Goal: Task Accomplishment & Management: Use online tool/utility

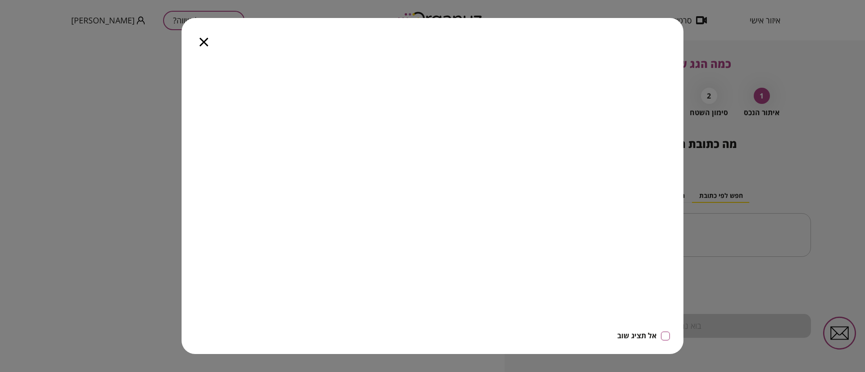
click at [204, 42] on icon "button" at bounding box center [204, 42] width 9 height 9
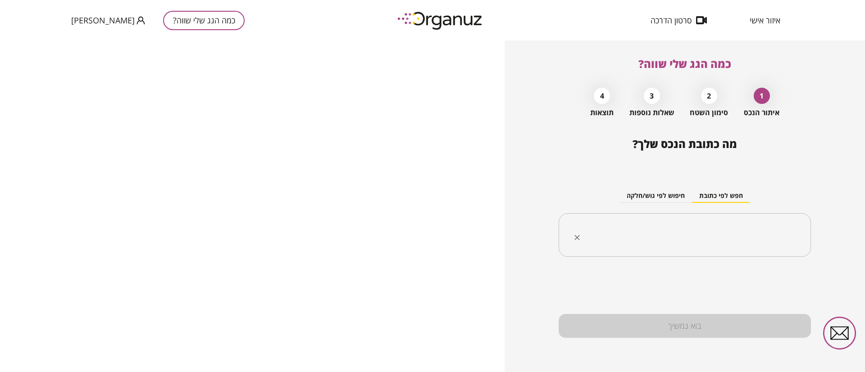
click at [701, 235] on input "text" at bounding box center [688, 235] width 224 height 23
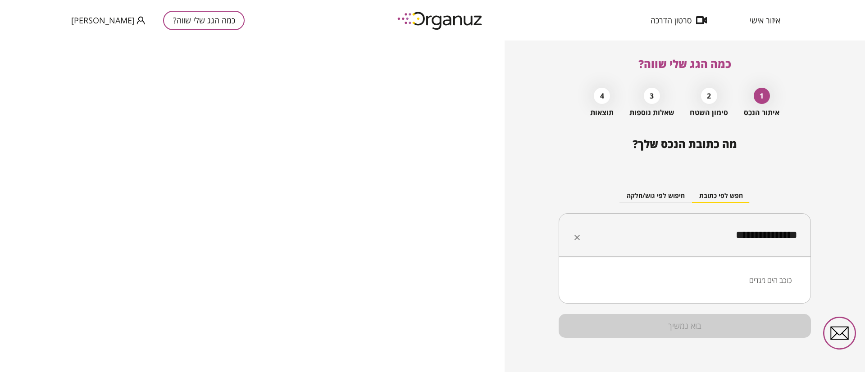
click at [774, 282] on li "כוכב הים מגדים" at bounding box center [684, 280] width 229 height 16
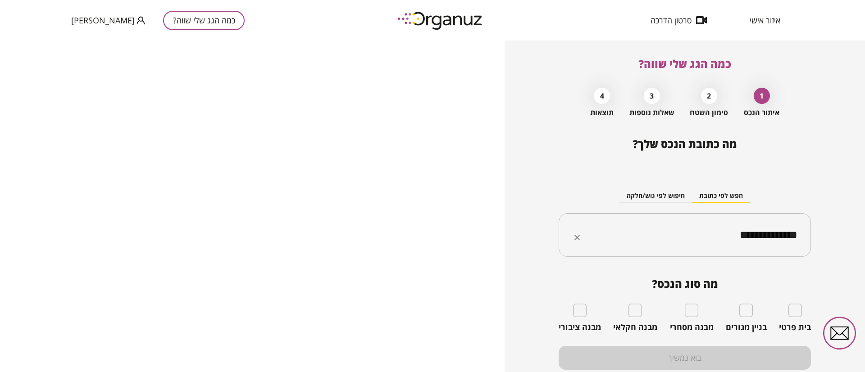
type input "**********"
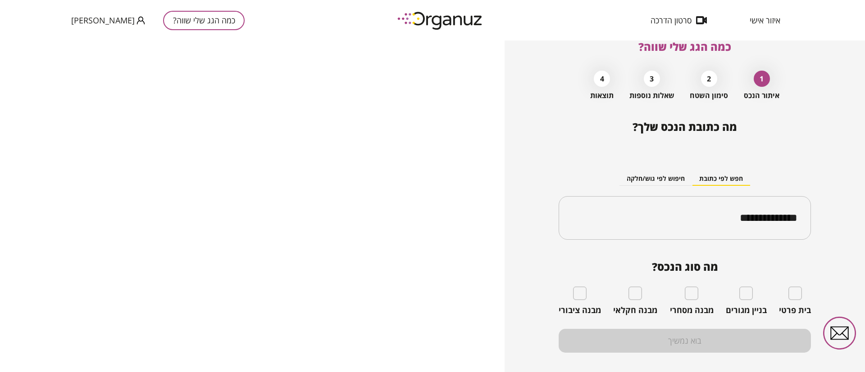
scroll to position [32, 0]
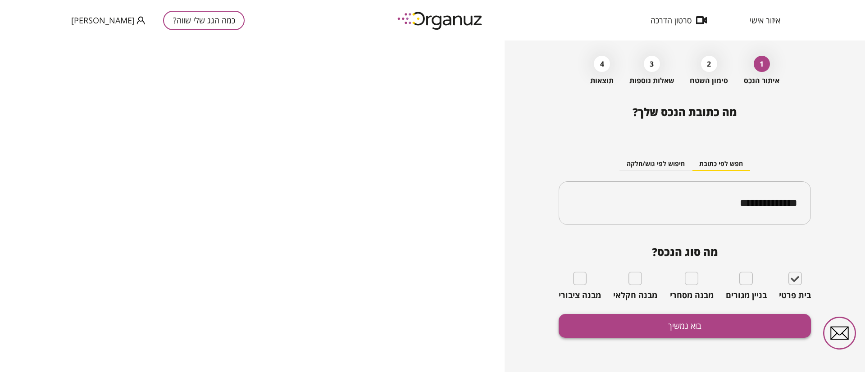
click at [672, 327] on button "בוא נמשיך" at bounding box center [684, 326] width 252 height 24
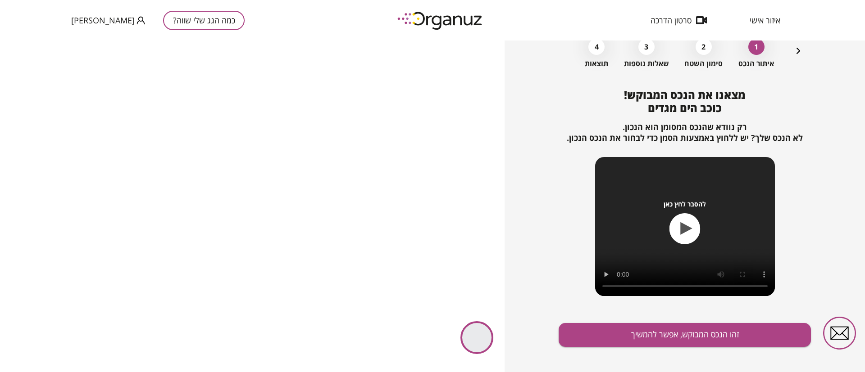
scroll to position [58, 0]
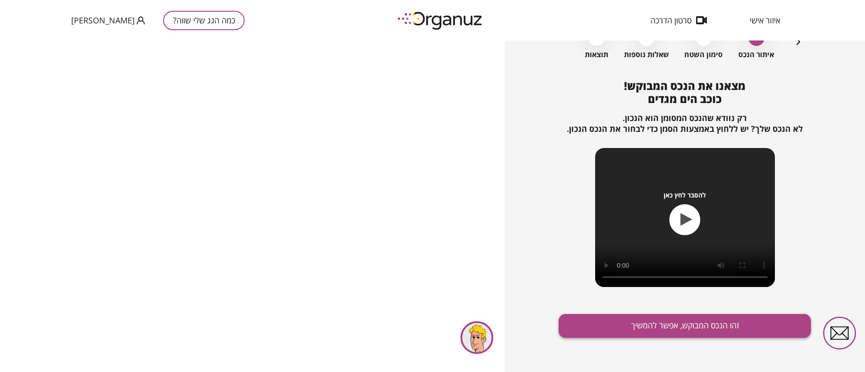
click at [648, 326] on button "זהו הנכס המבוקש, אפשר להמשיך" at bounding box center [684, 326] width 252 height 24
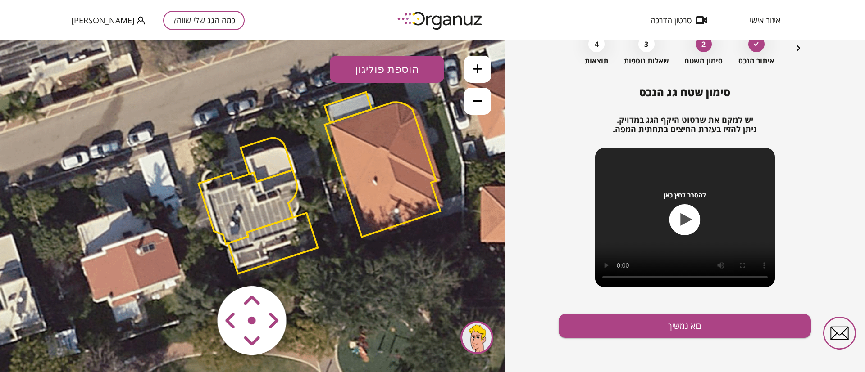
drag, startPoint x: 244, startPoint y: 242, endPoint x: 317, endPoint y: 216, distance: 77.5
click at [317, 216] on icon at bounding box center [321, 182] width 750 height 750
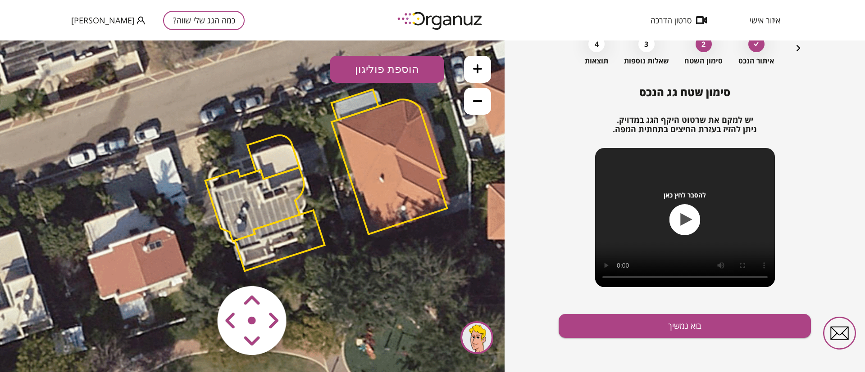
click at [278, 155] on polygon at bounding box center [273, 158] width 52 height 44
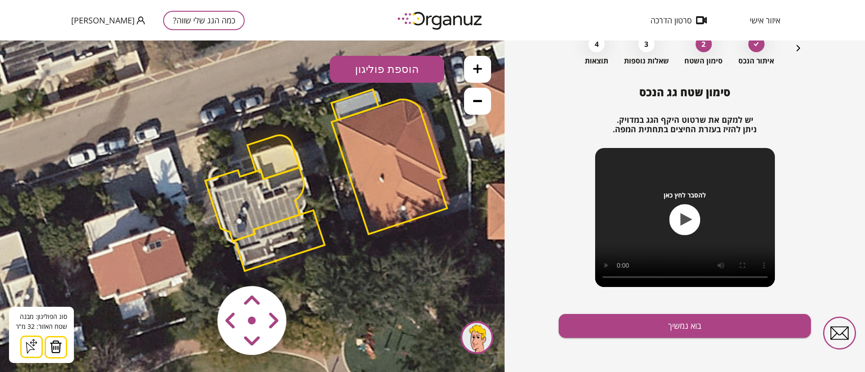
click at [63, 344] on button at bounding box center [56, 347] width 23 height 23
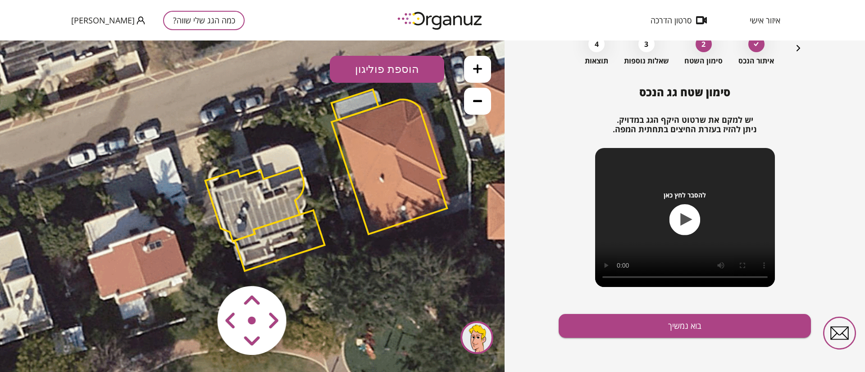
click at [234, 201] on polygon at bounding box center [254, 205] width 99 height 74
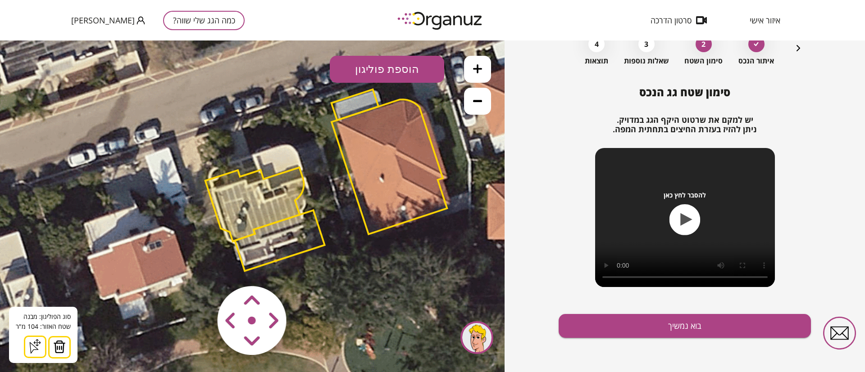
click at [54, 349] on img at bounding box center [59, 347] width 13 height 14
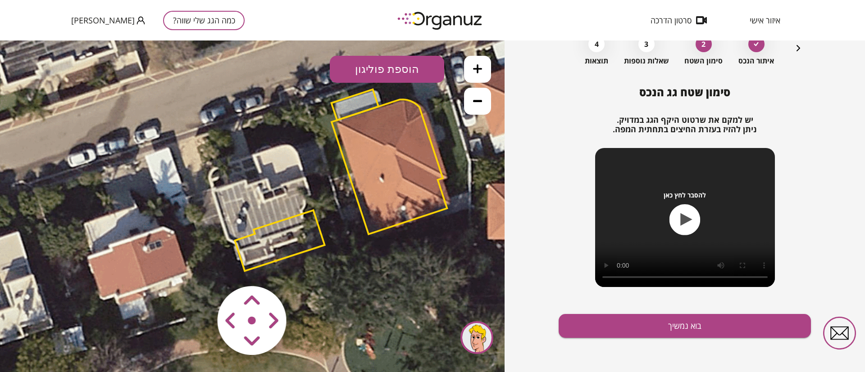
click at [268, 250] on polygon at bounding box center [280, 240] width 90 height 61
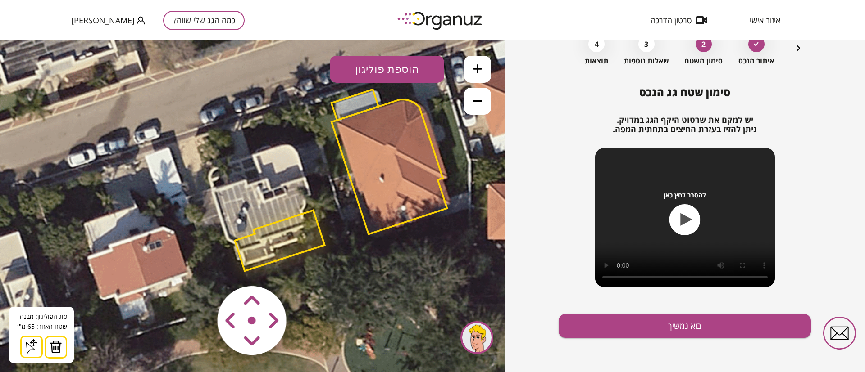
click at [53, 347] on img at bounding box center [56, 347] width 13 height 14
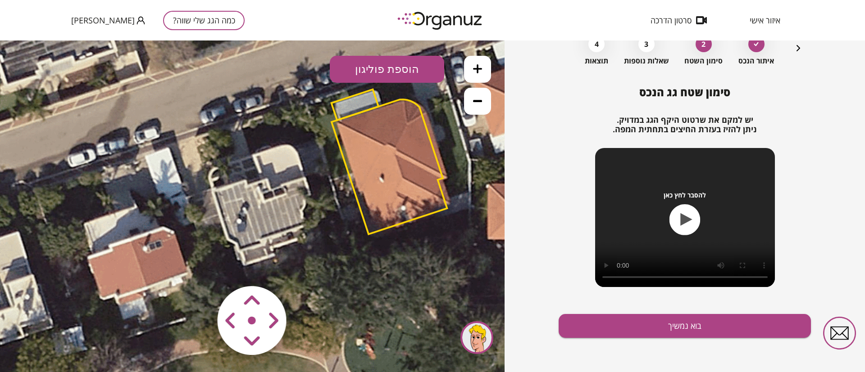
click at [367, 130] on polygon at bounding box center [388, 167] width 115 height 135
click at [379, 123] on polygon at bounding box center [388, 166] width 115 height 135
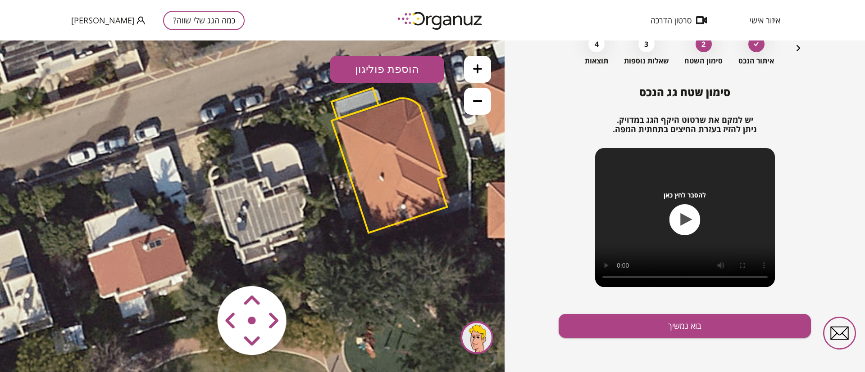
drag, startPoint x: 374, startPoint y: 133, endPoint x: 373, endPoint y: 141, distance: 8.1
click at [374, 137] on polygon at bounding box center [388, 165] width 115 height 135
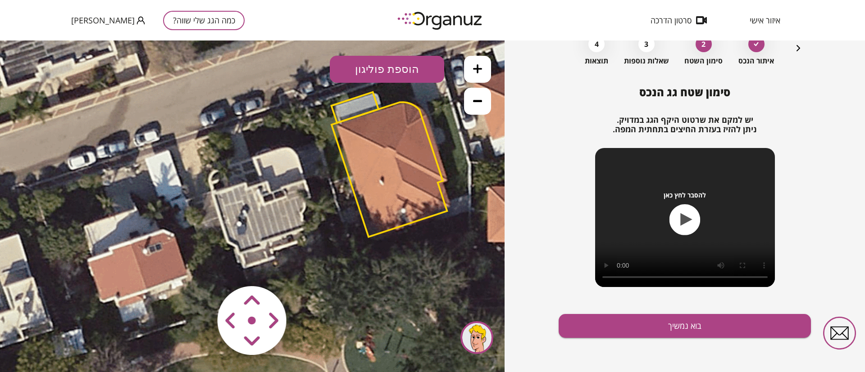
click at [365, 142] on polygon at bounding box center [388, 169] width 115 height 135
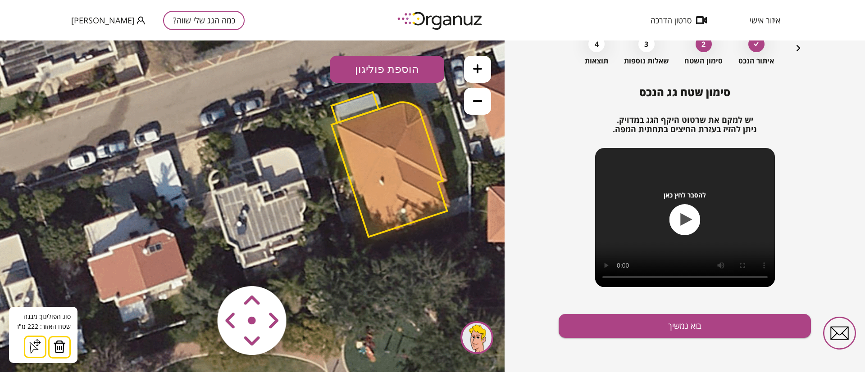
click at [61, 349] on img at bounding box center [59, 347] width 13 height 14
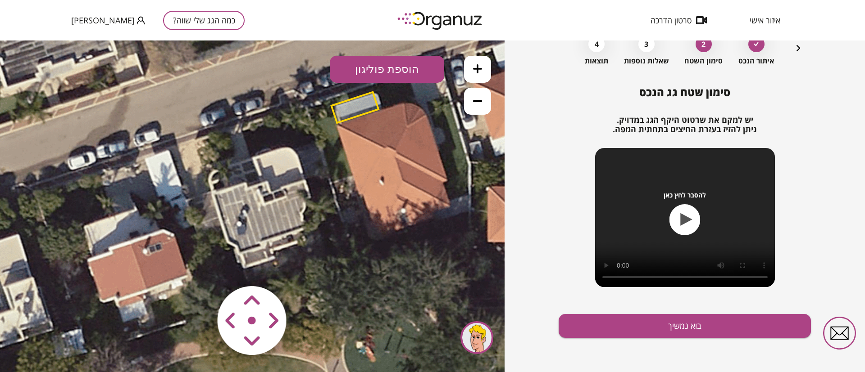
click at [365, 107] on polygon at bounding box center [354, 107] width 47 height 31
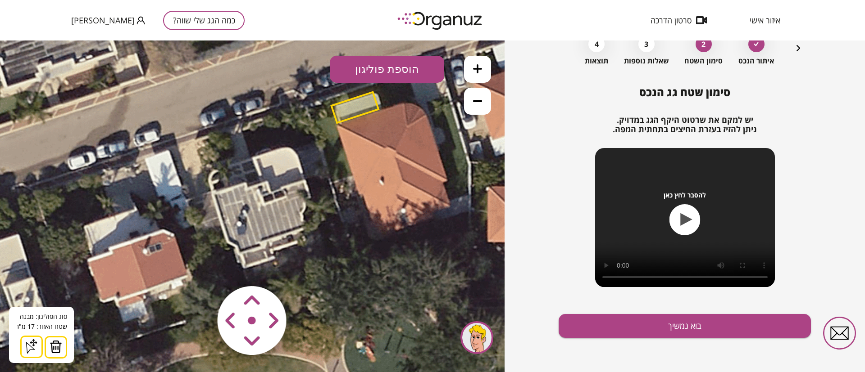
click at [55, 347] on img at bounding box center [56, 347] width 13 height 14
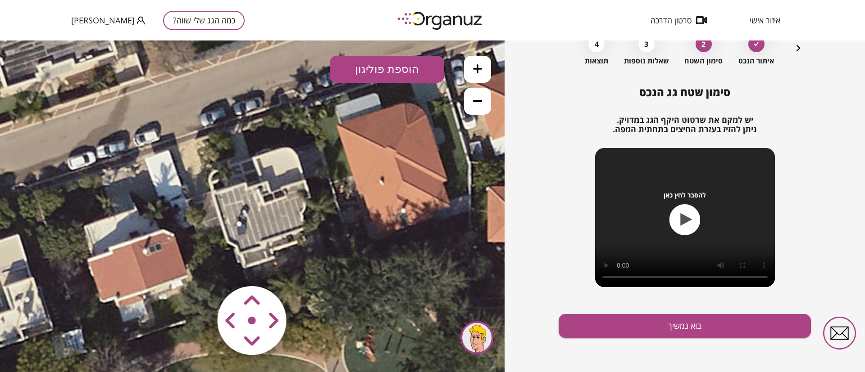
click at [482, 103] on button at bounding box center [477, 101] width 27 height 27
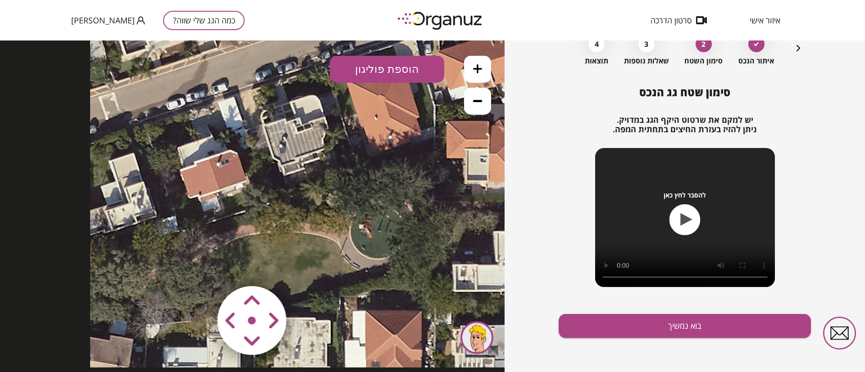
drag, startPoint x: 325, startPoint y: 248, endPoint x: 359, endPoint y: 173, distance: 82.5
click at [359, 173] on icon at bounding box center [340, 118] width 500 height 500
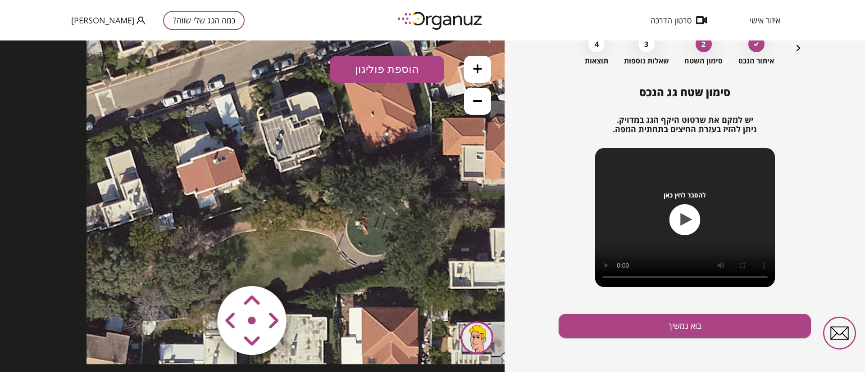
click at [474, 102] on icon at bounding box center [477, 101] width 9 height 2
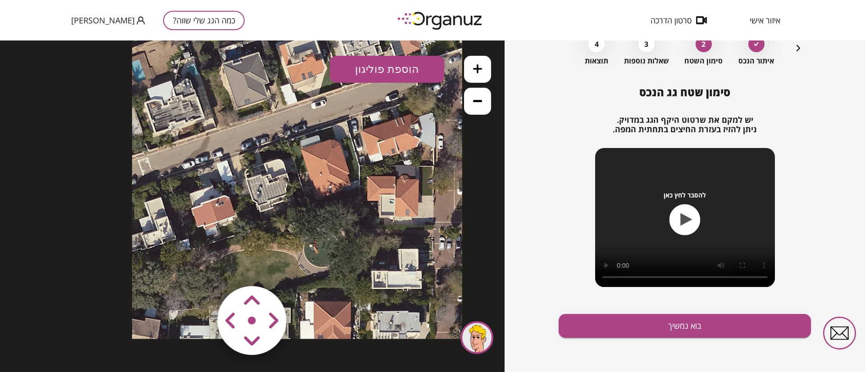
drag, startPoint x: 360, startPoint y: 195, endPoint x: 349, endPoint y: 223, distance: 30.4
click at [349, 223] on icon at bounding box center [297, 174] width 330 height 330
click at [413, 74] on button "הוספת פוליגון" at bounding box center [387, 69] width 114 height 27
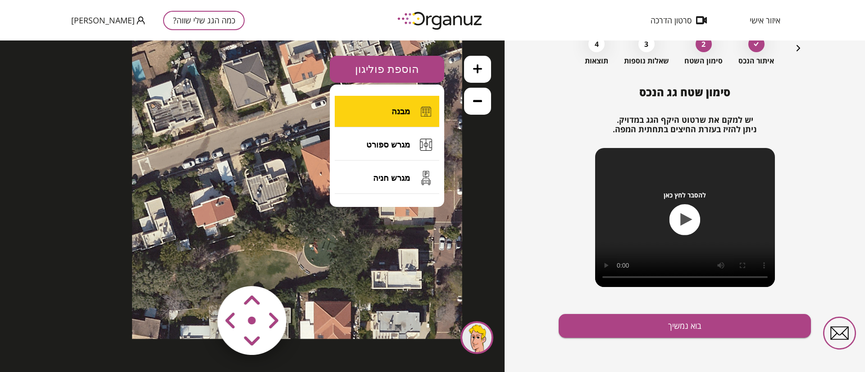
click at [405, 111] on span "מבנה" at bounding box center [400, 112] width 18 height 10
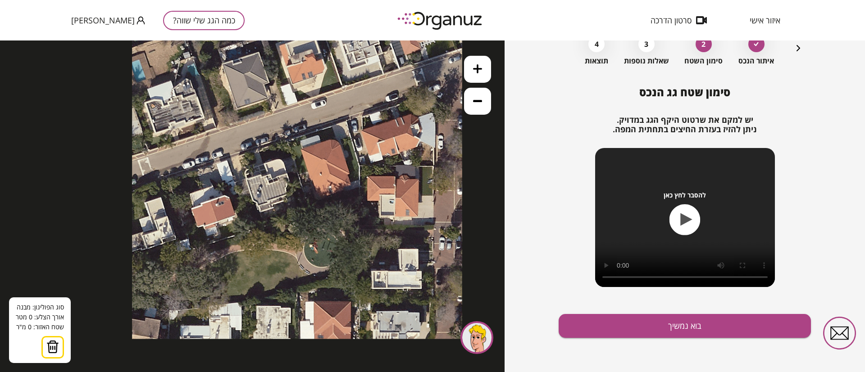
click at [473, 71] on icon at bounding box center [477, 68] width 9 height 9
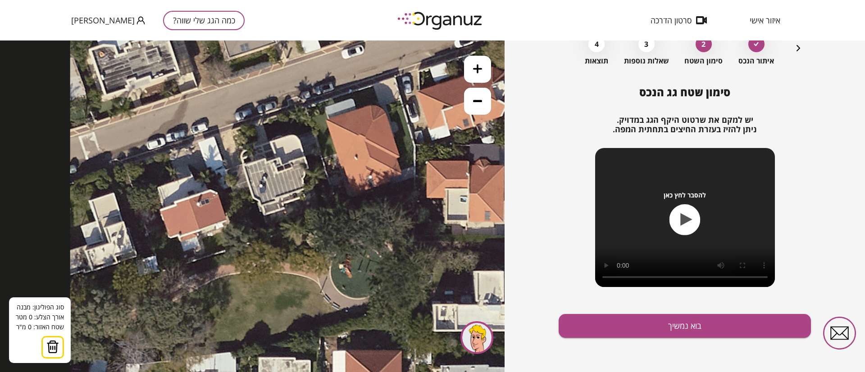
click at [474, 70] on icon at bounding box center [477, 68] width 9 height 9
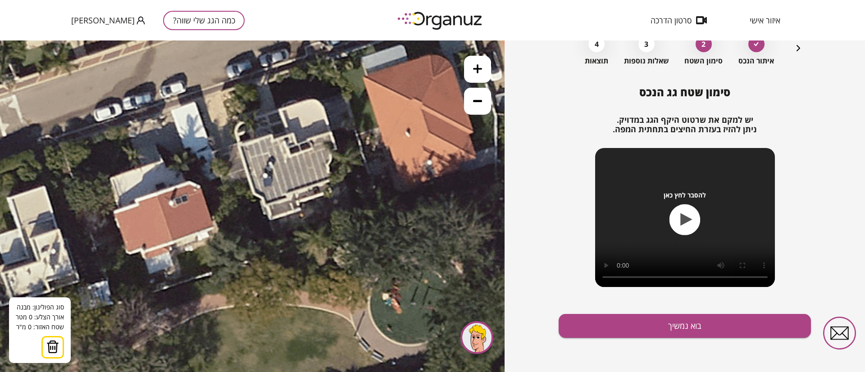
click at [474, 70] on icon at bounding box center [477, 68] width 9 height 9
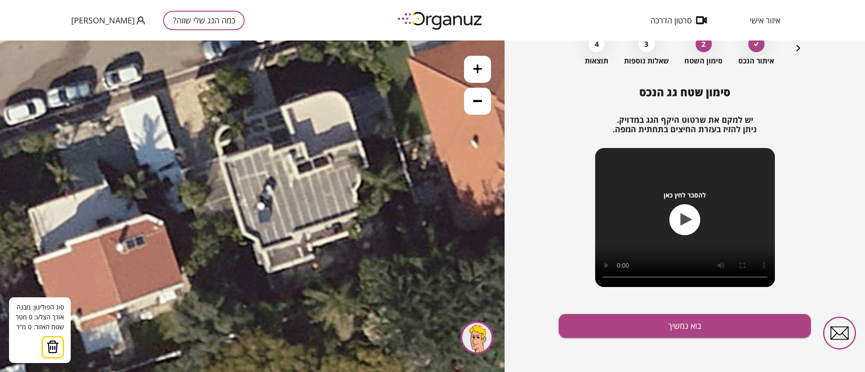
drag, startPoint x: 356, startPoint y: 195, endPoint x: 344, endPoint y: 245, distance: 51.6
click at [344, 245] on icon at bounding box center [394, 142] width 1125 height 1125
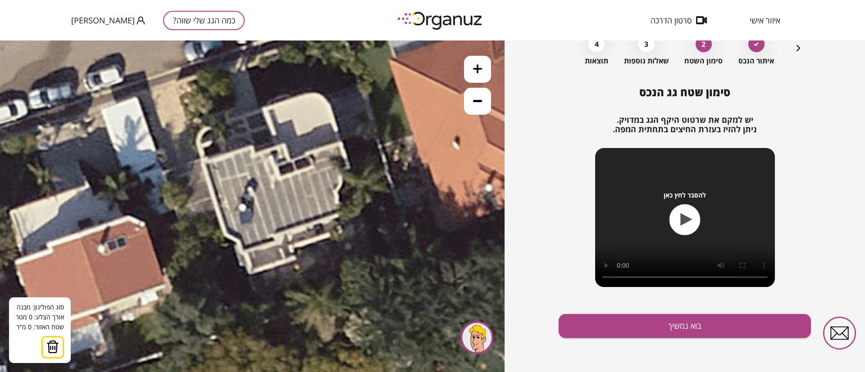
drag, startPoint x: 386, startPoint y: 177, endPoint x: 348, endPoint y: 160, distance: 42.2
click at [348, 160] on icon at bounding box center [375, 144] width 1125 height 1125
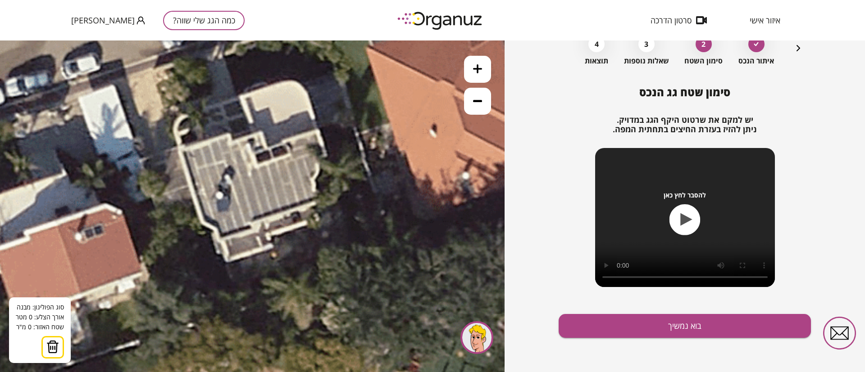
click at [317, 131] on icon at bounding box center [352, 131] width 1125 height 1125
click at [329, 154] on icon at bounding box center [352, 131] width 1125 height 1125
click at [317, 159] on polygon at bounding box center [323, 145] width 13 height 28
click at [313, 177] on icon at bounding box center [352, 131] width 1125 height 1125
click at [318, 200] on icon at bounding box center [352, 131] width 1125 height 1125
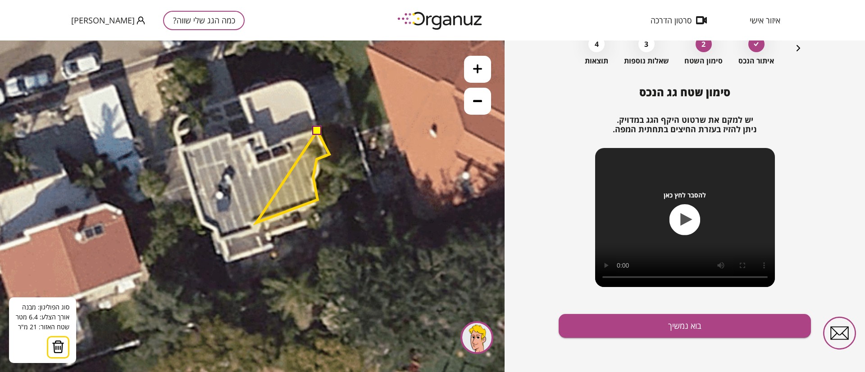
click at [256, 223] on polygon at bounding box center [292, 177] width 73 height 92
click at [256, 230] on polygon at bounding box center [292, 180] width 73 height 99
click at [219, 242] on polygon at bounding box center [274, 186] width 110 height 111
click at [215, 230] on polygon at bounding box center [272, 186] width 114 height 111
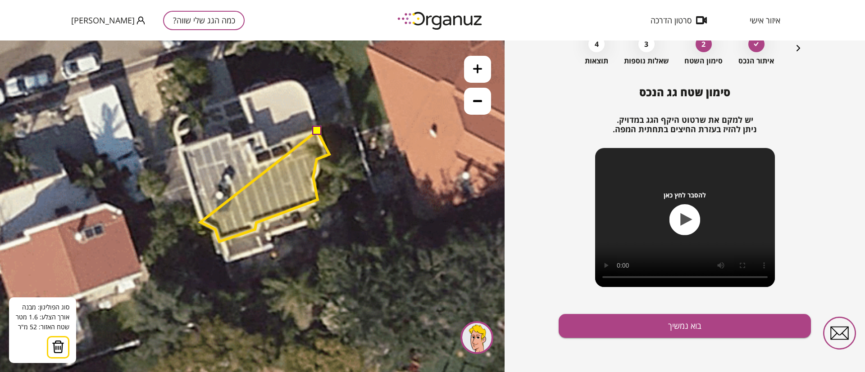
click at [200, 222] on polygon at bounding box center [264, 186] width 129 height 111
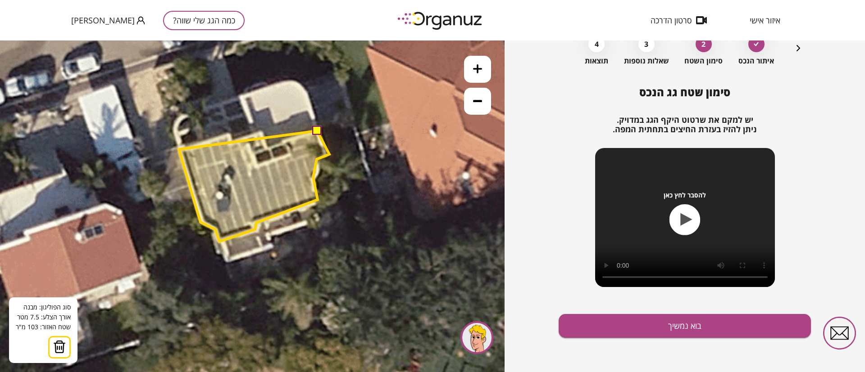
click at [179, 149] on polygon at bounding box center [254, 186] width 150 height 111
click at [180, 149] on polygon at bounding box center [255, 186] width 150 height 111
click at [228, 135] on polygon at bounding box center [255, 186] width 150 height 111
click at [232, 145] on polygon at bounding box center [255, 186] width 150 height 111
click at [247, 139] on polygon at bounding box center [255, 186] width 150 height 111
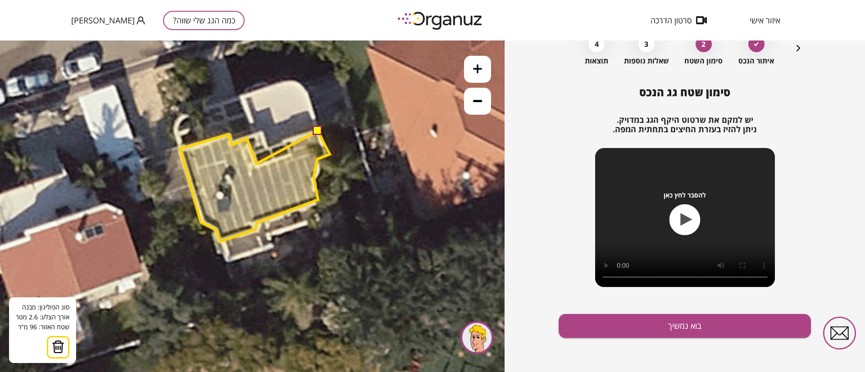
click at [257, 164] on polygon at bounding box center [255, 186] width 150 height 111
click at [258, 168] on polygon at bounding box center [256, 186] width 150 height 111
click at [293, 155] on polygon at bounding box center [256, 186] width 150 height 111
click at [286, 141] on polygon at bounding box center [256, 186] width 150 height 111
click at [286, 142] on polygon at bounding box center [256, 186] width 150 height 111
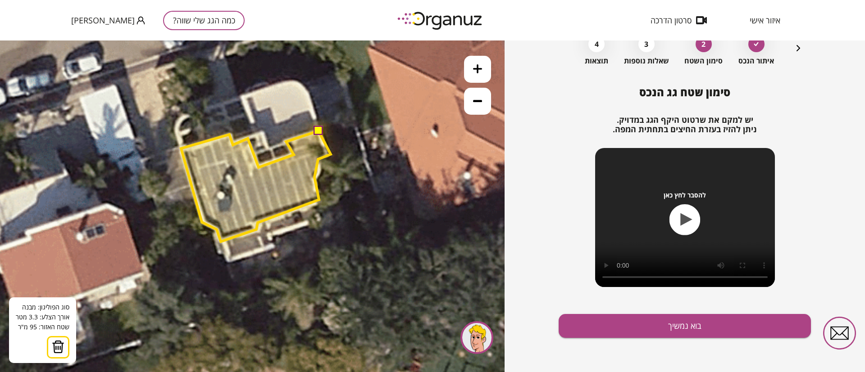
click at [318, 130] on button at bounding box center [317, 130] width 9 height 9
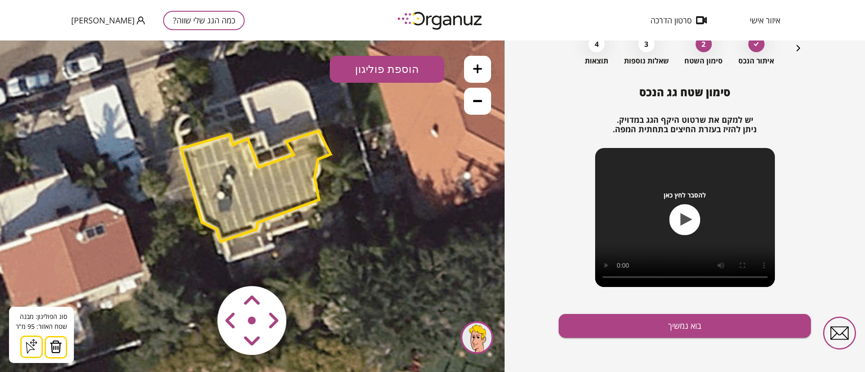
click at [292, 196] on polygon at bounding box center [256, 186] width 150 height 111
click at [478, 104] on icon at bounding box center [477, 100] width 9 height 9
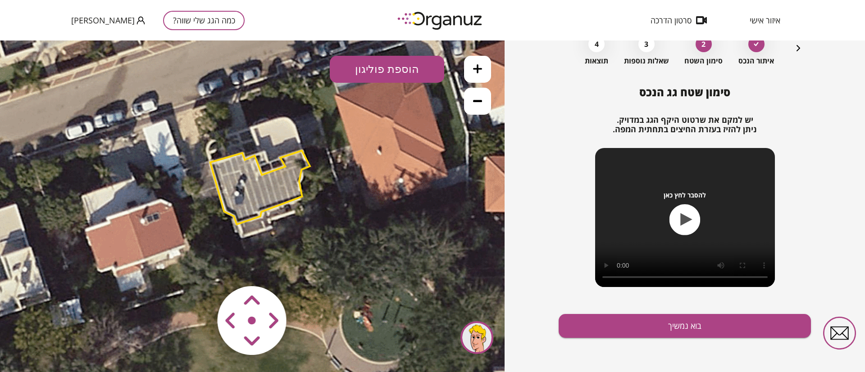
drag, startPoint x: 406, startPoint y: 191, endPoint x: 411, endPoint y: 185, distance: 7.6
click at [411, 185] on icon at bounding box center [325, 152] width 750 height 750
click at [385, 70] on button "הוספת פוליגון" at bounding box center [387, 69] width 114 height 27
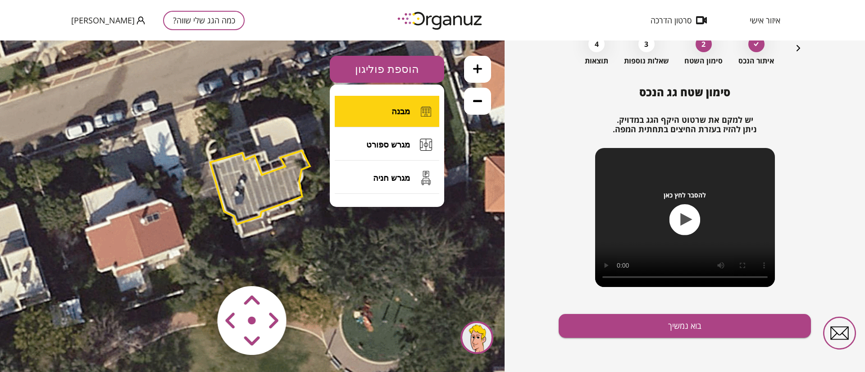
click at [395, 110] on span "מבנה" at bounding box center [400, 112] width 18 height 10
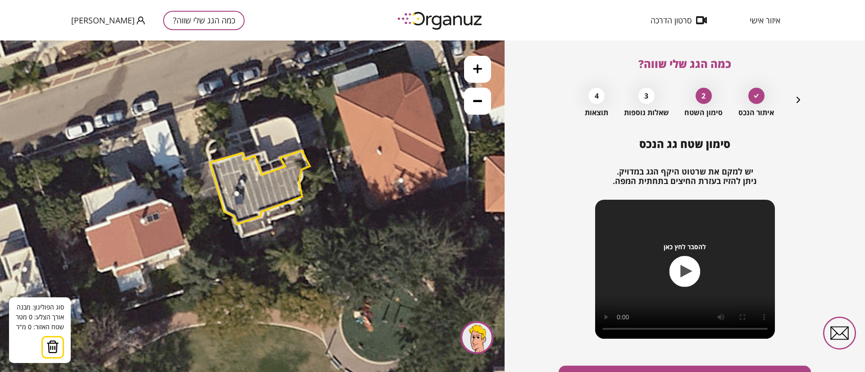
click at [796, 99] on icon "button" at bounding box center [798, 100] width 11 height 11
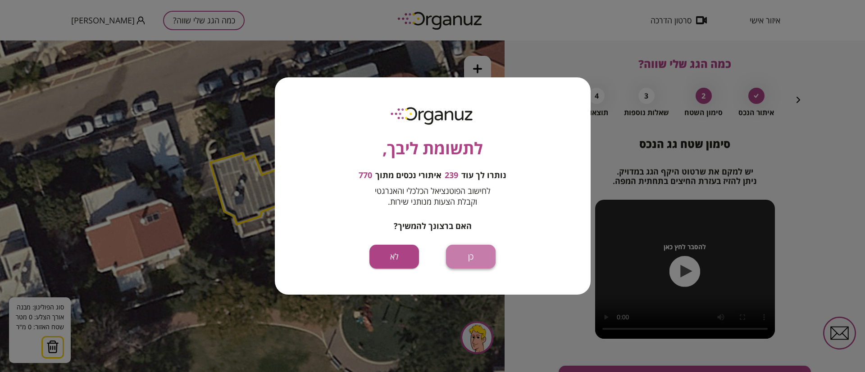
click at [479, 259] on button "כן" at bounding box center [471, 257] width 50 height 24
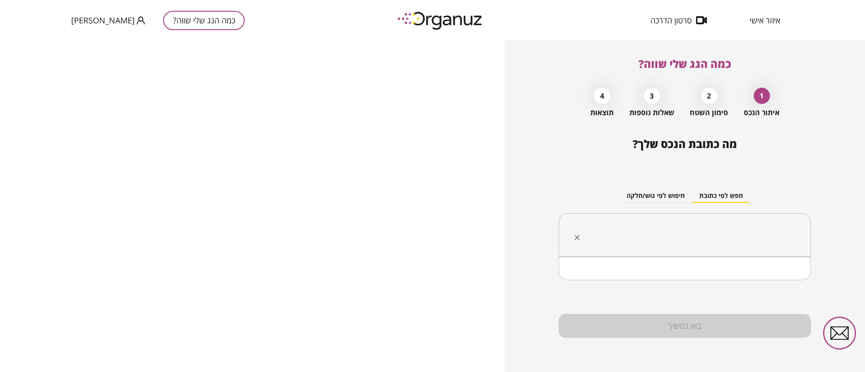
click at [664, 233] on input "text" at bounding box center [688, 235] width 224 height 23
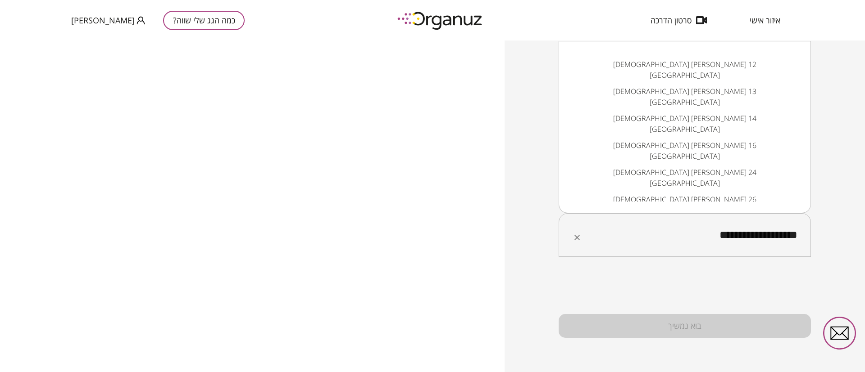
click at [719, 61] on li "[DEMOGRAPHIC_DATA] [PERSON_NAME] 12 [GEOGRAPHIC_DATA]" at bounding box center [684, 69] width 229 height 27
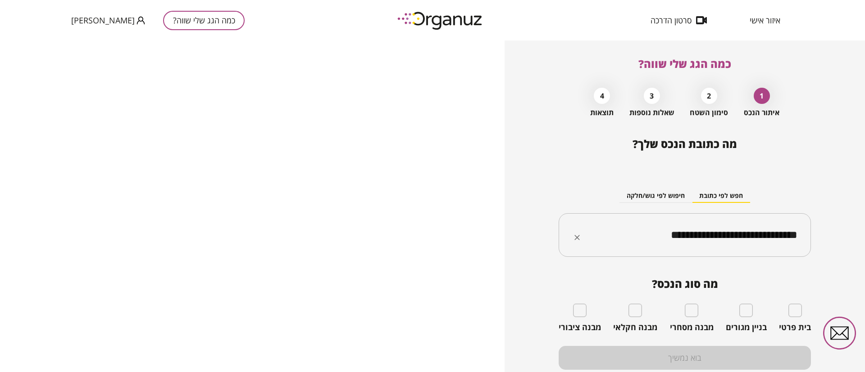
type input "**********"
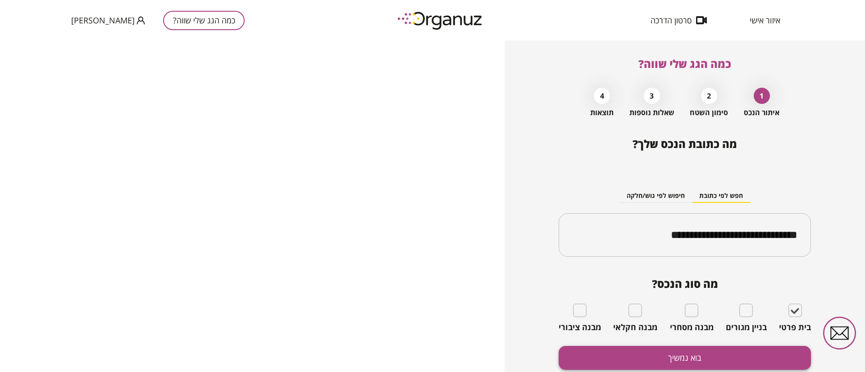
click at [735, 354] on button "בוא נמשיך" at bounding box center [684, 358] width 252 height 24
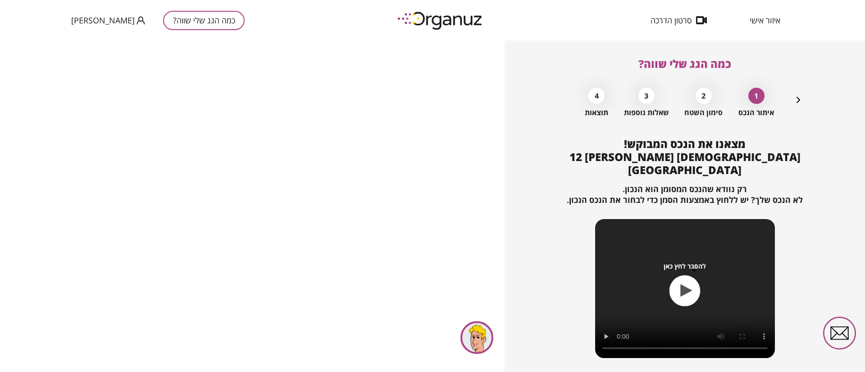
scroll to position [58, 0]
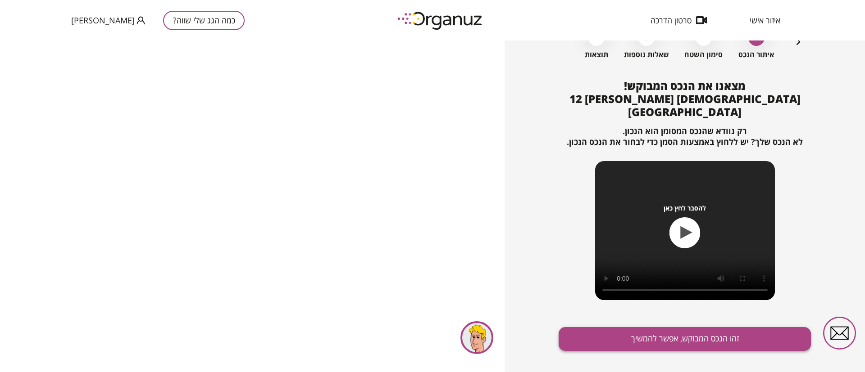
click at [630, 327] on button "זהו הנכס המבוקש, אפשר להמשיך" at bounding box center [684, 339] width 252 height 24
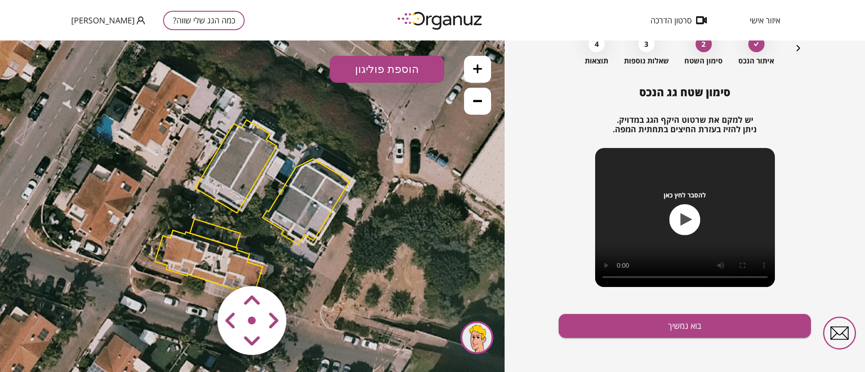
click at [206, 233] on polygon at bounding box center [215, 233] width 50 height 29
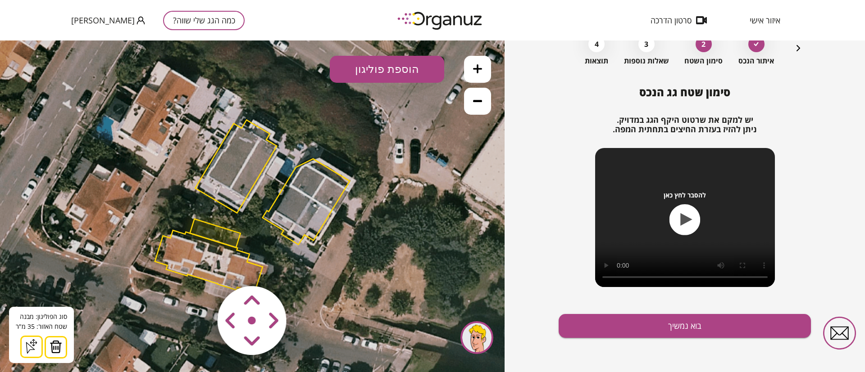
click at [55, 343] on img at bounding box center [56, 347] width 13 height 14
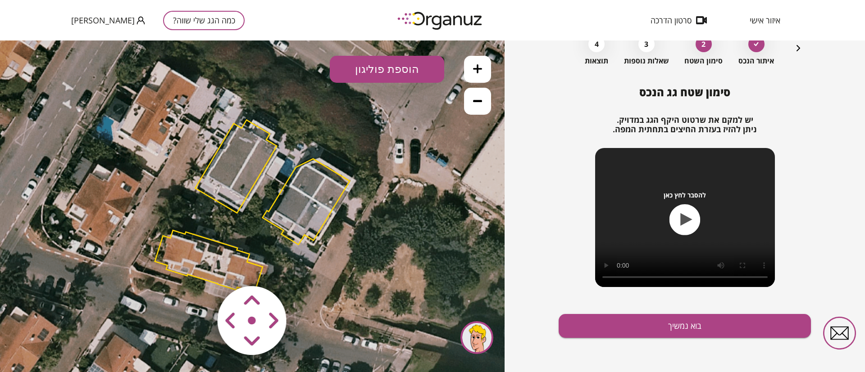
click at [182, 251] on polygon at bounding box center [209, 262] width 108 height 62
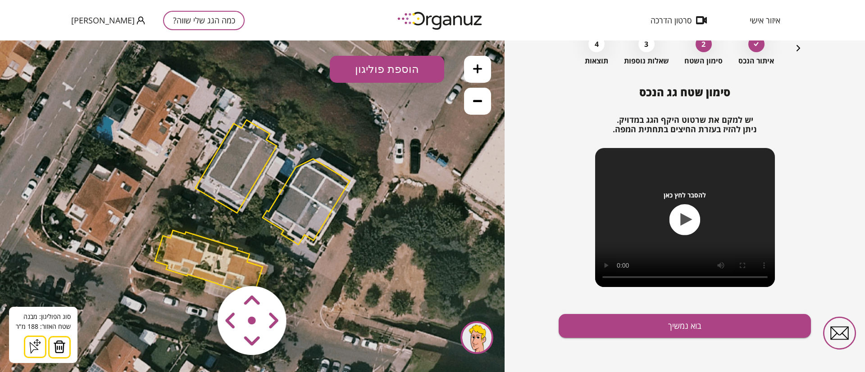
click at [54, 345] on img at bounding box center [59, 347] width 13 height 14
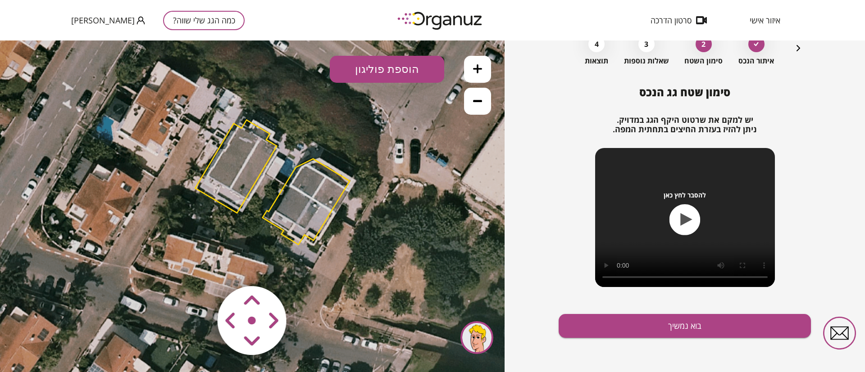
click at [318, 179] on polygon at bounding box center [306, 202] width 87 height 86
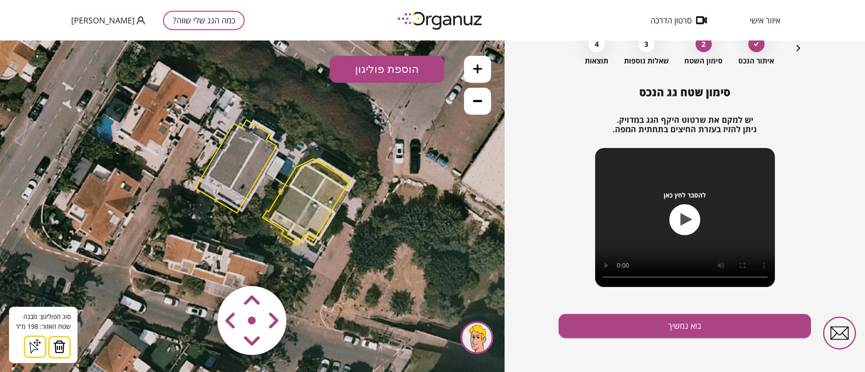
click at [59, 344] on img at bounding box center [59, 347] width 13 height 14
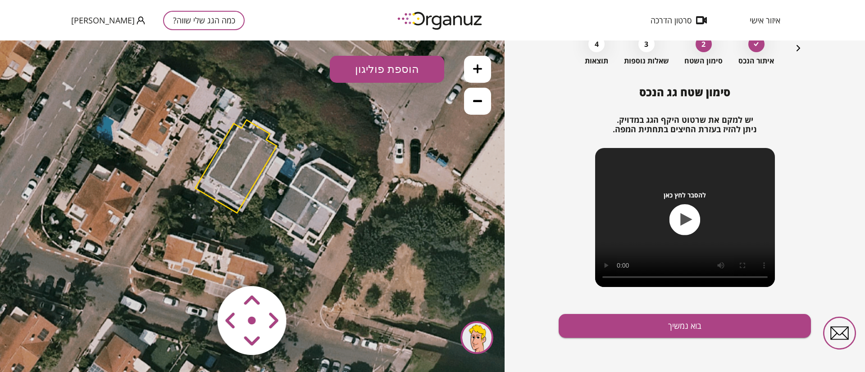
click at [242, 146] on polygon at bounding box center [236, 166] width 82 height 93
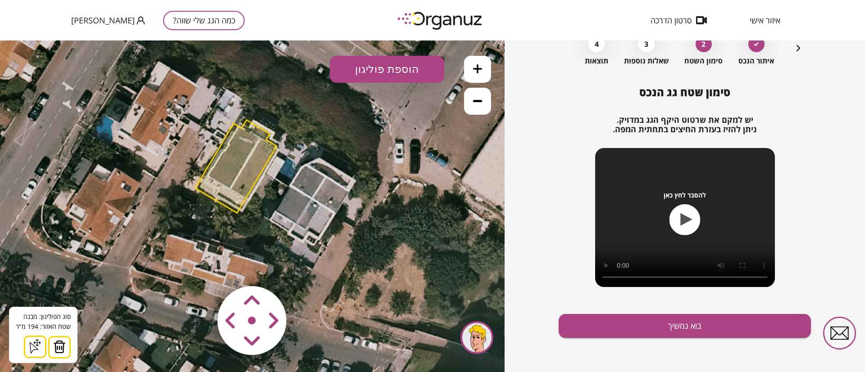
click at [61, 347] on img at bounding box center [59, 347] width 13 height 14
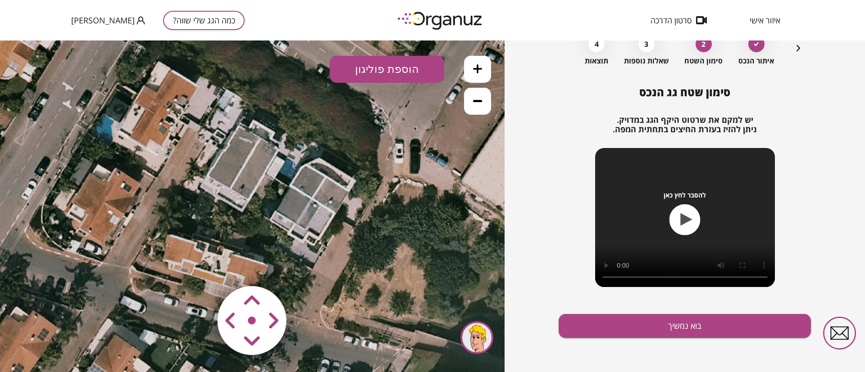
click at [477, 66] on icon at bounding box center [477, 68] width 9 height 9
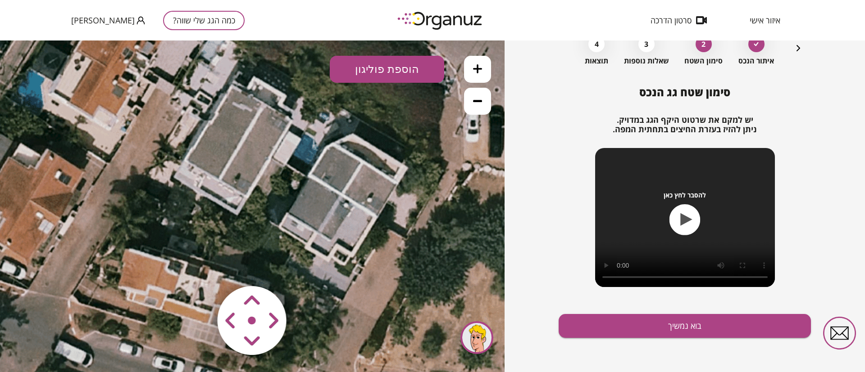
click at [481, 66] on icon at bounding box center [477, 68] width 9 height 9
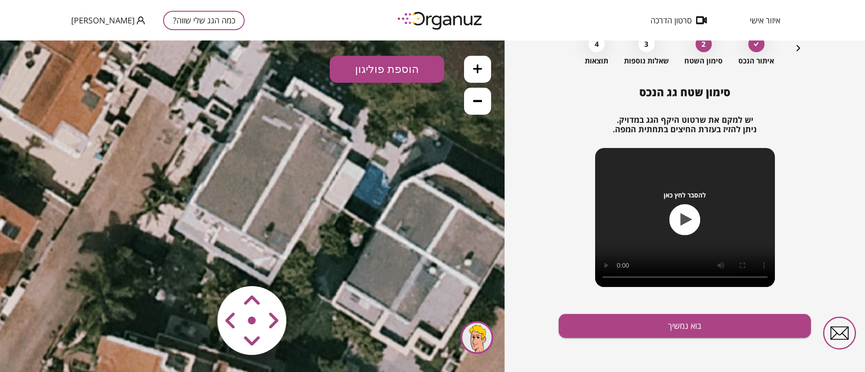
drag, startPoint x: 359, startPoint y: 170, endPoint x: 402, endPoint y: 236, distance: 78.6
click at [402, 236] on icon at bounding box center [290, 270] width 1338 height 1338
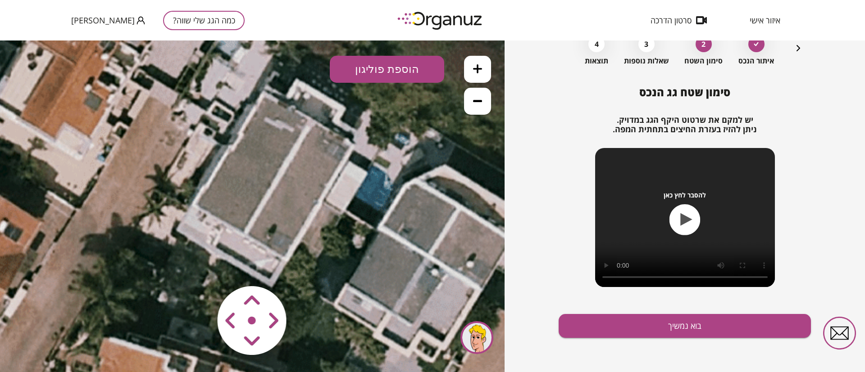
click at [400, 69] on button "הוספת פוליגון" at bounding box center [387, 69] width 114 height 27
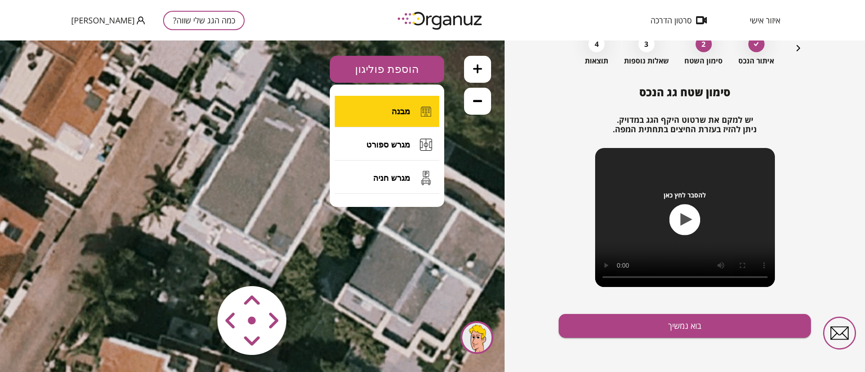
click at [404, 109] on span "מבנה" at bounding box center [400, 112] width 18 height 10
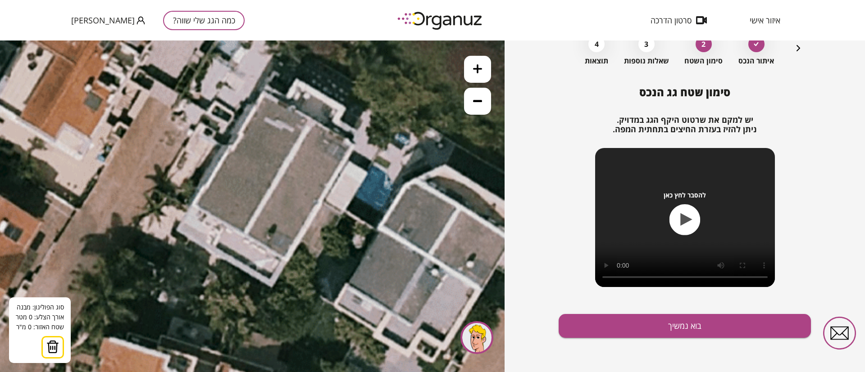
click at [311, 121] on icon at bounding box center [292, 271] width 1338 height 1338
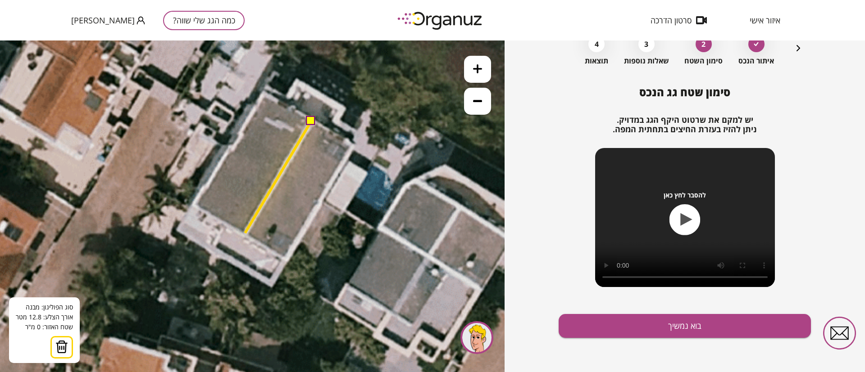
click at [245, 233] on icon at bounding box center [292, 271] width 1338 height 1338
click at [245, 231] on icon at bounding box center [292, 271] width 1338 height 1338
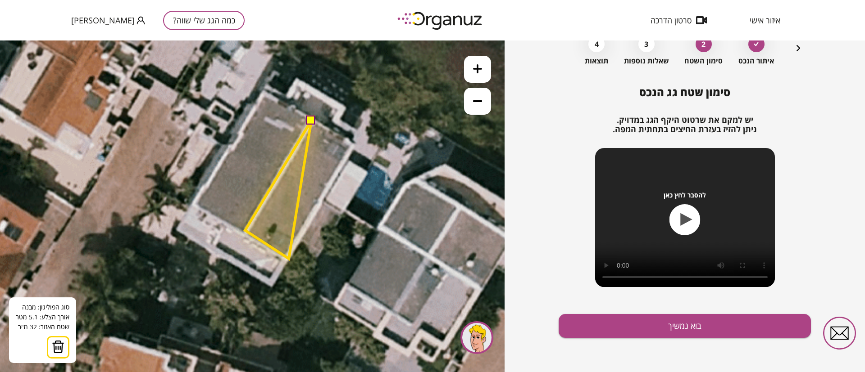
click at [289, 259] on polygon at bounding box center [278, 190] width 66 height 138
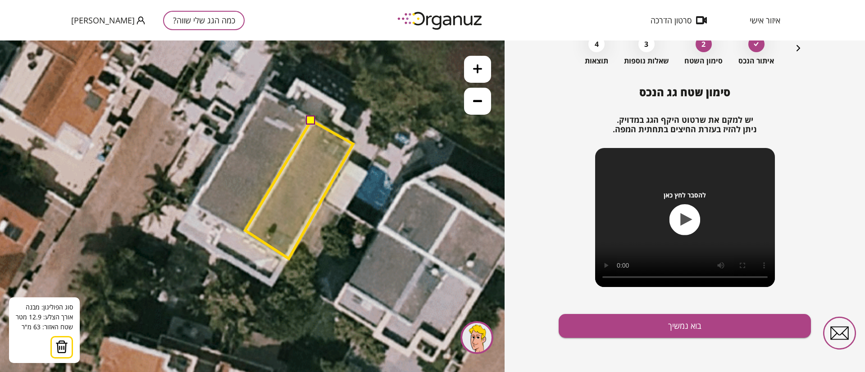
click at [353, 144] on polygon at bounding box center [299, 190] width 108 height 138
click at [313, 123] on button at bounding box center [310, 120] width 9 height 9
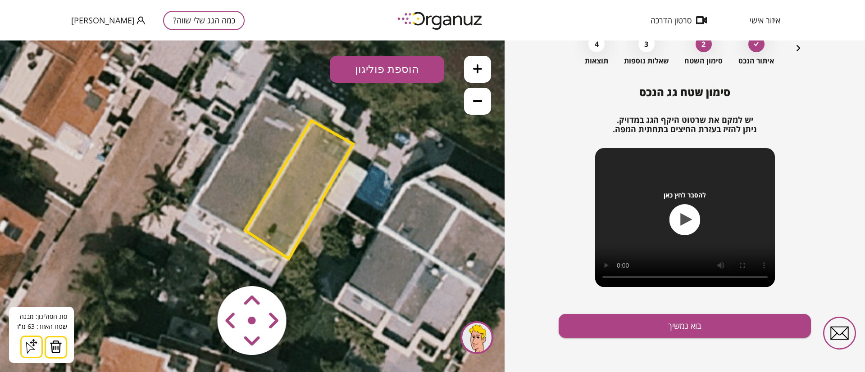
click at [368, 68] on button "הוספת פוליגון" at bounding box center [387, 69] width 114 height 27
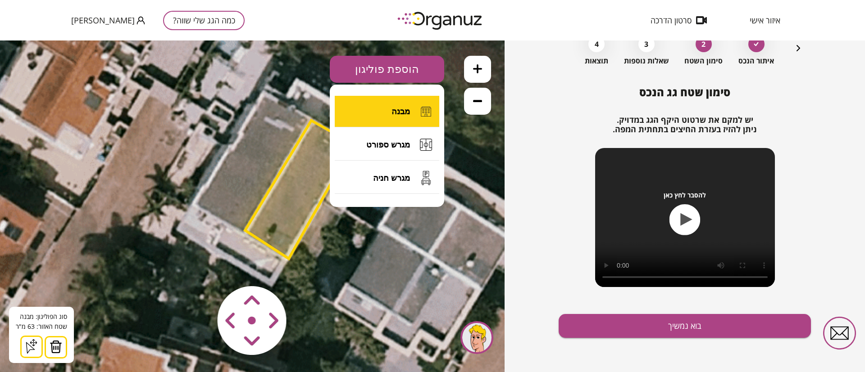
click at [383, 104] on button "מבנה" at bounding box center [387, 112] width 104 height 32
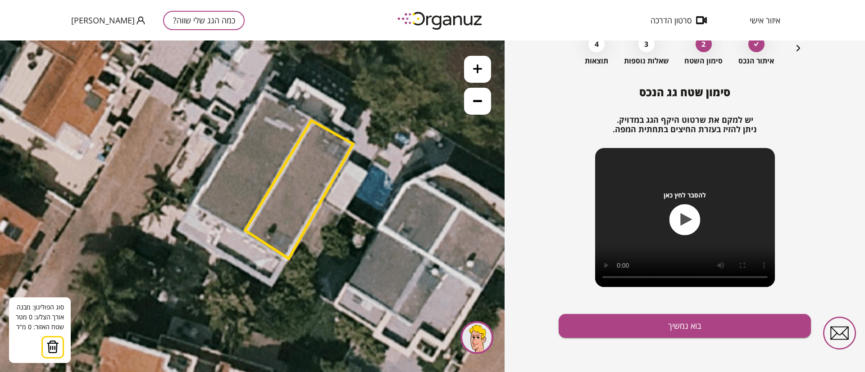
click at [263, 94] on icon at bounding box center [292, 271] width 1338 height 1338
click at [310, 120] on icon at bounding box center [292, 271] width 1338 height 1338
click at [311, 118] on icon at bounding box center [292, 271] width 1338 height 1338
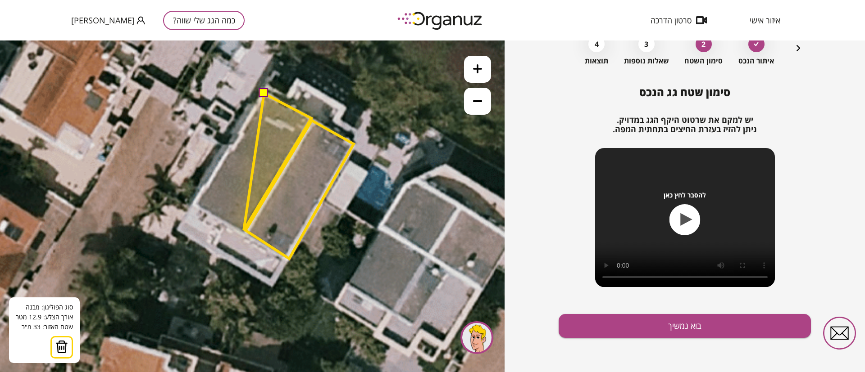
click at [244, 231] on polygon at bounding box center [278, 162] width 68 height 137
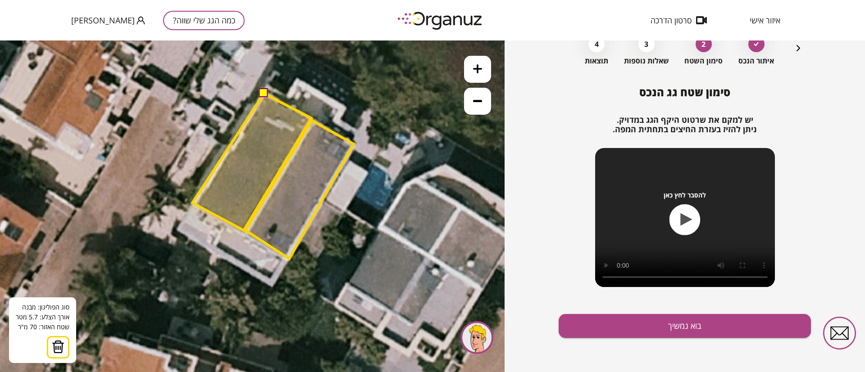
click at [192, 203] on polygon at bounding box center [251, 162] width 119 height 137
click at [230, 148] on polygon at bounding box center [251, 162] width 119 height 137
click at [233, 150] on polygon at bounding box center [251, 162] width 119 height 137
click at [242, 137] on polygon at bounding box center [251, 162] width 119 height 137
click at [239, 134] on polygon at bounding box center [251, 162] width 119 height 137
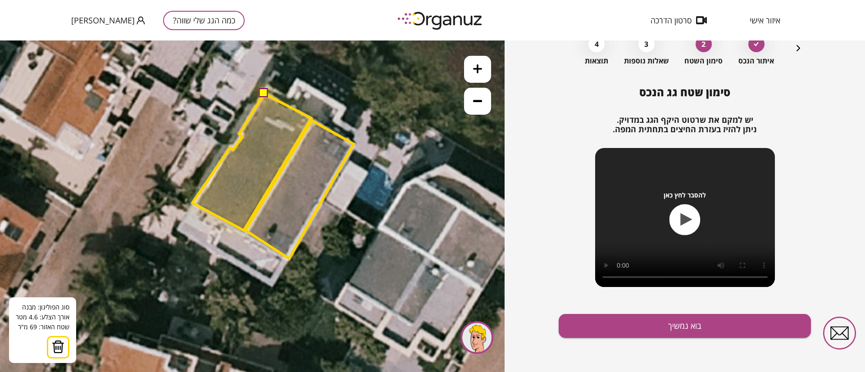
click at [261, 93] on button at bounding box center [263, 93] width 9 height 9
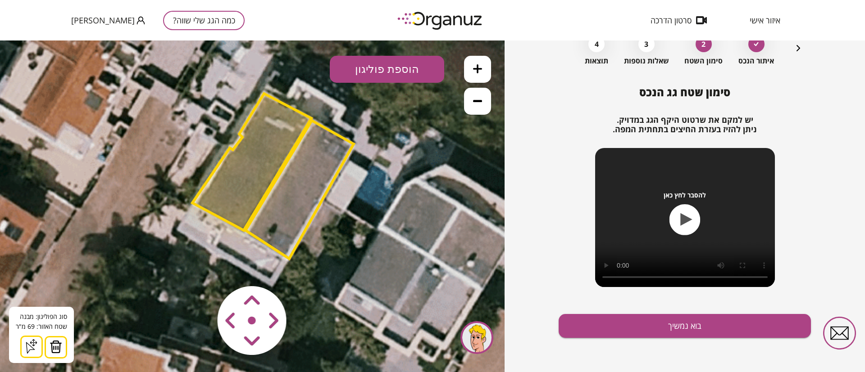
click at [302, 184] on polygon at bounding box center [299, 190] width 108 height 138
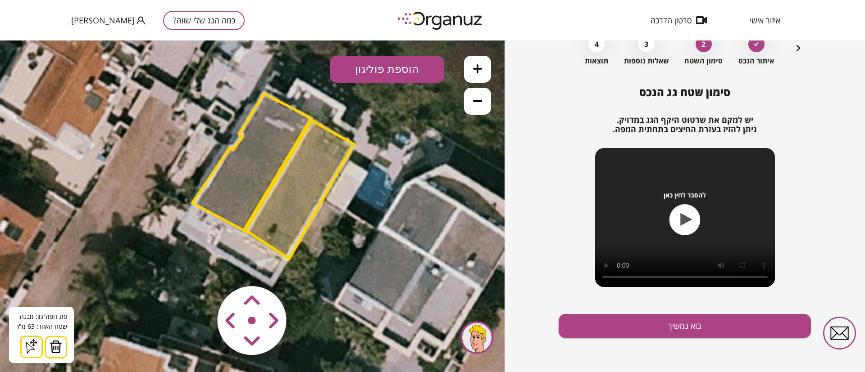
click at [261, 166] on polygon at bounding box center [251, 162] width 119 height 137
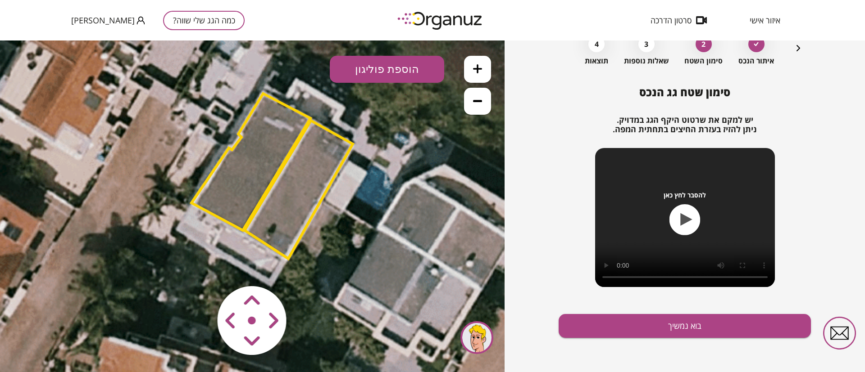
click at [254, 165] on polygon at bounding box center [250, 162] width 119 height 137
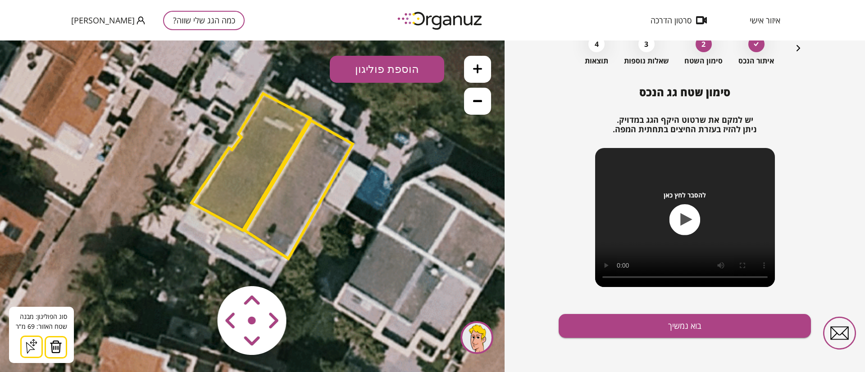
click at [256, 141] on polygon at bounding box center [250, 162] width 119 height 137
click at [54, 349] on img at bounding box center [56, 347] width 13 height 14
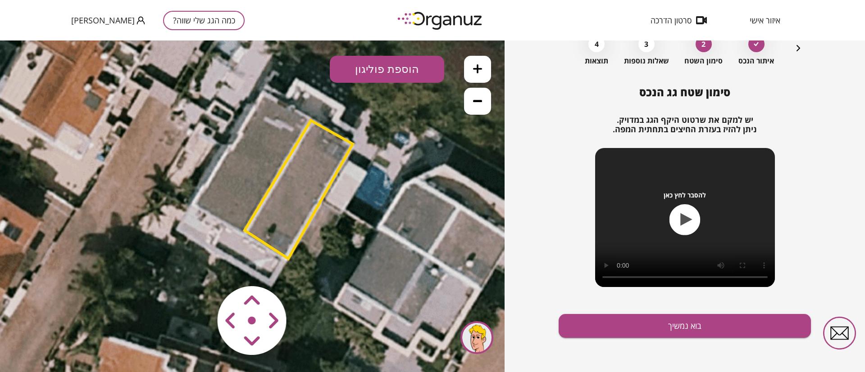
click at [317, 158] on polygon at bounding box center [299, 190] width 108 height 138
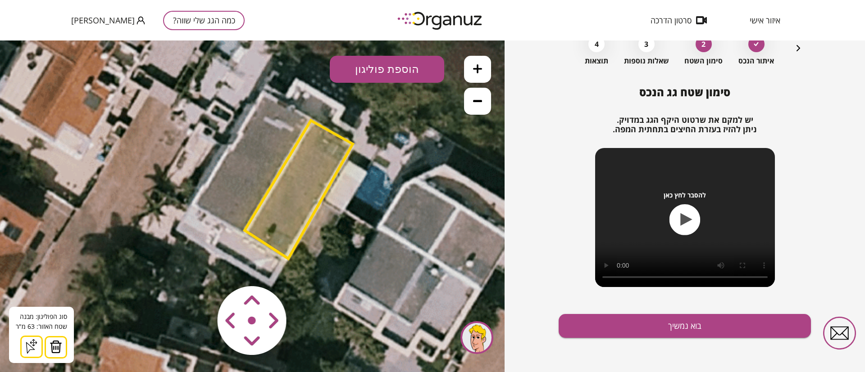
click at [57, 347] on img at bounding box center [56, 347] width 13 height 14
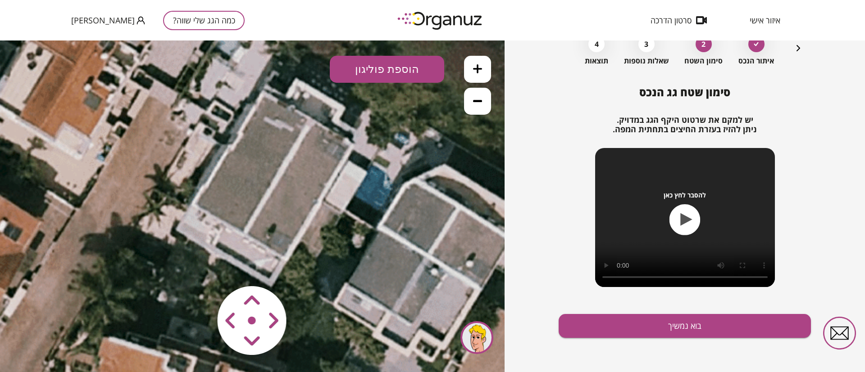
click at [379, 72] on button "הוספת פוליגון" at bounding box center [387, 69] width 114 height 27
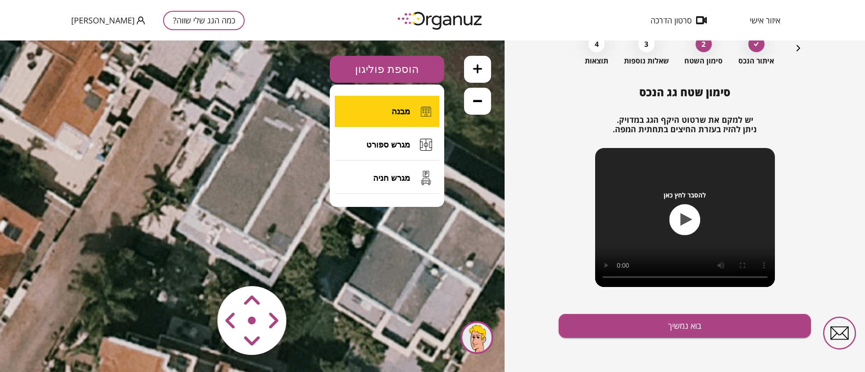
click at [398, 109] on span "מבנה" at bounding box center [400, 112] width 18 height 10
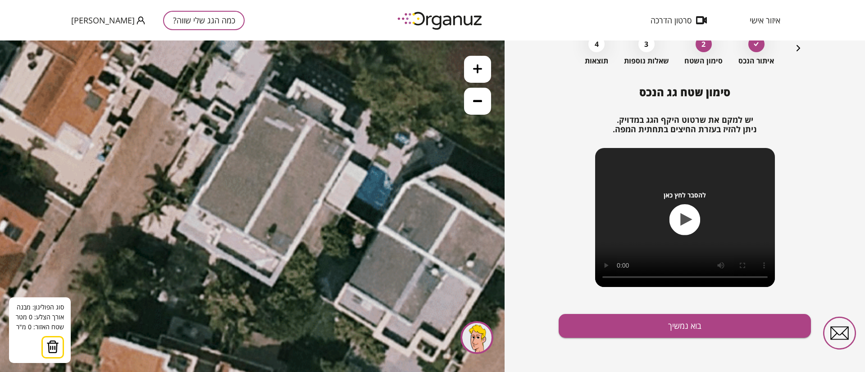
click at [313, 119] on icon at bounding box center [292, 271] width 1338 height 1338
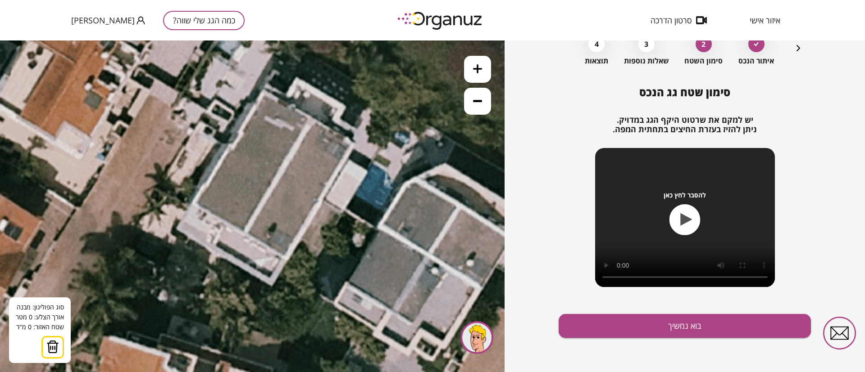
click at [311, 119] on icon at bounding box center [292, 270] width 1338 height 1338
click at [355, 144] on icon at bounding box center [292, 270] width 1338 height 1338
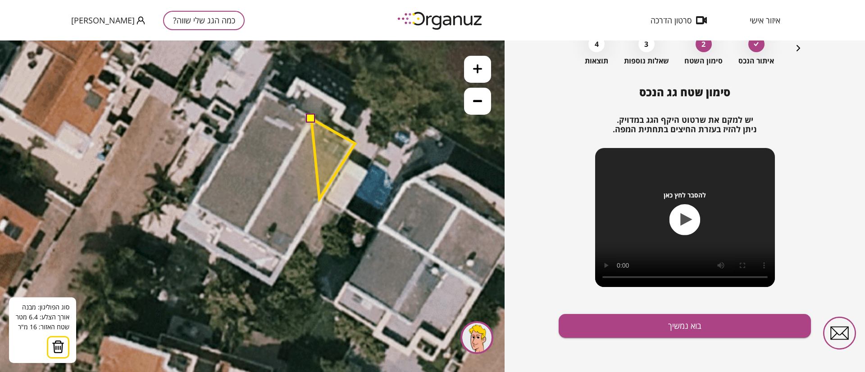
click at [319, 199] on polygon at bounding box center [333, 159] width 44 height 80
click at [278, 178] on polygon at bounding box center [316, 159] width 77 height 80
click at [310, 120] on button at bounding box center [310, 118] width 9 height 9
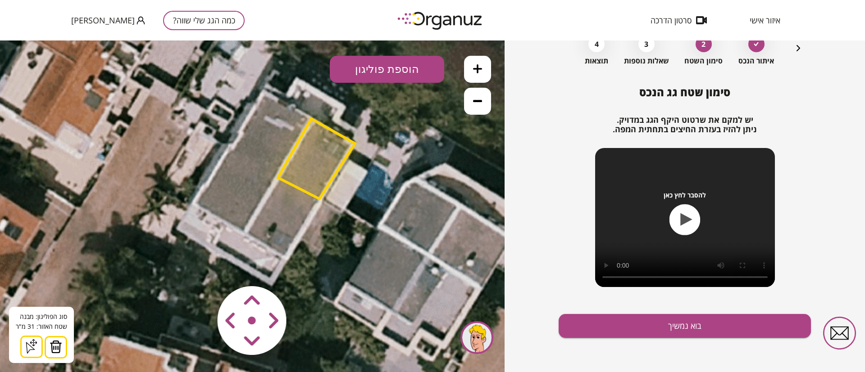
click at [384, 68] on button "הוספת פוליגון" at bounding box center [387, 69] width 114 height 27
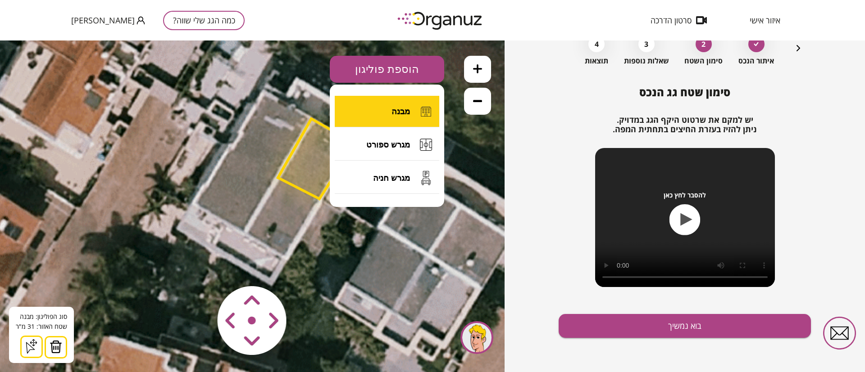
click at [388, 106] on button "מבנה" at bounding box center [387, 112] width 104 height 32
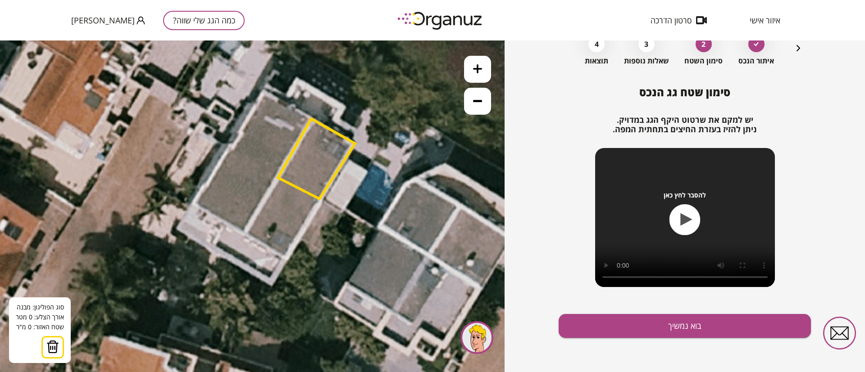
click at [313, 119] on polygon at bounding box center [316, 159] width 77 height 80
click at [263, 93] on polygon at bounding box center [287, 106] width 49 height 27
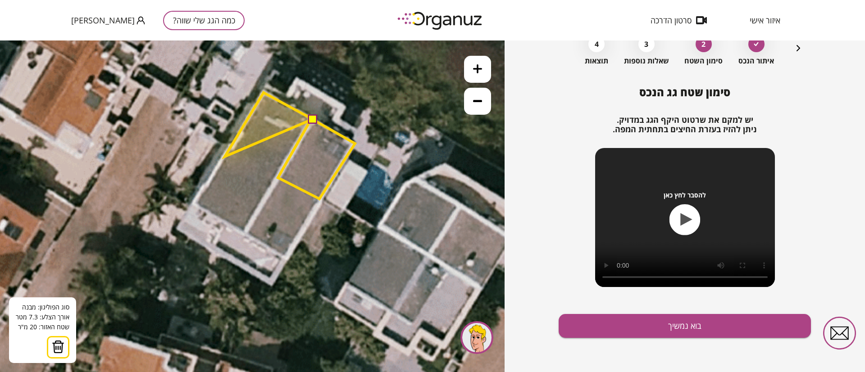
click at [225, 157] on polygon at bounding box center [269, 125] width 88 height 64
click at [276, 180] on polygon at bounding box center [269, 136] width 88 height 87
click at [315, 119] on button at bounding box center [312, 118] width 9 height 9
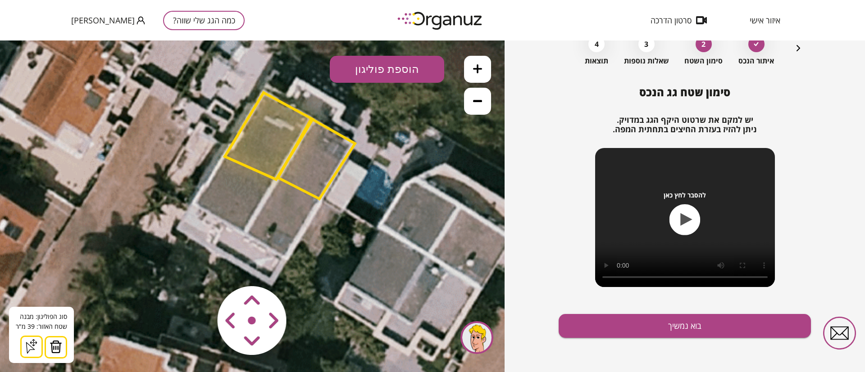
drag, startPoint x: 266, startPoint y: 127, endPoint x: 274, endPoint y: 128, distance: 8.2
click at [267, 127] on polygon at bounding box center [269, 136] width 88 height 87
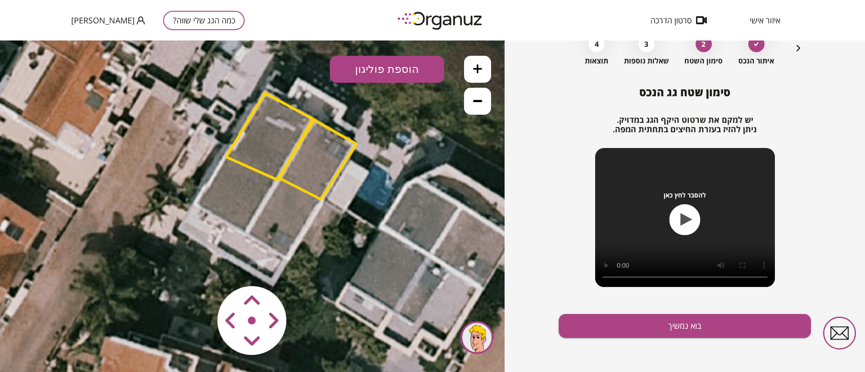
click at [264, 153] on polygon at bounding box center [270, 136] width 88 height 87
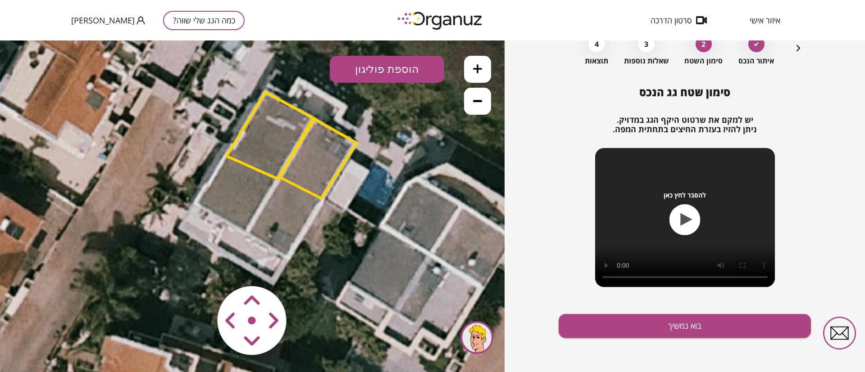
click at [271, 106] on polygon at bounding box center [271, 135] width 88 height 87
click at [291, 132] on polygon at bounding box center [271, 135] width 88 height 87
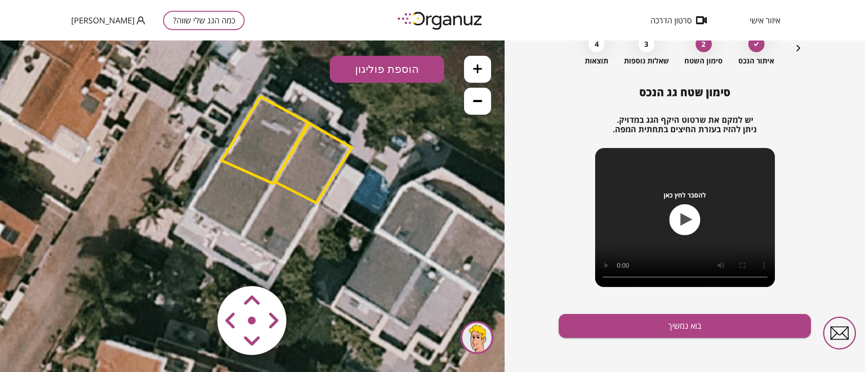
click at [265, 145] on polygon at bounding box center [266, 140] width 88 height 87
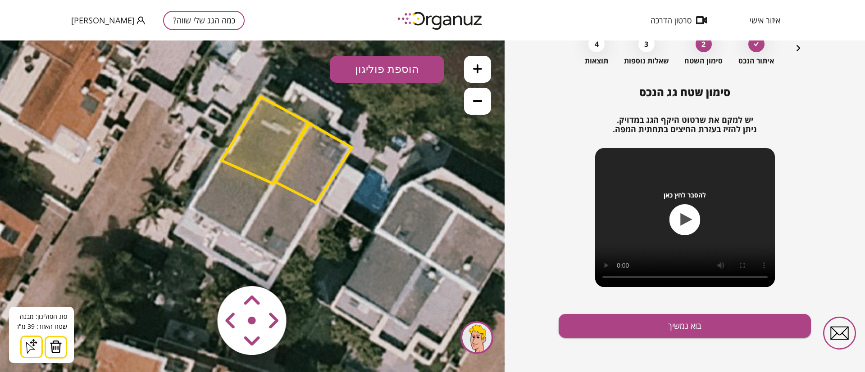
click at [52, 348] on img at bounding box center [56, 347] width 13 height 14
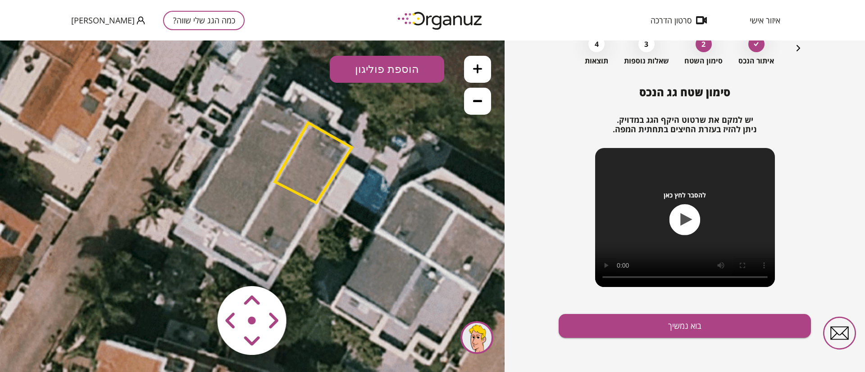
click at [364, 74] on button "הוספת פוליגון" at bounding box center [387, 69] width 114 height 27
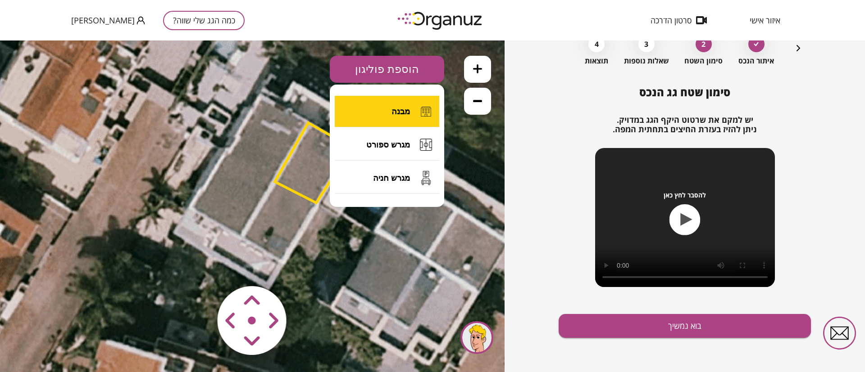
click at [388, 110] on button "מבנה" at bounding box center [387, 112] width 104 height 32
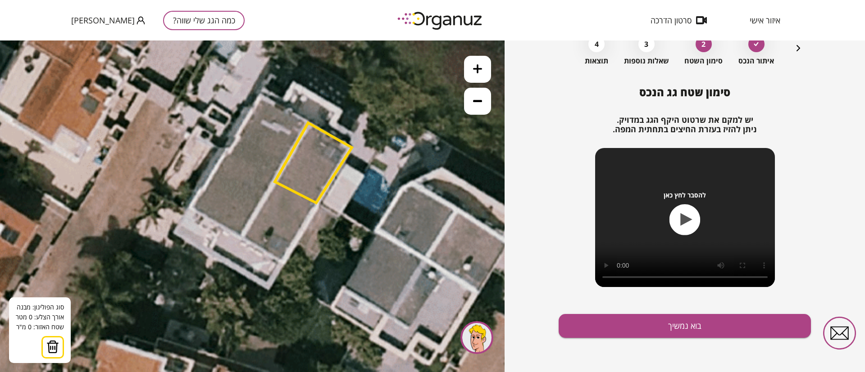
click at [275, 180] on polygon at bounding box center [313, 163] width 77 height 80
click at [227, 151] on polygon at bounding box center [251, 165] width 48 height 28
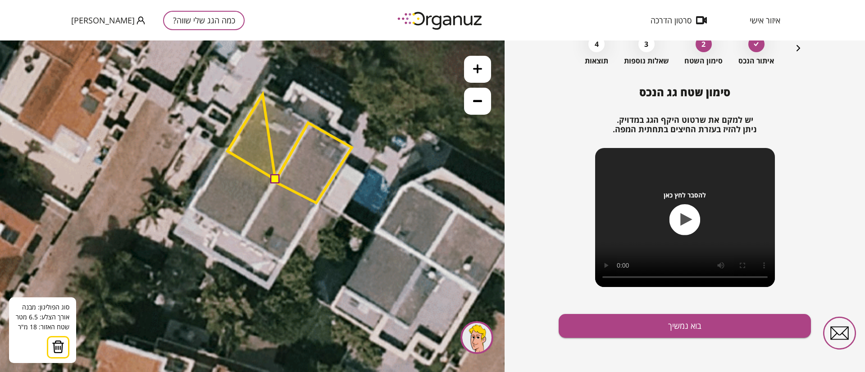
click at [263, 95] on polygon at bounding box center [251, 137] width 48 height 85
click at [308, 123] on polygon at bounding box center [267, 137] width 80 height 85
click at [276, 180] on button at bounding box center [274, 179] width 9 height 9
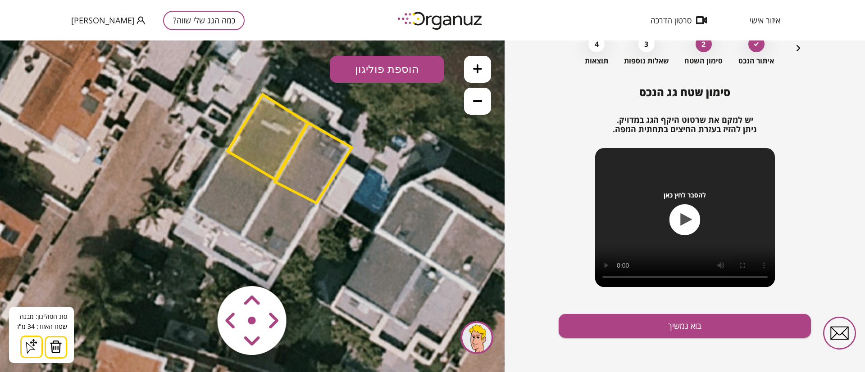
click at [477, 106] on button at bounding box center [477, 101] width 27 height 27
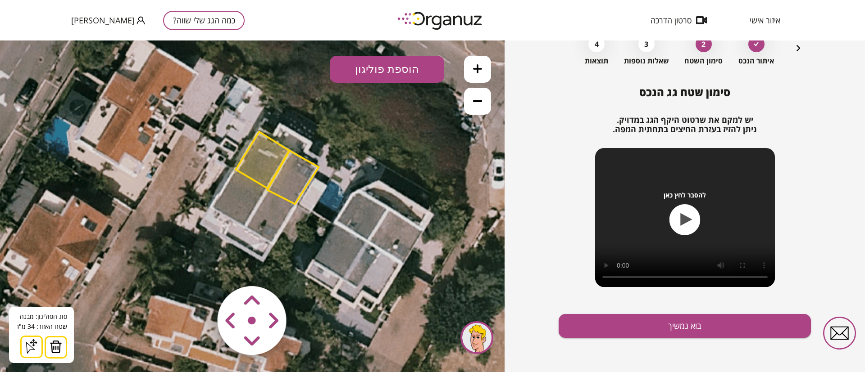
click at [388, 76] on button "הוספת פוליגון" at bounding box center [387, 69] width 114 height 27
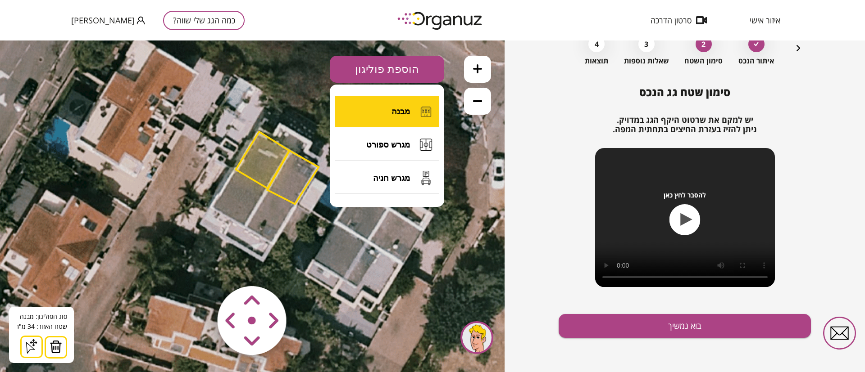
click at [396, 114] on span "מבנה" at bounding box center [400, 112] width 18 height 10
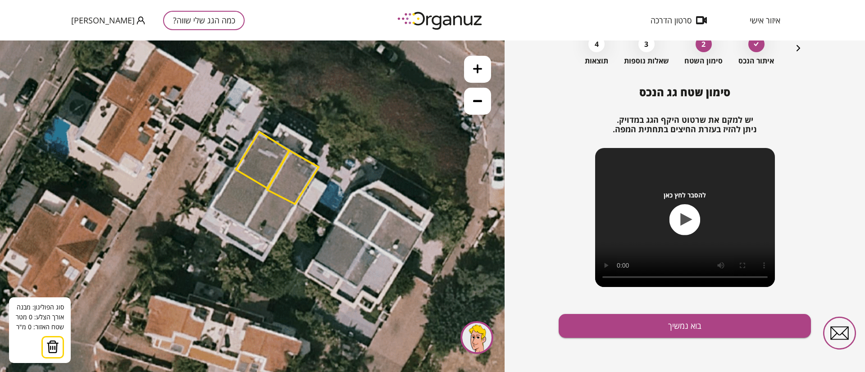
click at [797, 45] on icon "button" at bounding box center [798, 48] width 11 height 11
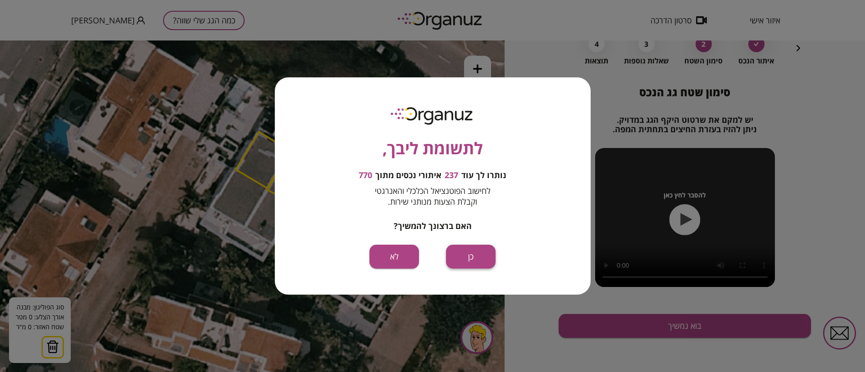
click at [471, 263] on button "כן" at bounding box center [471, 257] width 50 height 24
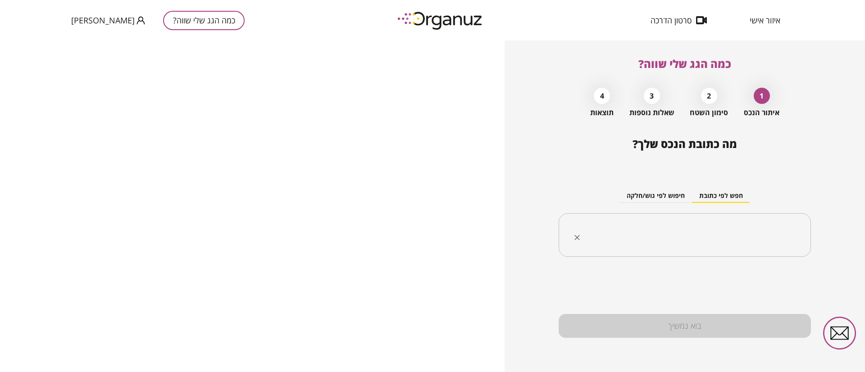
click at [658, 241] on input "text" at bounding box center [688, 235] width 224 height 23
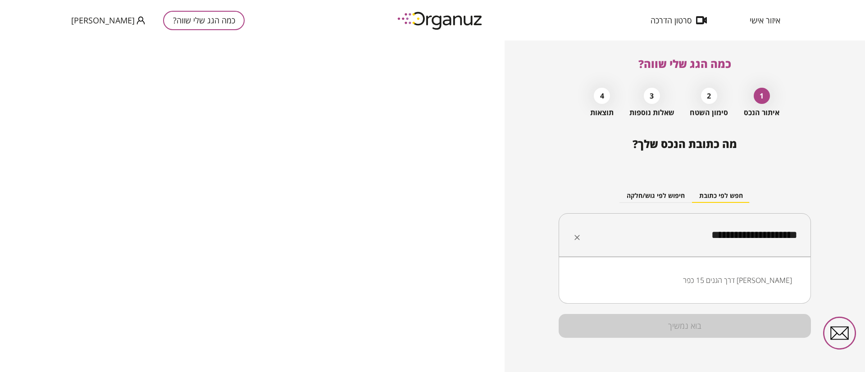
click at [753, 280] on li "דרך הגנים 15 כפר [PERSON_NAME]" at bounding box center [684, 280] width 229 height 16
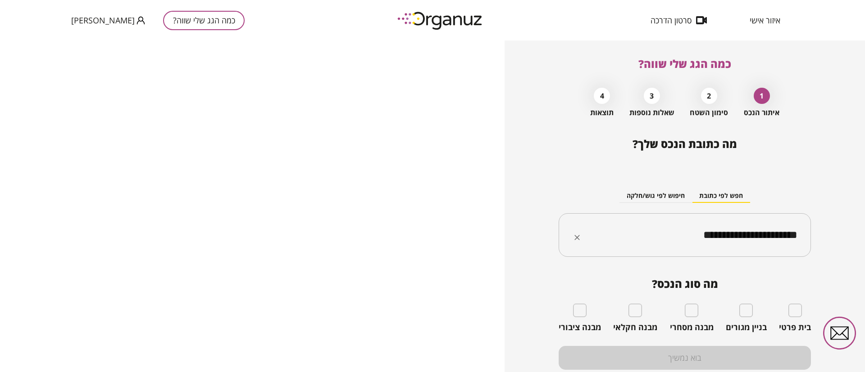
type input "**********"
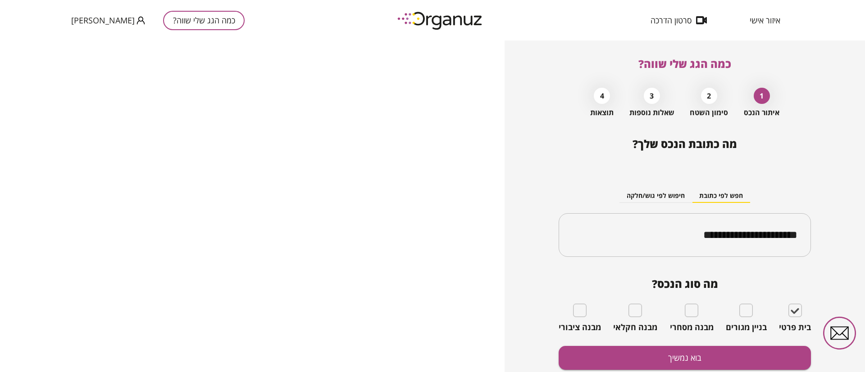
scroll to position [32, 0]
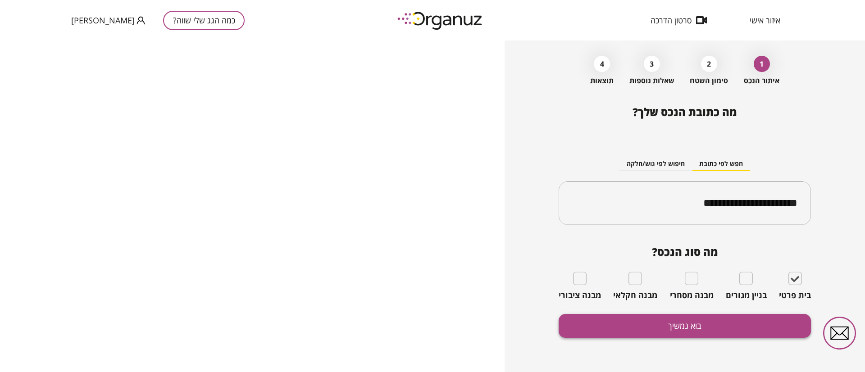
click at [680, 324] on button "בוא נמשיך" at bounding box center [684, 326] width 252 height 24
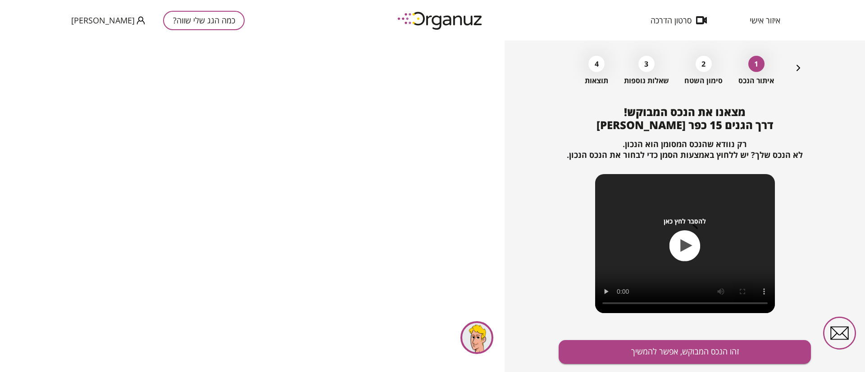
scroll to position [58, 0]
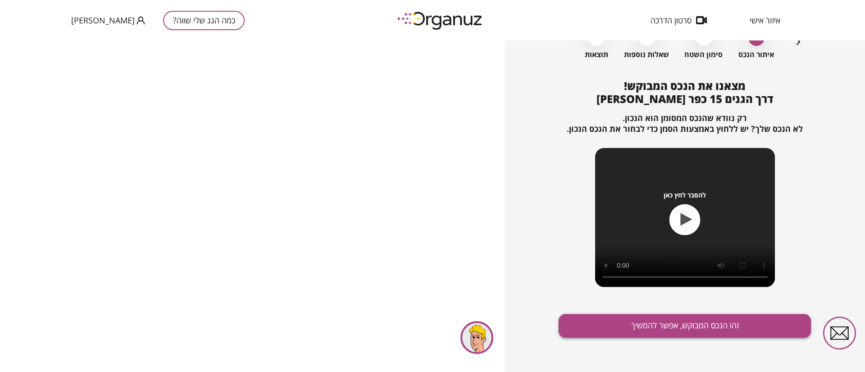
click at [644, 325] on button "זהו הנכס המבוקש, אפשר להמשיך" at bounding box center [684, 326] width 252 height 24
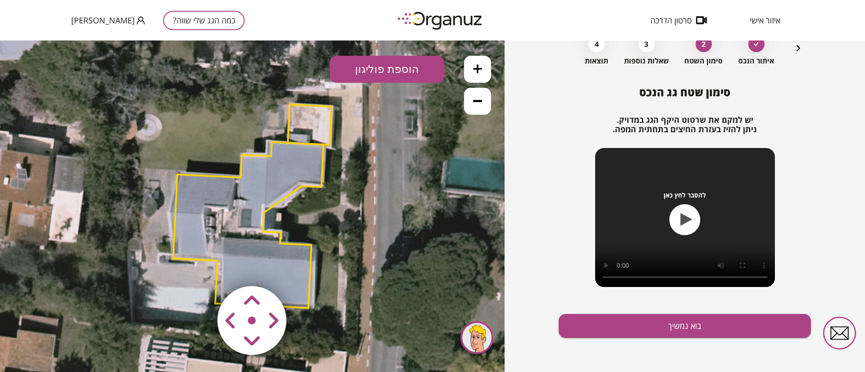
click at [298, 155] on polygon at bounding box center [248, 225] width 150 height 166
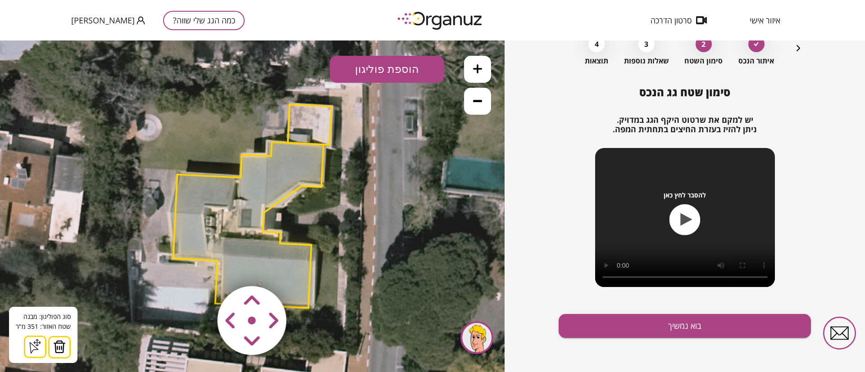
click at [56, 344] on img at bounding box center [59, 347] width 13 height 14
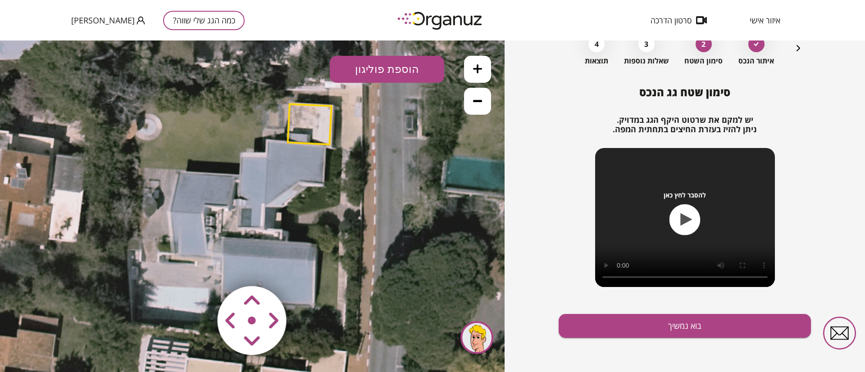
click at [301, 118] on polygon at bounding box center [310, 124] width 44 height 41
drag, startPoint x: 302, startPoint y: 119, endPoint x: 296, endPoint y: 122, distance: 6.6
click at [302, 118] on polygon at bounding box center [310, 124] width 44 height 41
click at [314, 116] on polygon at bounding box center [310, 124] width 44 height 41
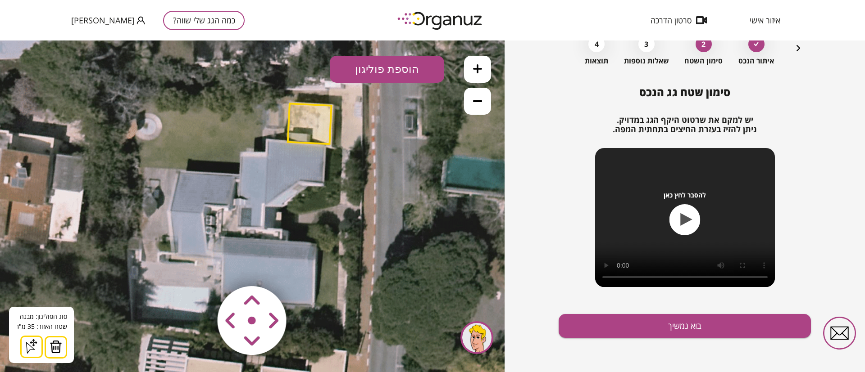
click at [56, 346] on img at bounding box center [56, 347] width 13 height 14
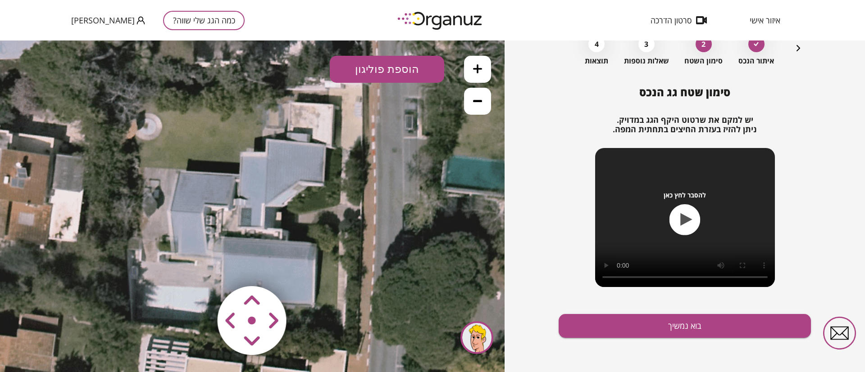
click at [391, 64] on button "הוספת פוליגון" at bounding box center [387, 69] width 114 height 27
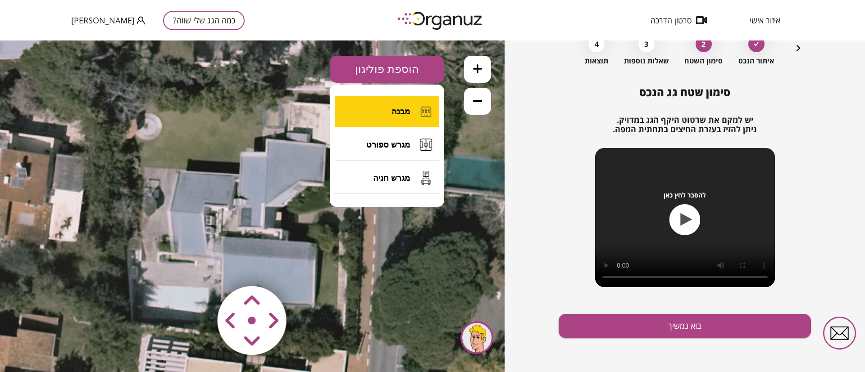
click at [404, 112] on span "מבנה" at bounding box center [400, 112] width 18 height 10
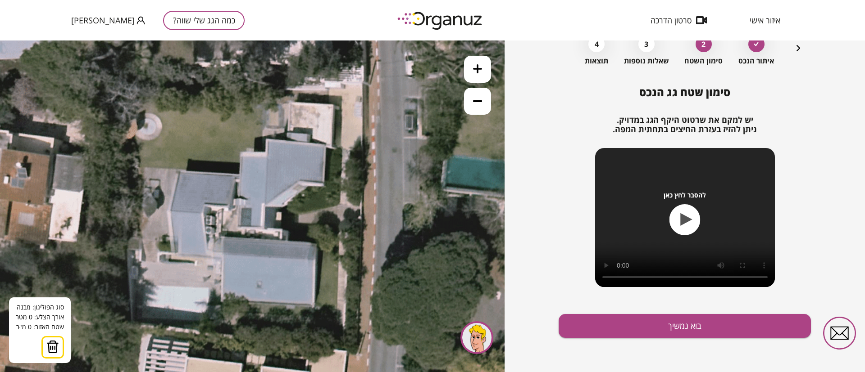
click at [242, 153] on icon at bounding box center [253, 208] width 628 height 628
click at [268, 154] on icon at bounding box center [253, 208] width 628 height 628
click at [265, 202] on icon at bounding box center [253, 208] width 628 height 628
click at [238, 203] on polygon at bounding box center [253, 178] width 30 height 50
click at [240, 152] on button at bounding box center [241, 152] width 6 height 6
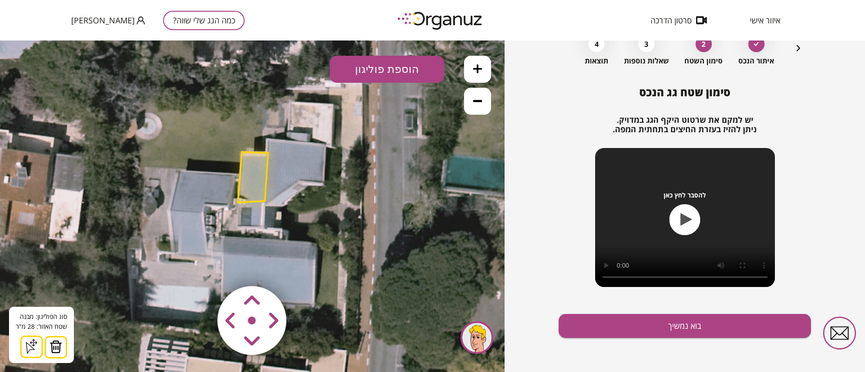
click at [250, 178] on polygon at bounding box center [253, 177] width 30 height 50
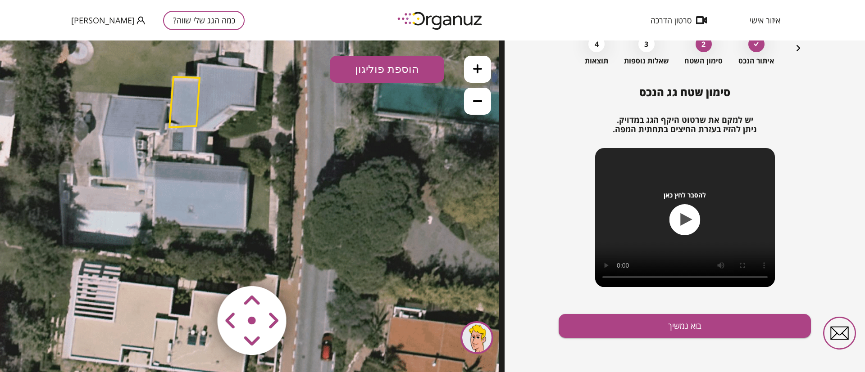
drag, startPoint x: 361, startPoint y: 187, endPoint x: 299, endPoint y: 128, distance: 85.7
click at [299, 128] on icon at bounding box center [184, 132] width 628 height 628
click at [385, 68] on button "הוספת פוליגון" at bounding box center [387, 69] width 114 height 27
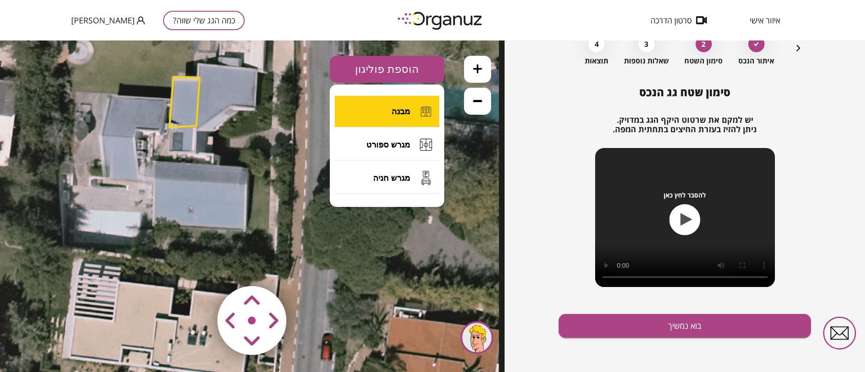
click at [413, 109] on button "מבנה" at bounding box center [387, 112] width 104 height 32
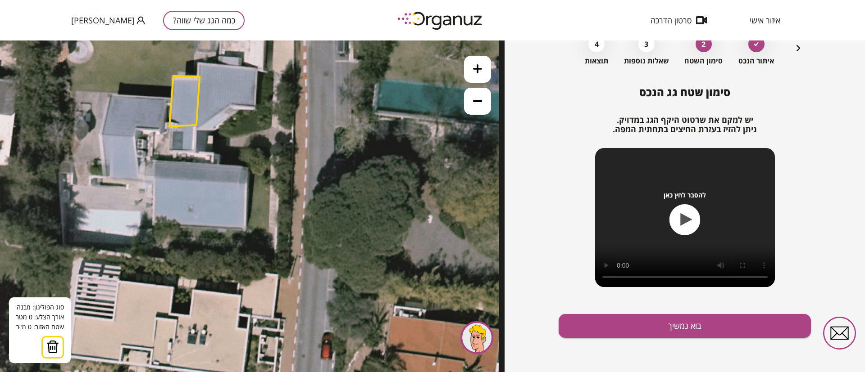
click at [247, 183] on icon at bounding box center [184, 132] width 628 height 628
click at [246, 229] on icon at bounding box center [184, 132] width 628 height 628
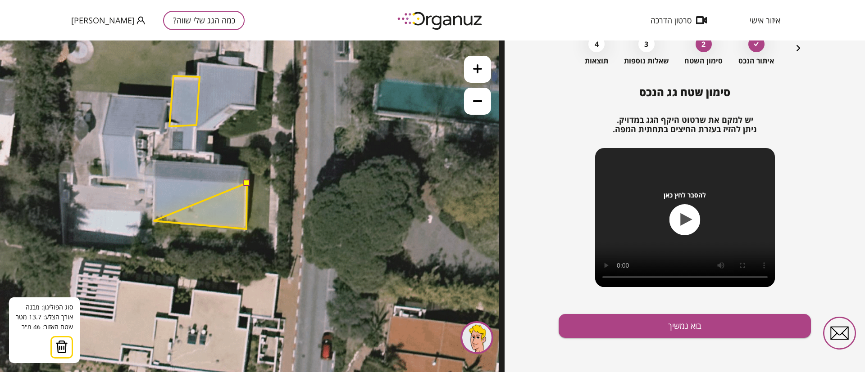
click at [154, 221] on polygon at bounding box center [200, 206] width 93 height 46
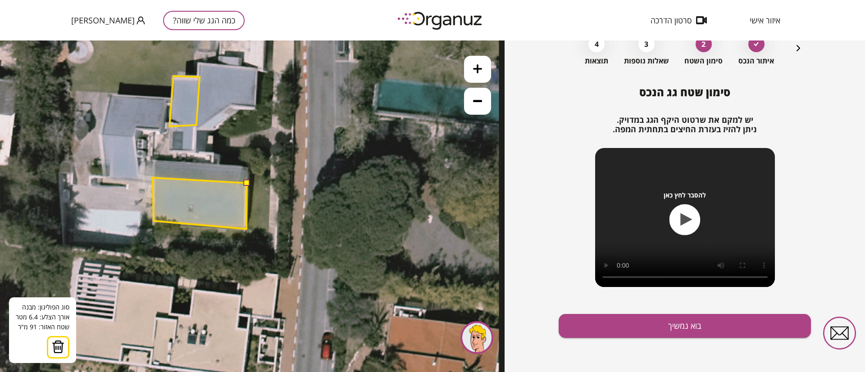
click at [153, 178] on polygon at bounding box center [200, 203] width 94 height 51
click at [247, 184] on button at bounding box center [246, 183] width 6 height 6
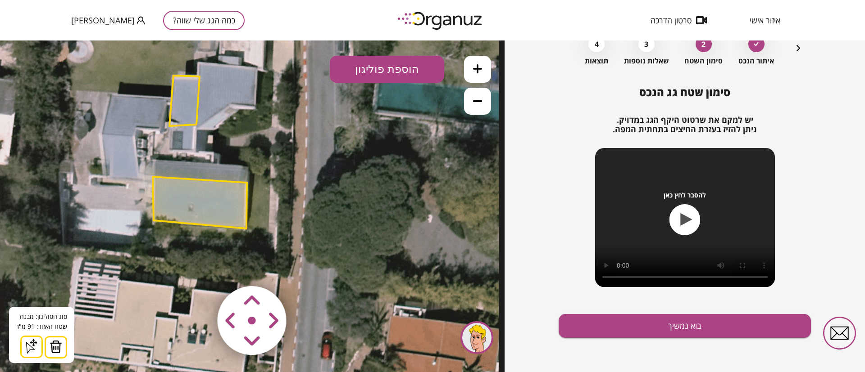
click at [227, 203] on polygon at bounding box center [200, 203] width 94 height 52
click at [184, 99] on polygon at bounding box center [184, 101] width 30 height 50
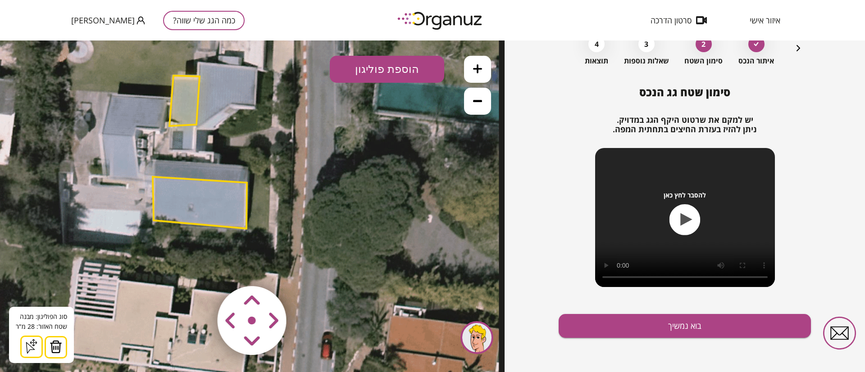
click at [798, 49] on icon "button" at bounding box center [798, 48] width 4 height 6
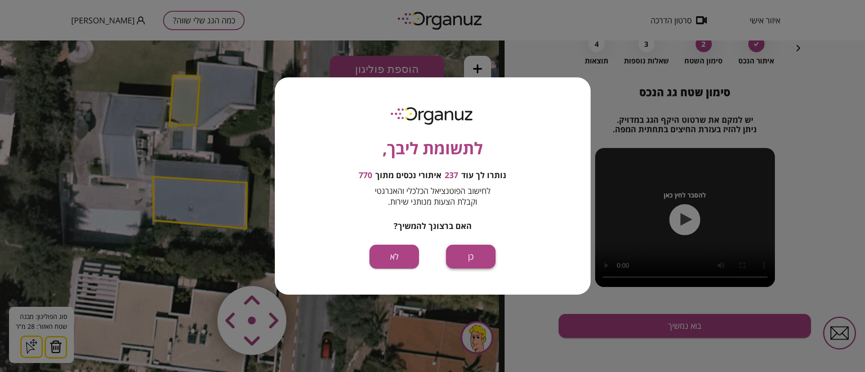
click at [471, 254] on button "כן" at bounding box center [471, 257] width 50 height 24
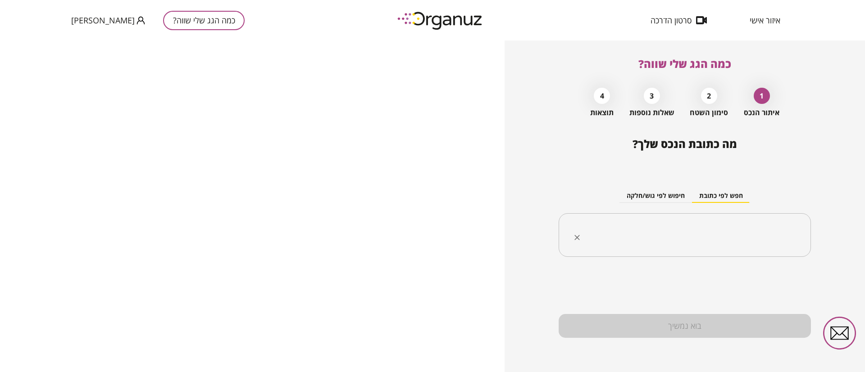
click at [733, 234] on input "text" at bounding box center [688, 235] width 224 height 23
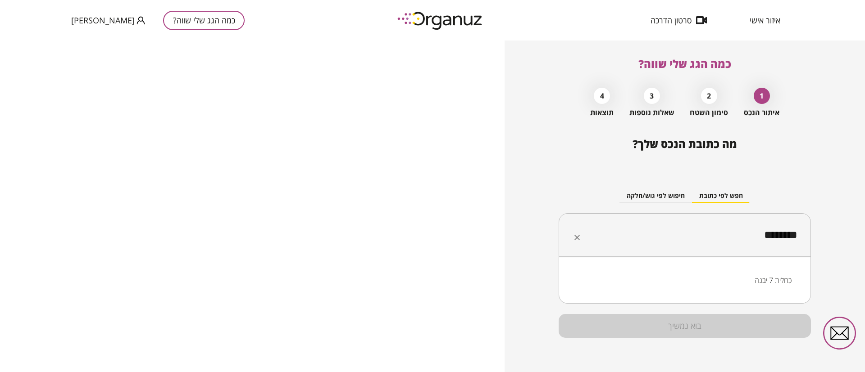
click at [778, 281] on li "כחלית 7 יבנה" at bounding box center [684, 280] width 229 height 16
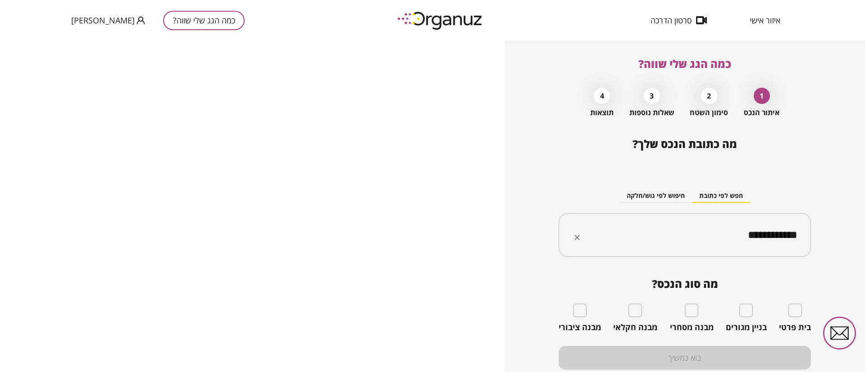
type input "**********"
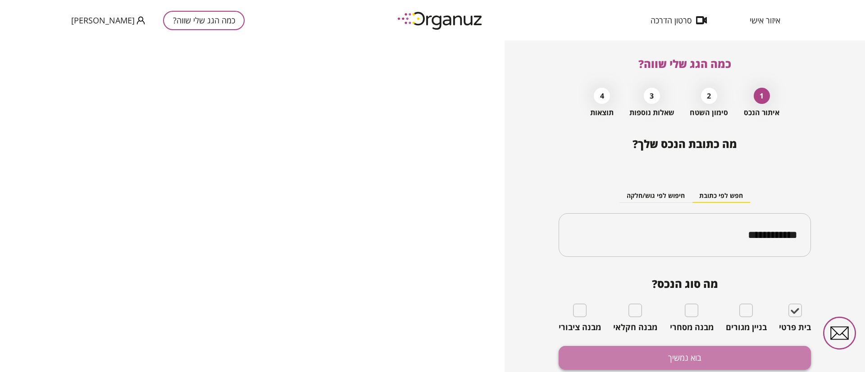
click at [744, 356] on button "בוא נמשיך" at bounding box center [684, 358] width 252 height 24
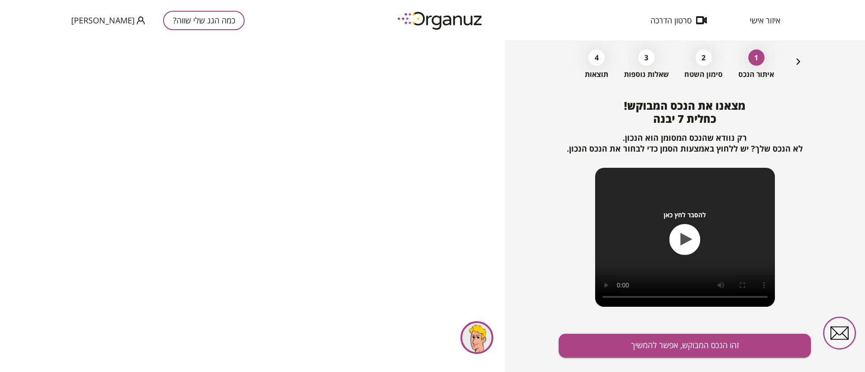
scroll to position [58, 0]
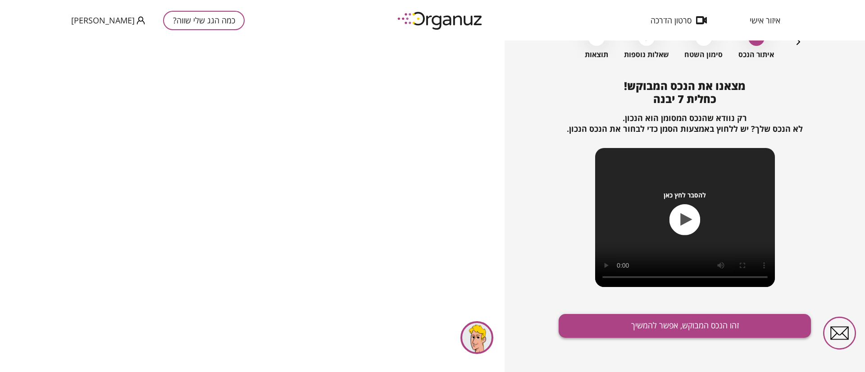
click at [661, 319] on button "זהו הנכס המבוקש, אפשר להמשיך" at bounding box center [684, 326] width 252 height 24
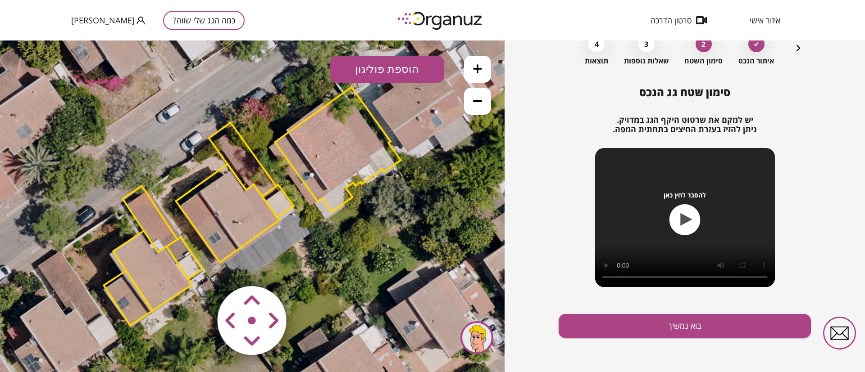
click at [239, 152] on polygon at bounding box center [243, 160] width 68 height 74
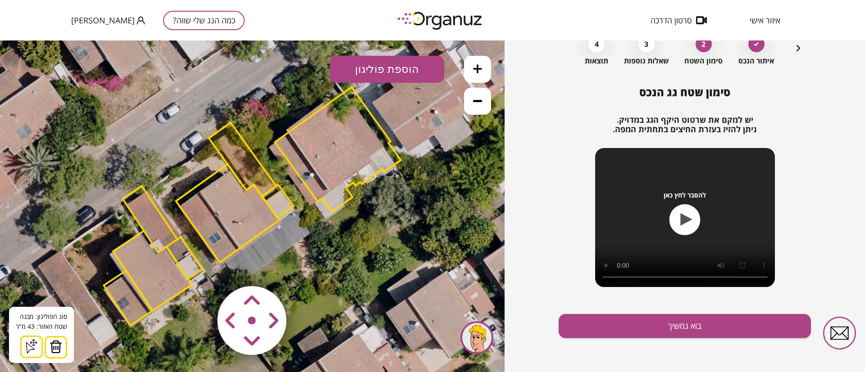
click at [59, 345] on img at bounding box center [56, 347] width 13 height 14
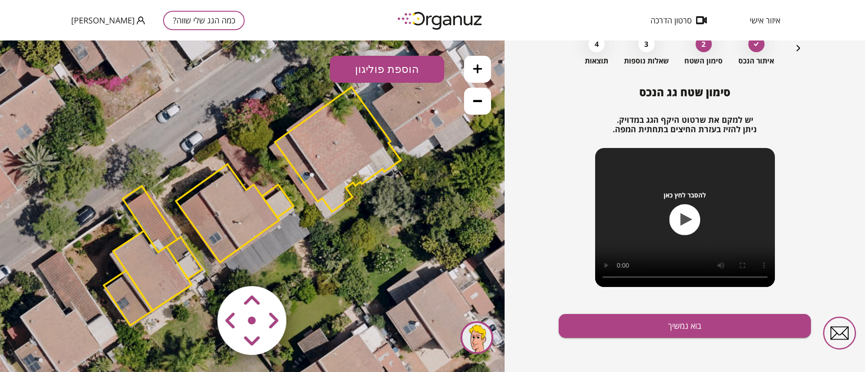
click at [142, 201] on polygon at bounding box center [150, 219] width 54 height 66
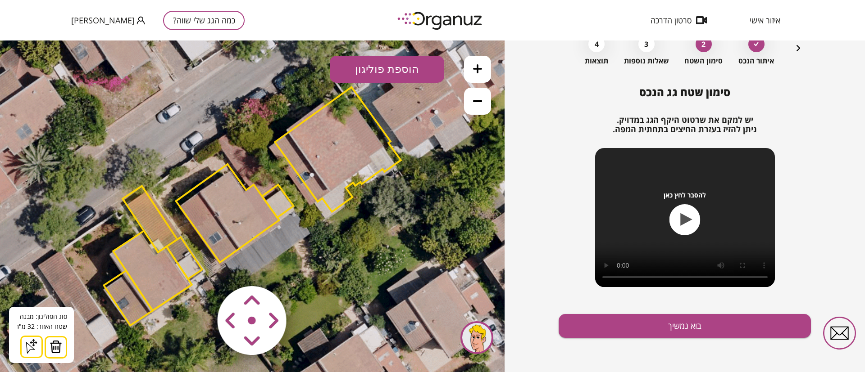
click at [53, 348] on img at bounding box center [56, 347] width 13 height 14
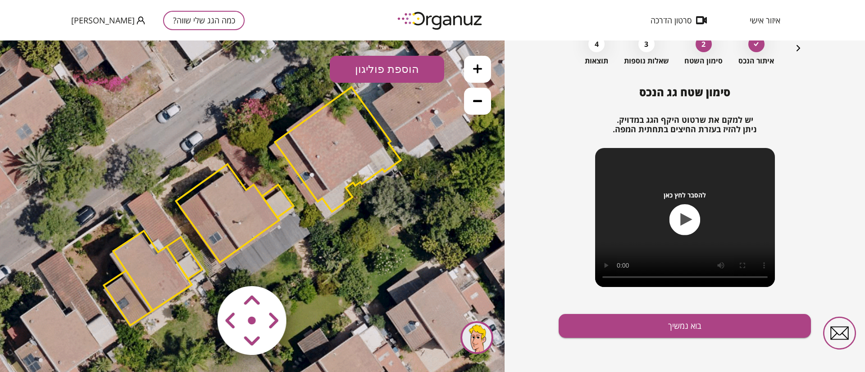
click at [167, 277] on polygon at bounding box center [152, 271] width 79 height 80
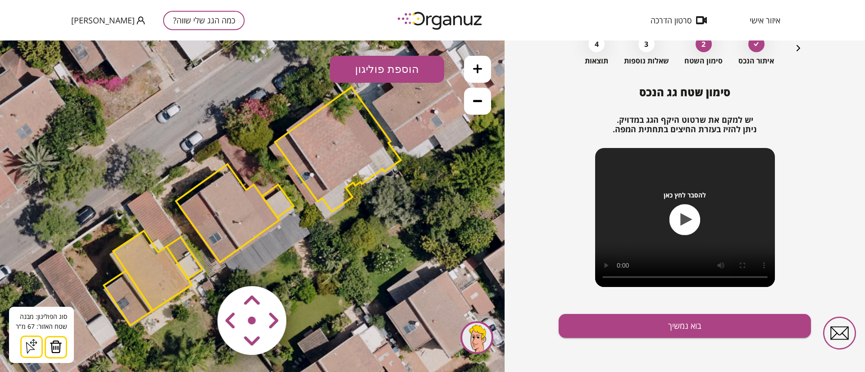
click at [56, 346] on img at bounding box center [56, 347] width 13 height 14
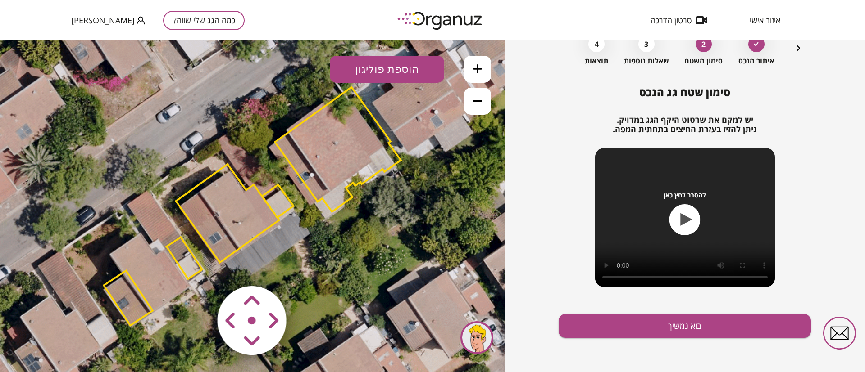
click at [130, 304] on polygon at bounding box center [128, 298] width 49 height 55
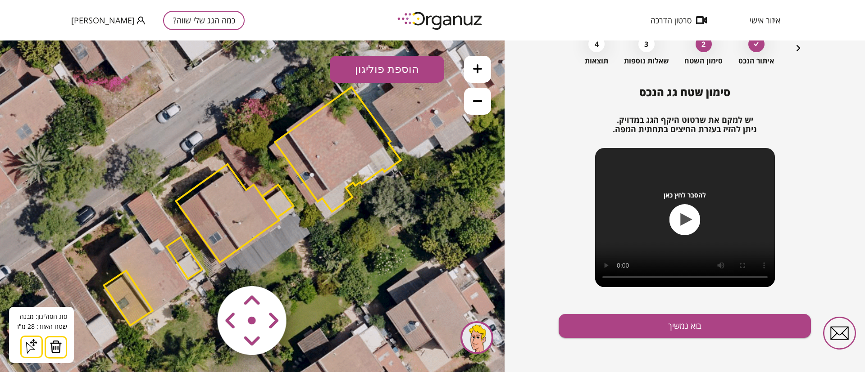
click at [60, 346] on img at bounding box center [56, 347] width 13 height 14
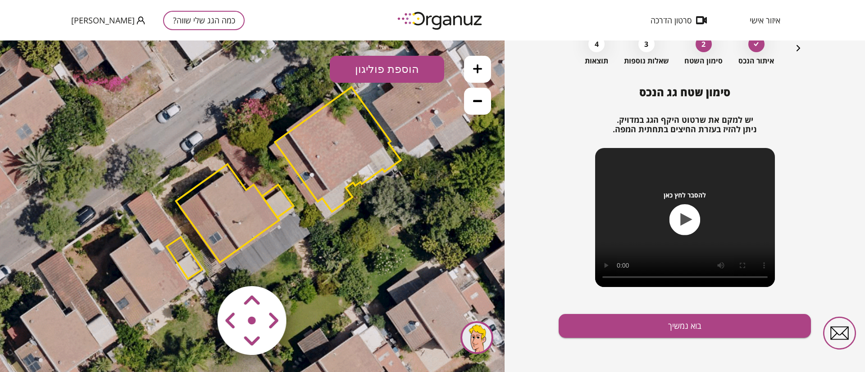
click at [191, 264] on polygon at bounding box center [185, 258] width 36 height 42
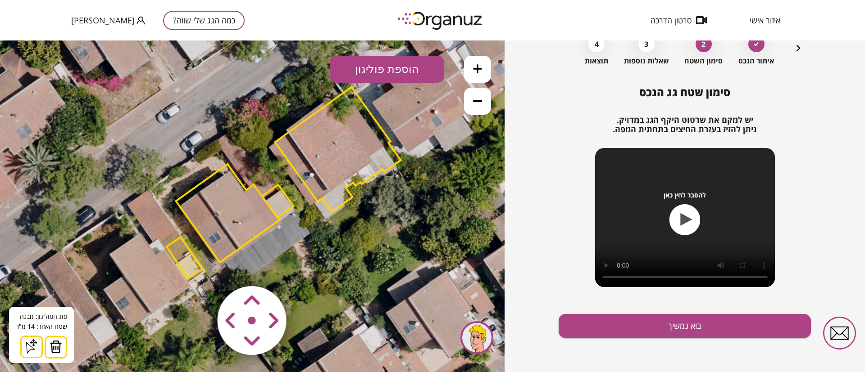
click at [54, 346] on img at bounding box center [56, 347] width 13 height 14
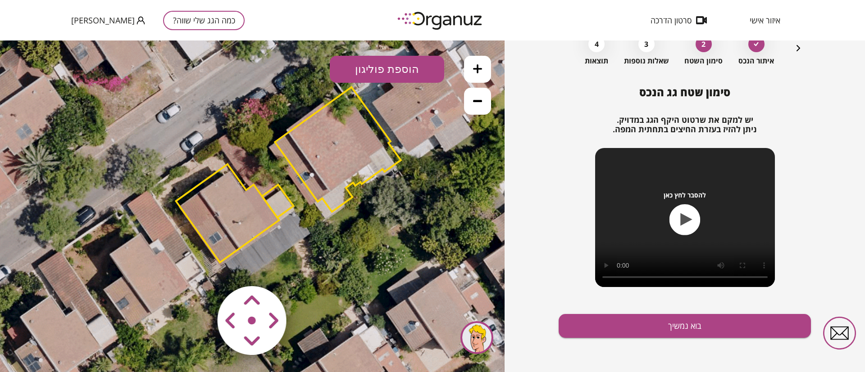
click at [225, 231] on polygon at bounding box center [227, 213] width 103 height 98
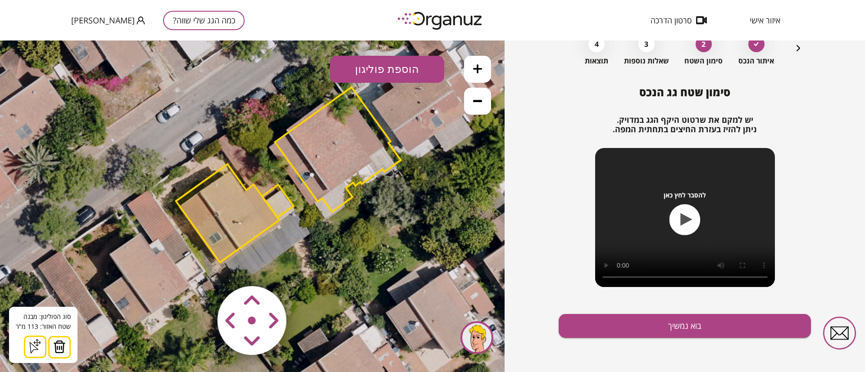
click at [59, 351] on img at bounding box center [59, 347] width 13 height 14
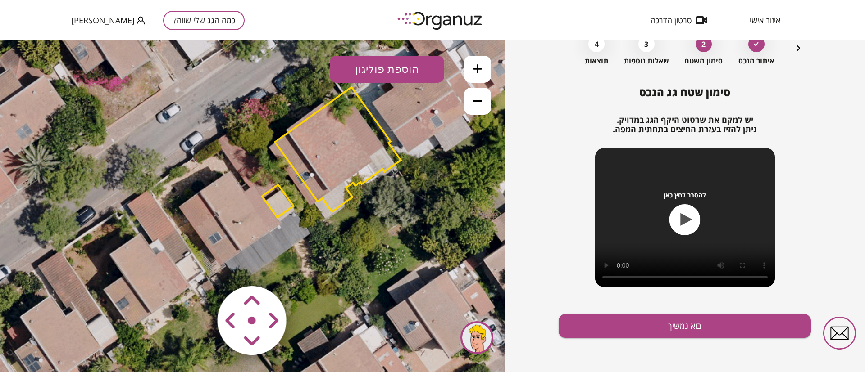
click at [343, 155] on polygon at bounding box center [338, 149] width 126 height 125
click at [334, 163] on polygon at bounding box center [338, 149] width 126 height 125
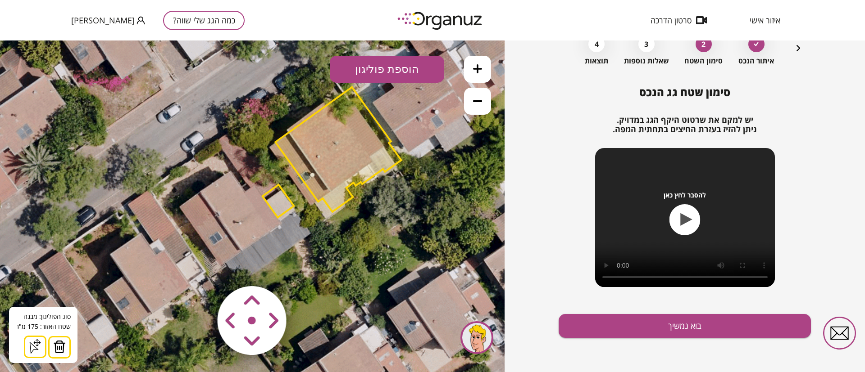
click at [53, 352] on img at bounding box center [59, 347] width 13 height 14
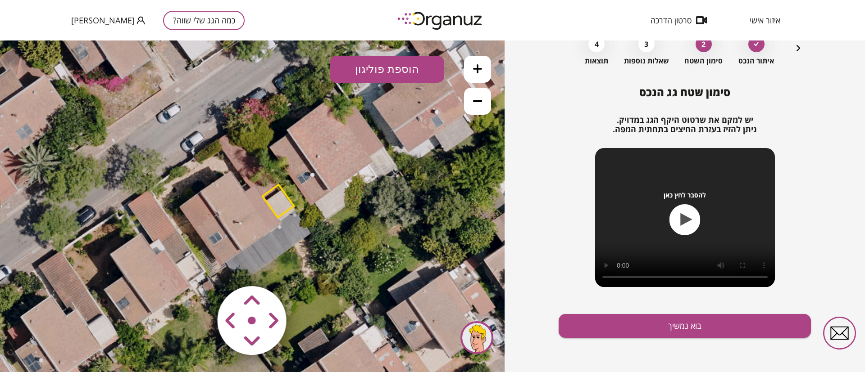
click at [286, 205] on polygon at bounding box center [279, 201] width 32 height 33
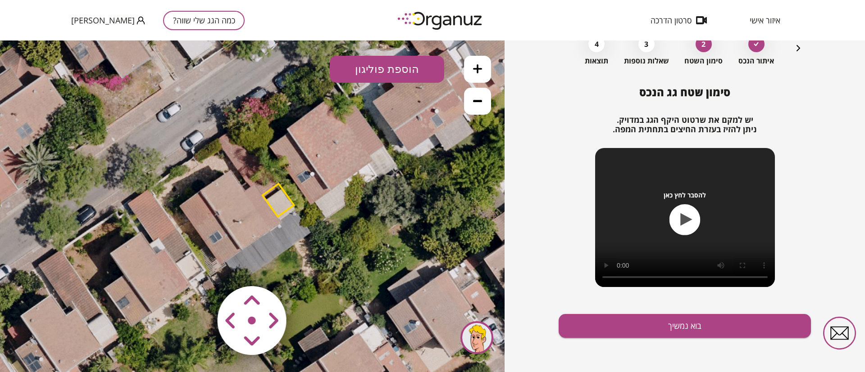
click at [281, 198] on polygon at bounding box center [279, 200] width 32 height 33
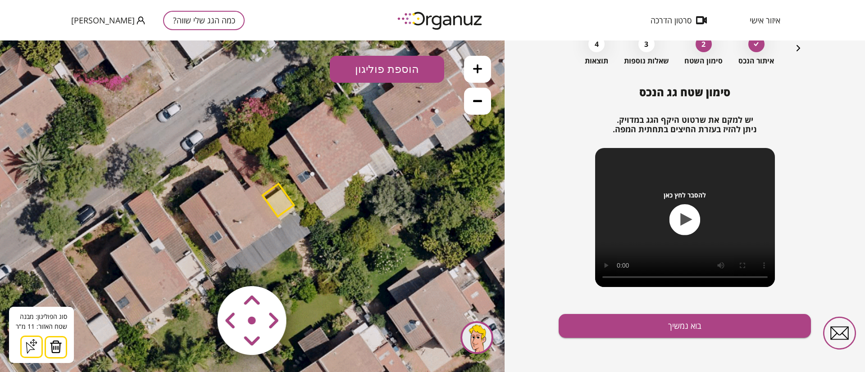
click at [56, 346] on img at bounding box center [56, 347] width 13 height 14
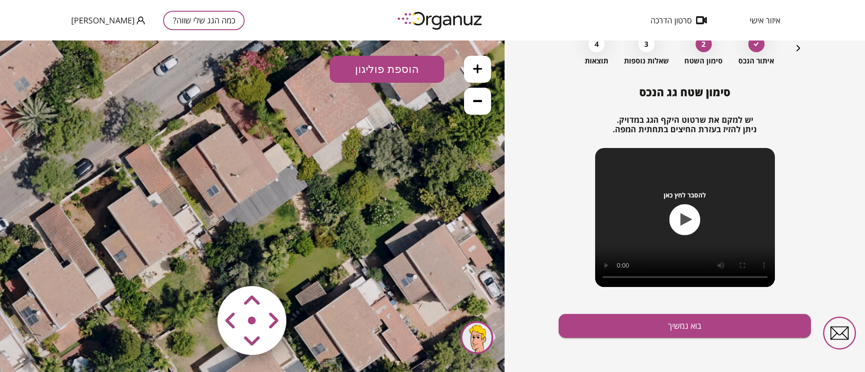
drag, startPoint x: 322, startPoint y: 220, endPoint x: 321, endPoint y: 211, distance: 9.5
click at [321, 211] on icon at bounding box center [248, 157] width 912 height 912
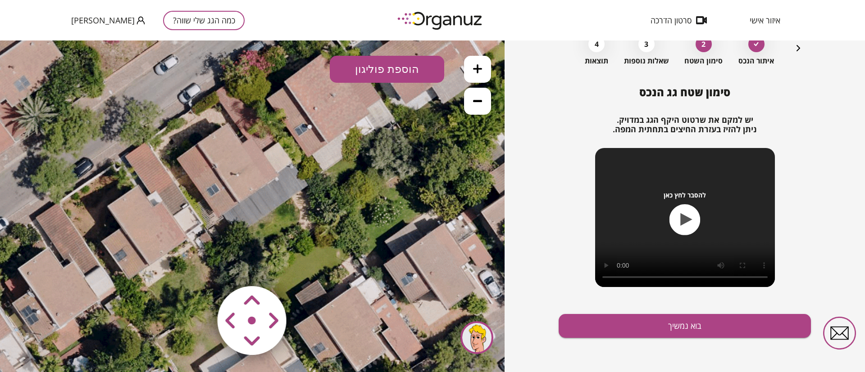
click at [388, 64] on button "הוספת פוליגון" at bounding box center [387, 69] width 114 height 27
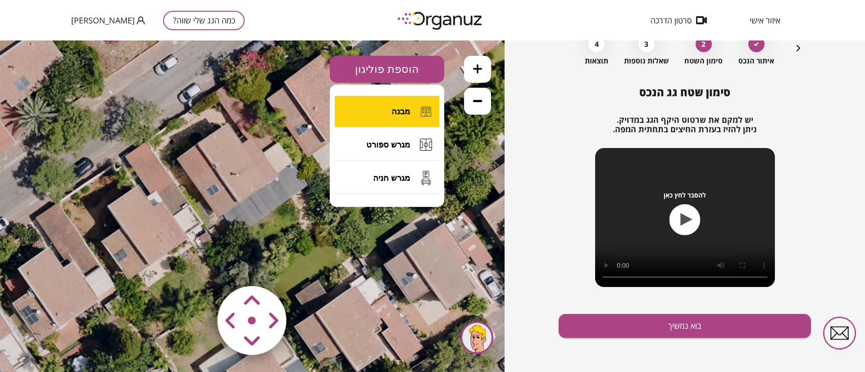
click at [395, 109] on span "מבנה" at bounding box center [400, 112] width 18 height 10
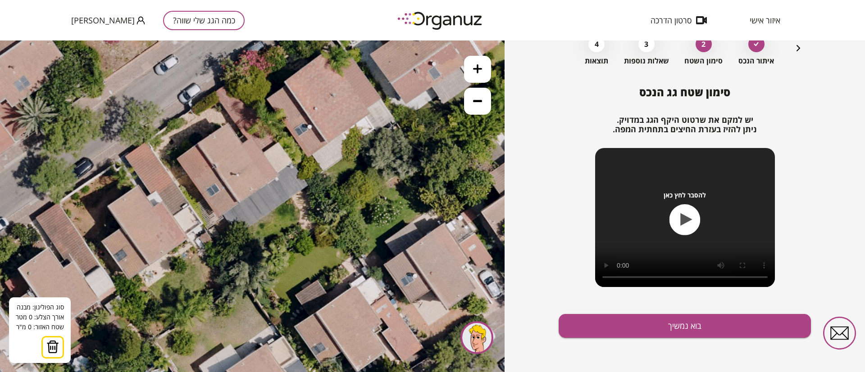
click at [474, 73] on button at bounding box center [477, 69] width 27 height 27
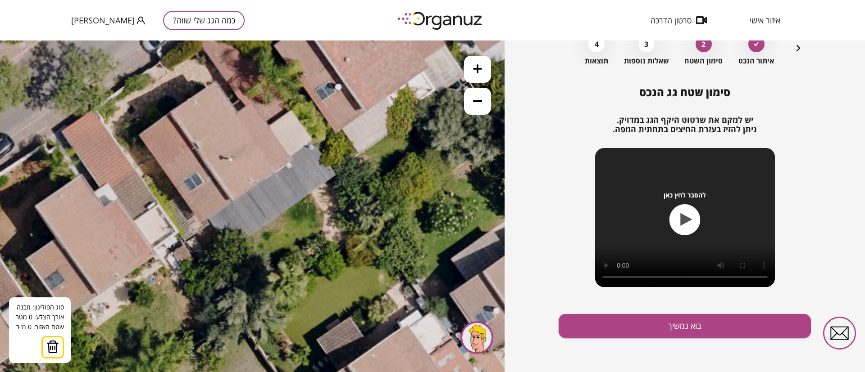
click at [472, 72] on button at bounding box center [477, 69] width 27 height 27
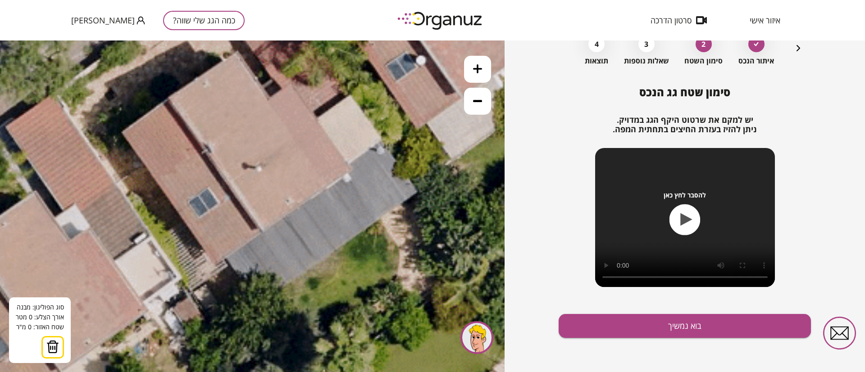
drag, startPoint x: 291, startPoint y: 153, endPoint x: 330, endPoint y: 186, distance: 51.7
click at [330, 186] on icon at bounding box center [282, 127] width 2052 height 2052
click at [268, 103] on icon at bounding box center [282, 128] width 2052 height 2052
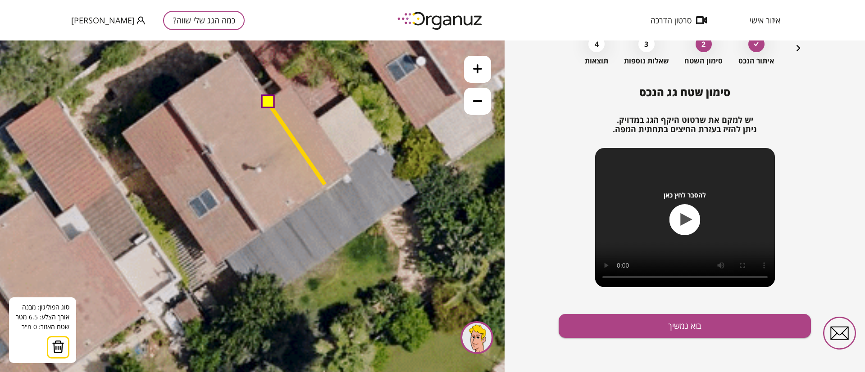
click at [325, 185] on icon at bounding box center [282, 128] width 2052 height 2052
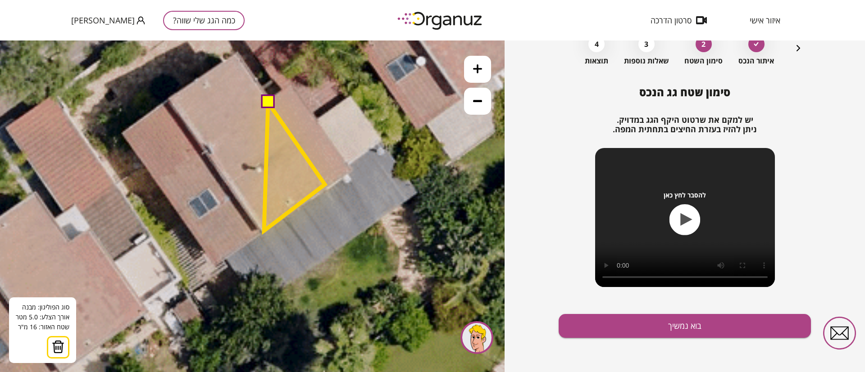
click at [264, 231] on polygon at bounding box center [294, 167] width 61 height 128
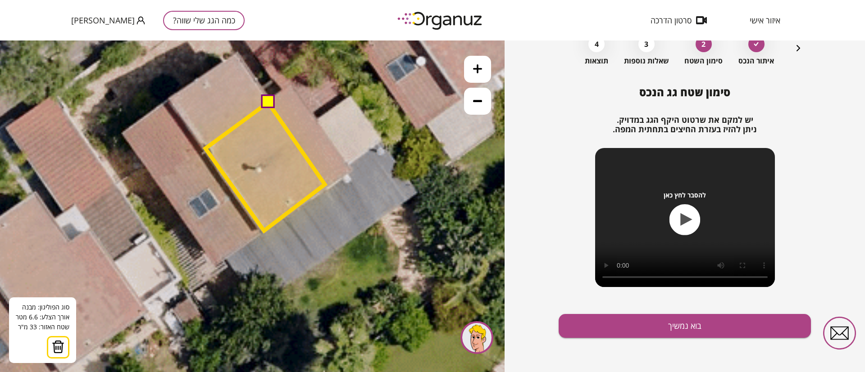
click at [205, 149] on polygon at bounding box center [264, 167] width 119 height 128
click at [267, 102] on button at bounding box center [267, 102] width 14 height 14
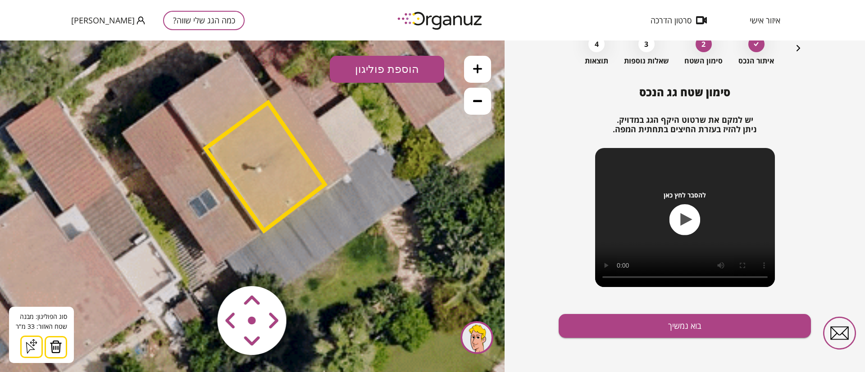
click at [391, 67] on button "הוספת פוליגון" at bounding box center [387, 69] width 114 height 27
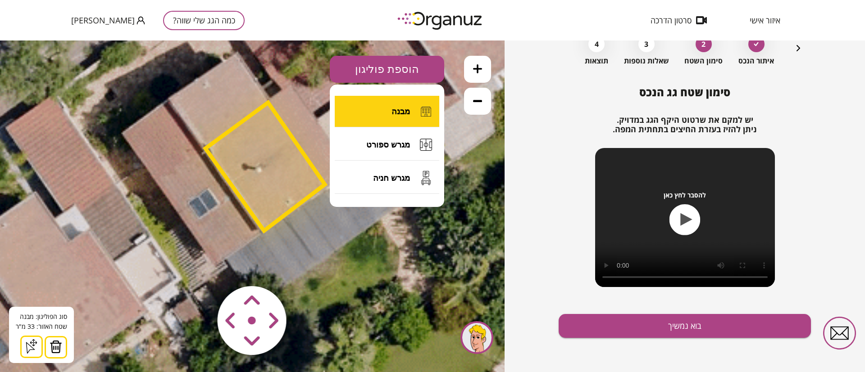
click at [400, 105] on button "מבנה" at bounding box center [387, 112] width 104 height 32
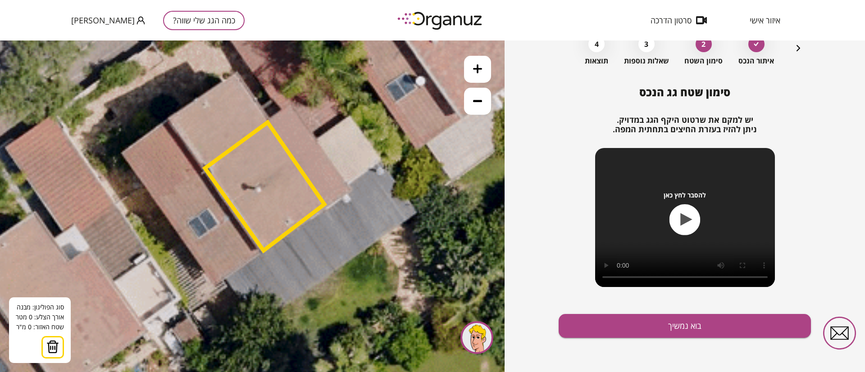
drag, startPoint x: 331, startPoint y: 112, endPoint x: 333, endPoint y: 151, distance: 39.7
click at [333, 150] on icon at bounding box center [282, 148] width 2052 height 2052
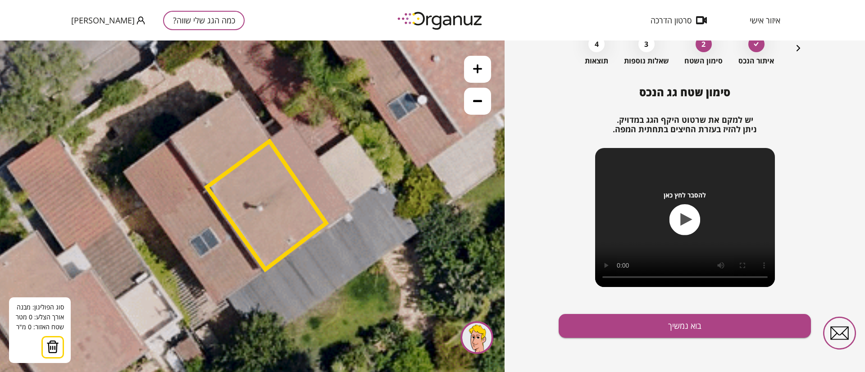
click at [238, 90] on icon at bounding box center [284, 167] width 2052 height 2052
click at [271, 139] on icon at bounding box center [284, 167] width 2052 height 2052
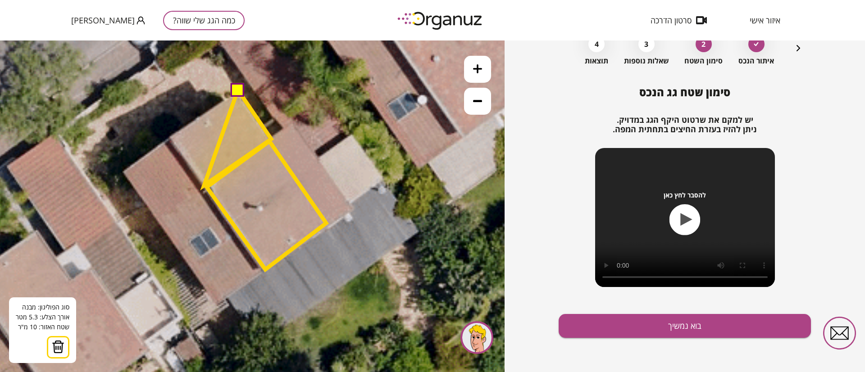
click at [204, 186] on polygon at bounding box center [237, 137] width 67 height 95
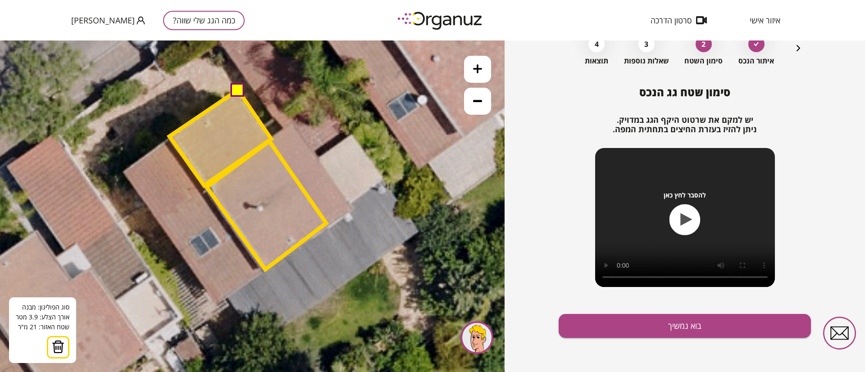
click at [169, 136] on polygon at bounding box center [220, 137] width 102 height 95
drag, startPoint x: 240, startPoint y: 89, endPoint x: 240, endPoint y: 95, distance: 5.9
click at [240, 88] on button at bounding box center [237, 89] width 14 height 14
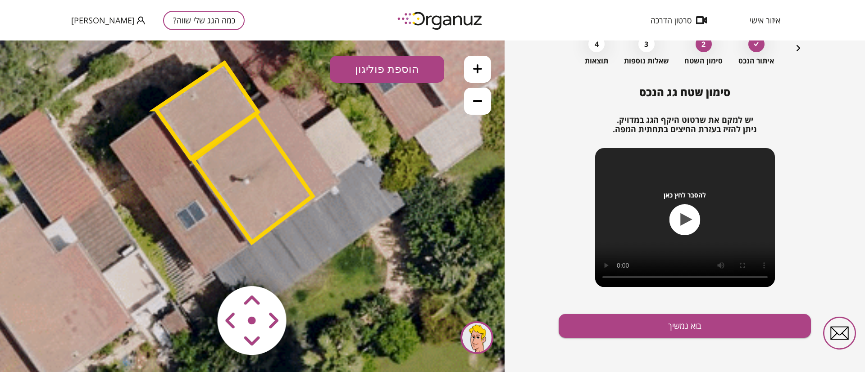
drag, startPoint x: 401, startPoint y: 228, endPoint x: 392, endPoint y: 205, distance: 24.8
click at [392, 205] on icon at bounding box center [270, 140] width 2052 height 2052
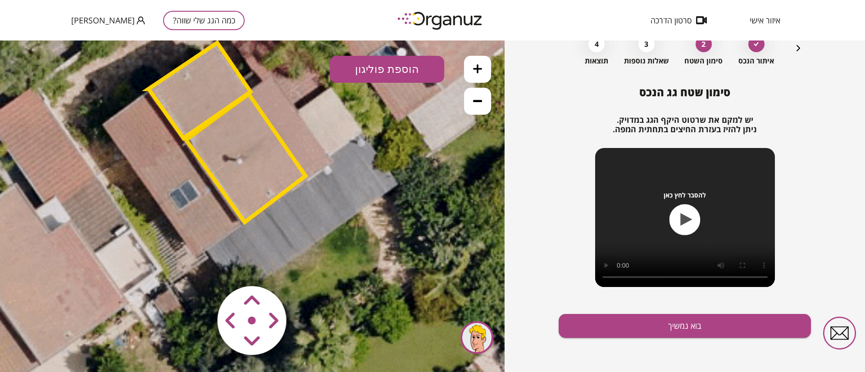
click at [381, 72] on button "הוספת פוליגון" at bounding box center [387, 69] width 114 height 27
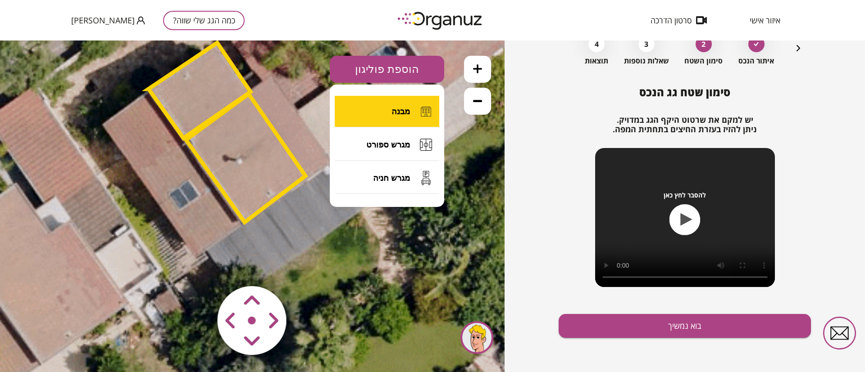
click at [390, 117] on button "מבנה" at bounding box center [387, 112] width 104 height 32
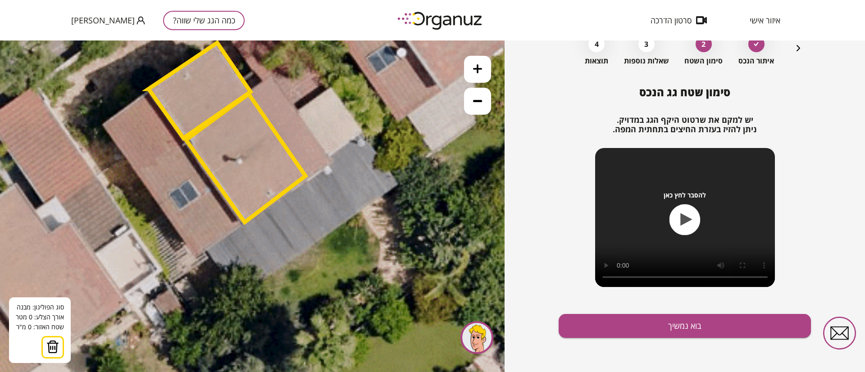
click at [181, 143] on icon at bounding box center [263, 119] width 2052 height 2052
click at [137, 171] on icon at bounding box center [263, 119] width 2052 height 2052
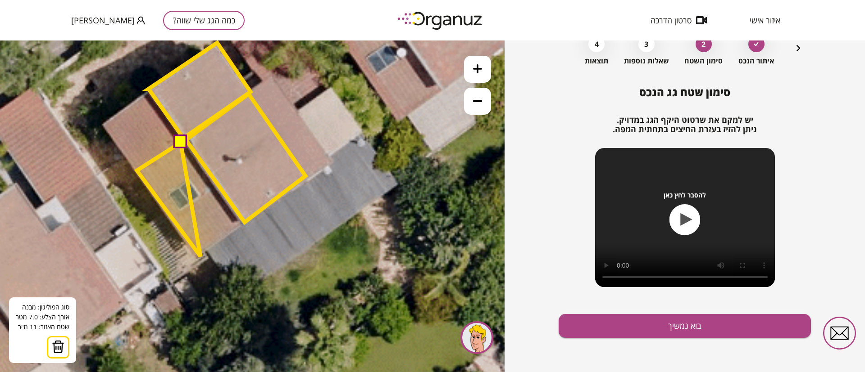
click at [200, 257] on polygon at bounding box center [169, 200] width 64 height 114
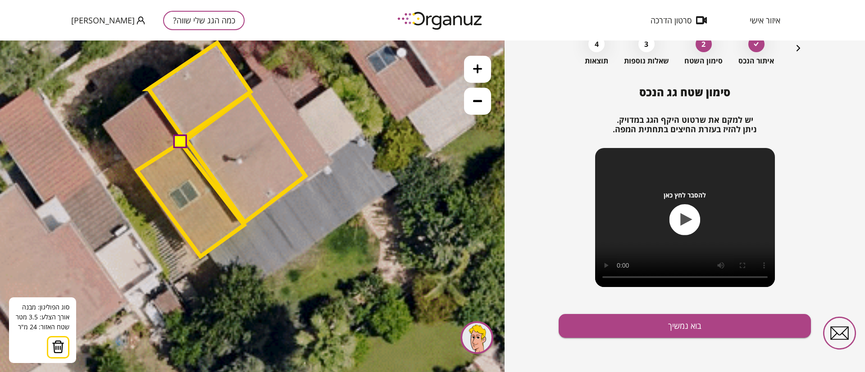
click at [244, 225] on polygon at bounding box center [190, 200] width 107 height 114
click at [180, 141] on button at bounding box center [180, 142] width 14 height 14
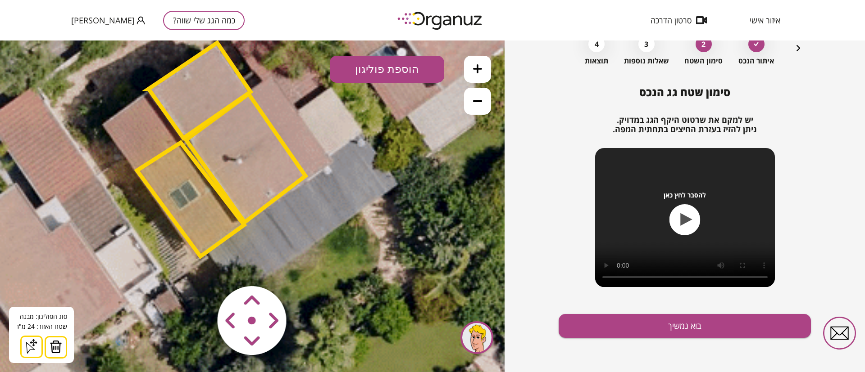
click at [391, 66] on button "הוספת פוליגון" at bounding box center [387, 69] width 114 height 27
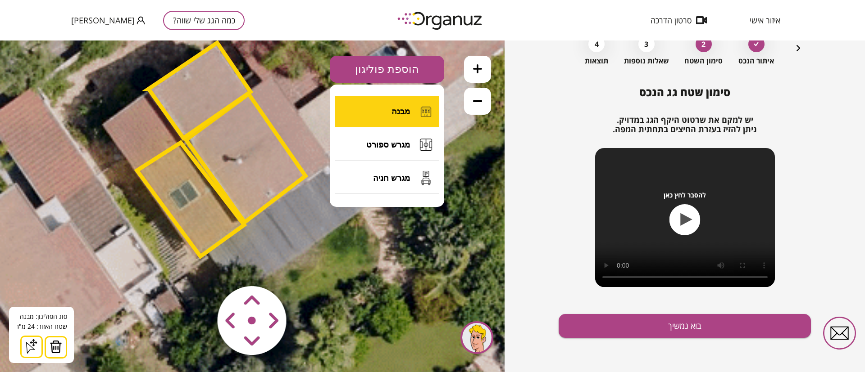
click at [393, 107] on span "מבנה" at bounding box center [400, 112] width 18 height 10
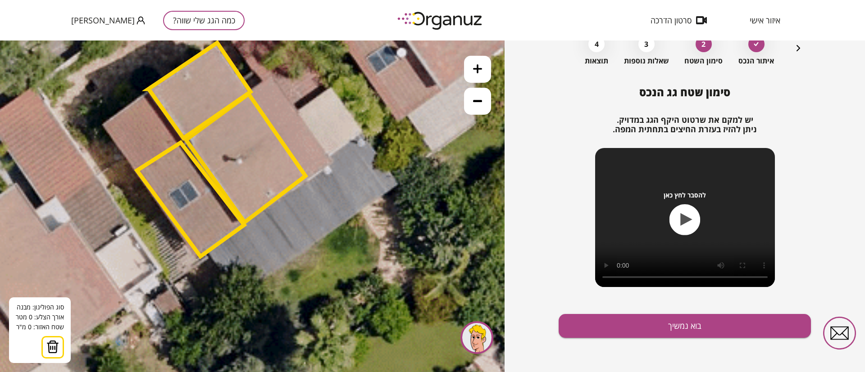
click at [145, 93] on icon at bounding box center [263, 119] width 2052 height 2052
click at [179, 141] on icon at bounding box center [263, 119] width 2052 height 2052
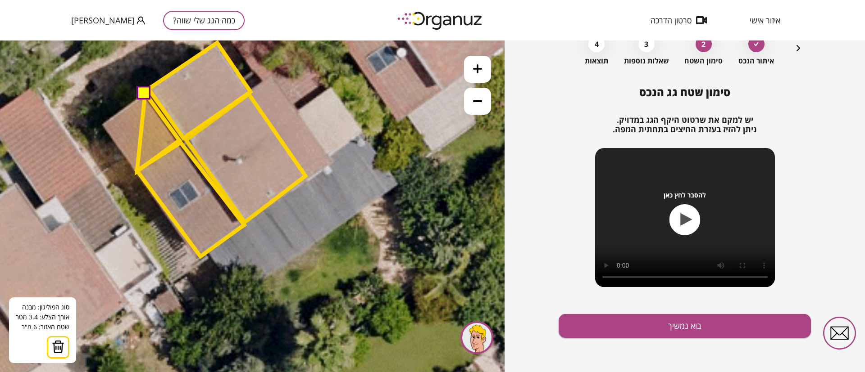
click at [137, 171] on polygon at bounding box center [158, 132] width 42 height 78
click at [137, 168] on polygon at bounding box center [158, 130] width 42 height 75
click at [103, 123] on polygon at bounding box center [141, 130] width 76 height 75
click at [143, 92] on button at bounding box center [144, 92] width 14 height 14
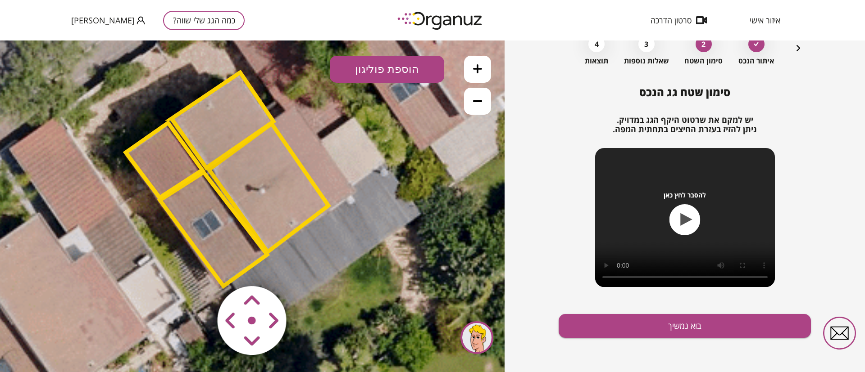
drag, startPoint x: 372, startPoint y: 185, endPoint x: 404, endPoint y: 220, distance: 47.8
click at [404, 220] on icon at bounding box center [286, 149] width 2052 height 2052
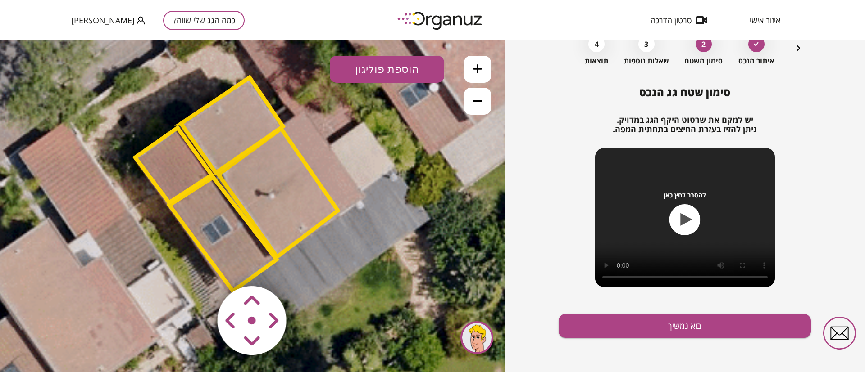
click at [475, 101] on icon at bounding box center [477, 101] width 9 height 2
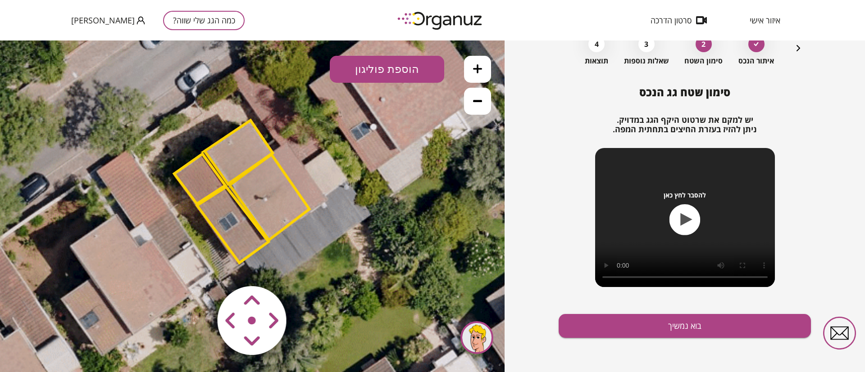
click at [254, 141] on polygon at bounding box center [238, 153] width 68 height 64
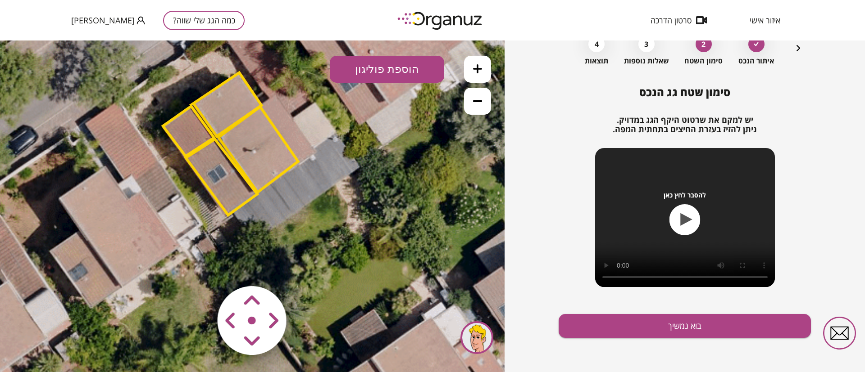
drag, startPoint x: 351, startPoint y: 142, endPoint x: 340, endPoint y: 95, distance: 49.1
click at [340, 95] on icon at bounding box center [270, 124] width 1368 height 1368
click at [239, 104] on polygon at bounding box center [227, 105] width 68 height 64
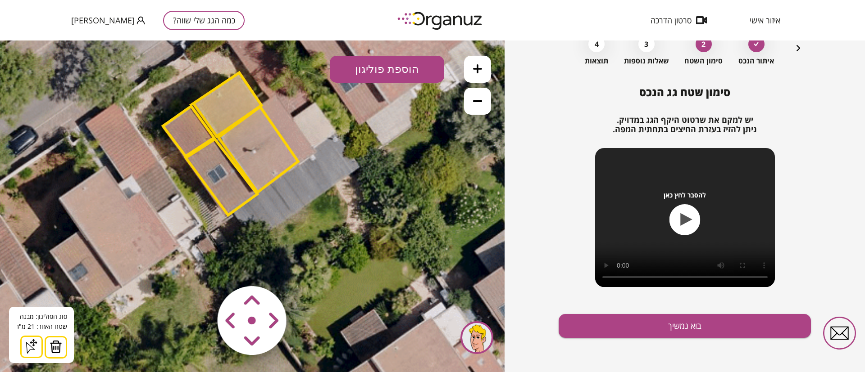
click at [188, 132] on polygon at bounding box center [188, 131] width 51 height 50
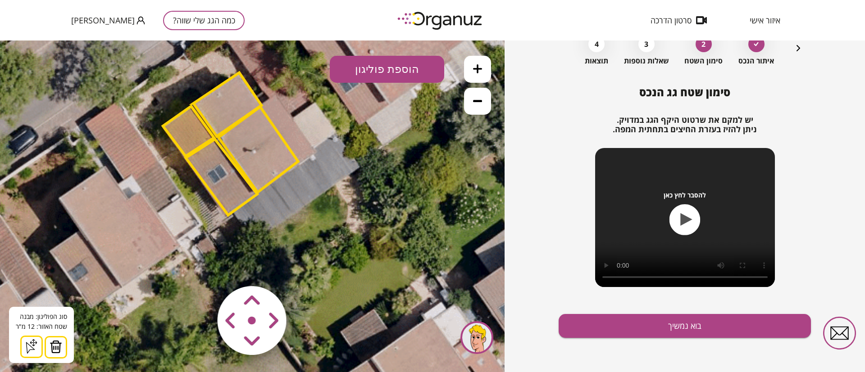
click at [277, 164] on polygon at bounding box center [258, 150] width 80 height 86
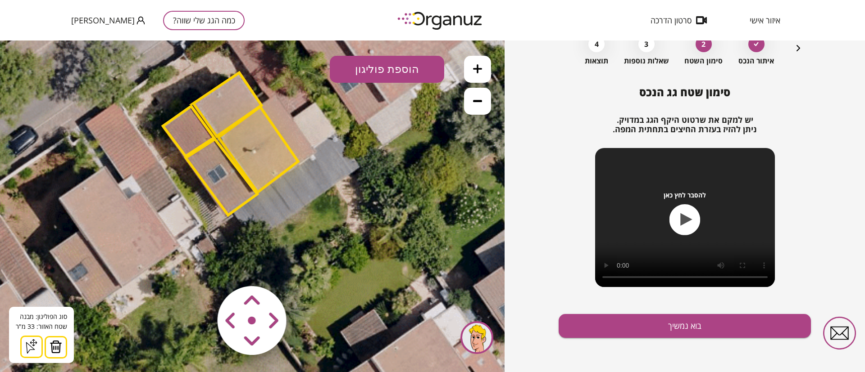
click at [230, 191] on polygon at bounding box center [222, 177] width 72 height 76
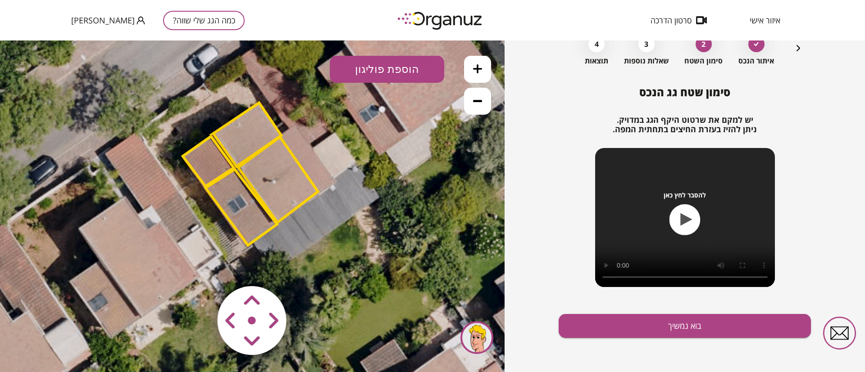
drag, startPoint x: 374, startPoint y: 161, endPoint x: 394, endPoint y: 191, distance: 36.1
click at [394, 191] on icon at bounding box center [289, 154] width 1368 height 1368
click at [477, 100] on icon at bounding box center [477, 101] width 9 height 2
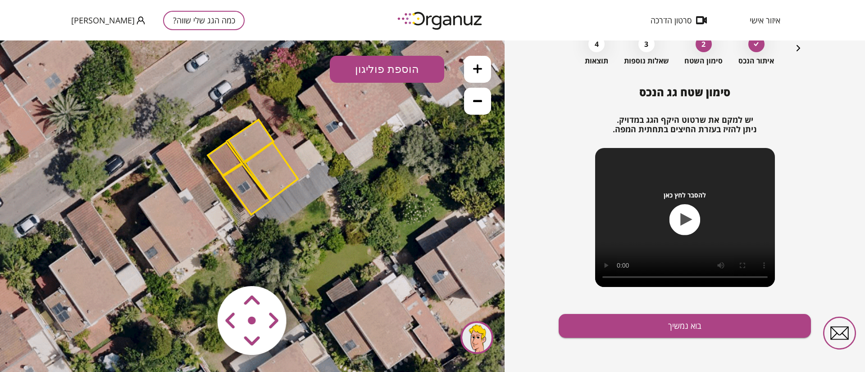
drag, startPoint x: 344, startPoint y: 190, endPoint x: 344, endPoint y: 166, distance: 24.3
click at [344, 166] on icon at bounding box center [279, 154] width 912 height 912
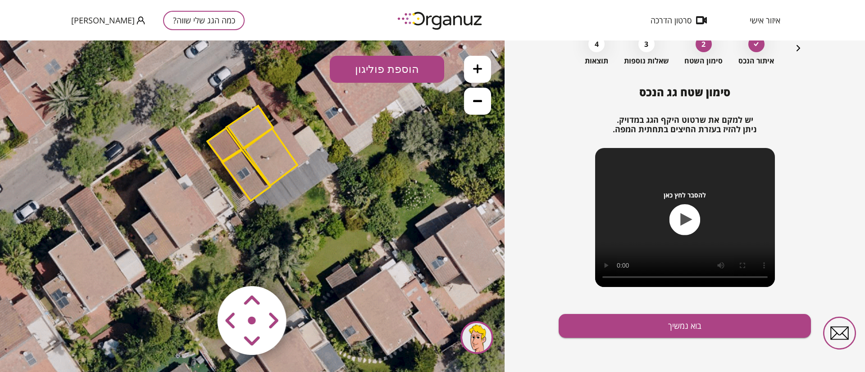
click at [381, 71] on button "הוספת פוליגון" at bounding box center [387, 69] width 114 height 27
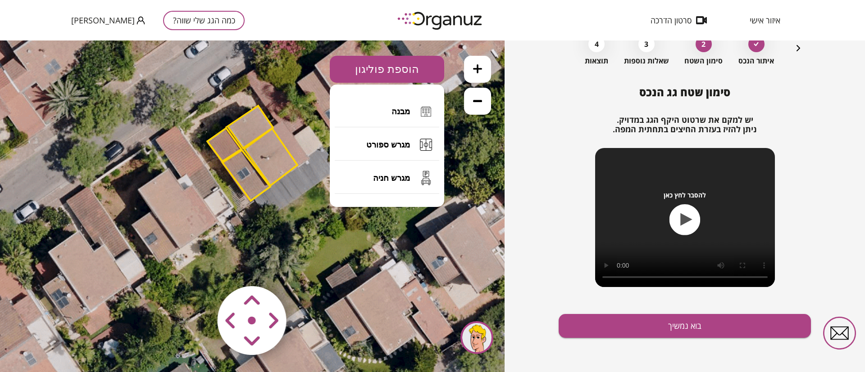
click at [383, 104] on button "מבנה" at bounding box center [387, 112] width 104 height 32
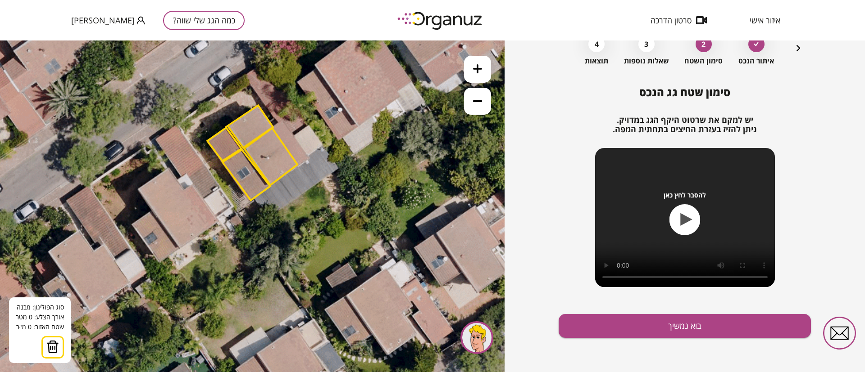
click at [479, 74] on button at bounding box center [477, 69] width 27 height 27
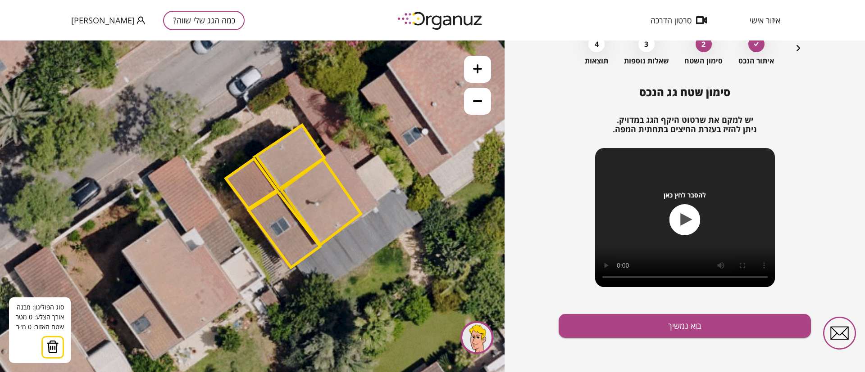
drag, startPoint x: 440, startPoint y: 170, endPoint x: 449, endPoint y: 221, distance: 51.2
click at [449, 221] on icon at bounding box center [333, 176] width 1368 height 1368
click at [480, 74] on button at bounding box center [477, 69] width 27 height 27
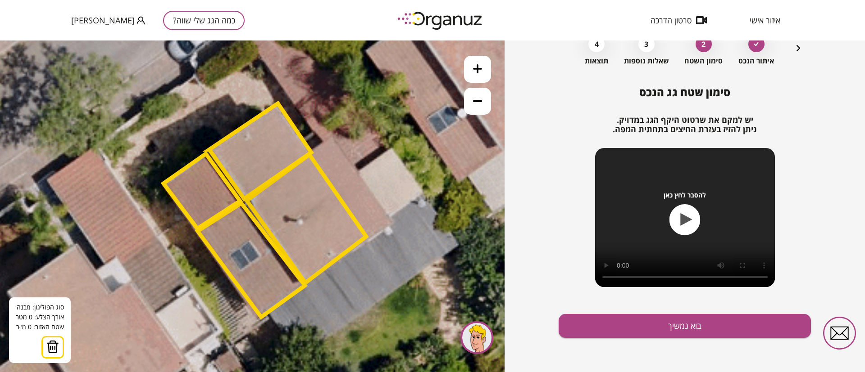
drag, startPoint x: 392, startPoint y: 200, endPoint x: 328, endPoint y: 193, distance: 64.3
click at [336, 216] on polygon at bounding box center [306, 219] width 119 height 128
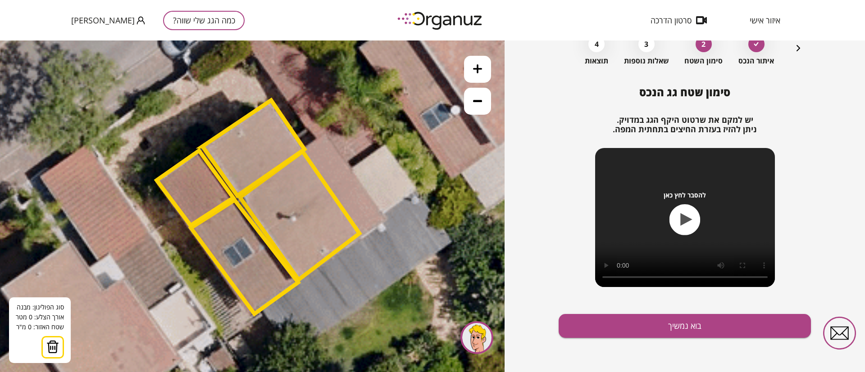
click at [304, 150] on polygon at bounding box center [253, 147] width 102 height 95
click at [324, 134] on polygon at bounding box center [314, 142] width 20 height 16
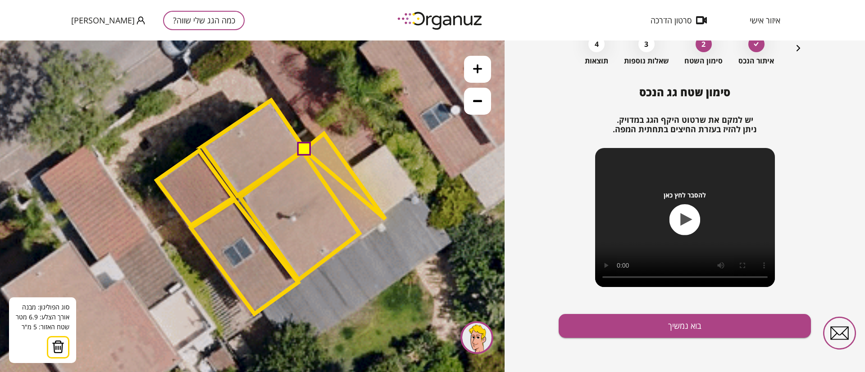
click at [385, 219] on polygon at bounding box center [344, 177] width 81 height 86
click at [361, 236] on polygon at bounding box center [344, 185] width 81 height 103
click at [300, 150] on button at bounding box center [303, 149] width 14 height 14
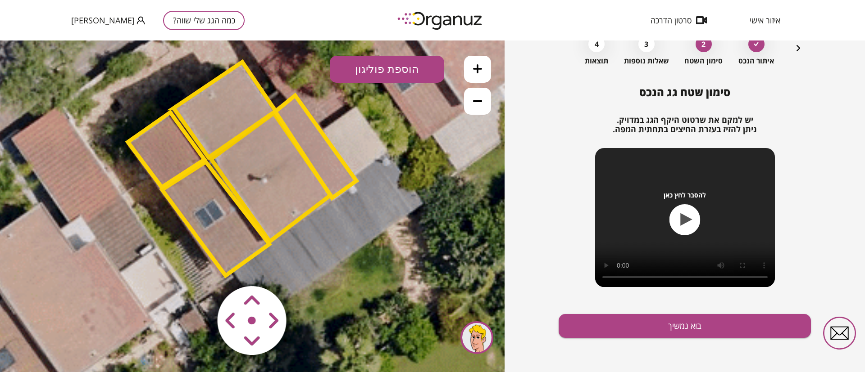
drag, startPoint x: 334, startPoint y: 251, endPoint x: 309, endPoint y: 216, distance: 43.2
click at [309, 216] on icon at bounding box center [288, 139] width 2052 height 2052
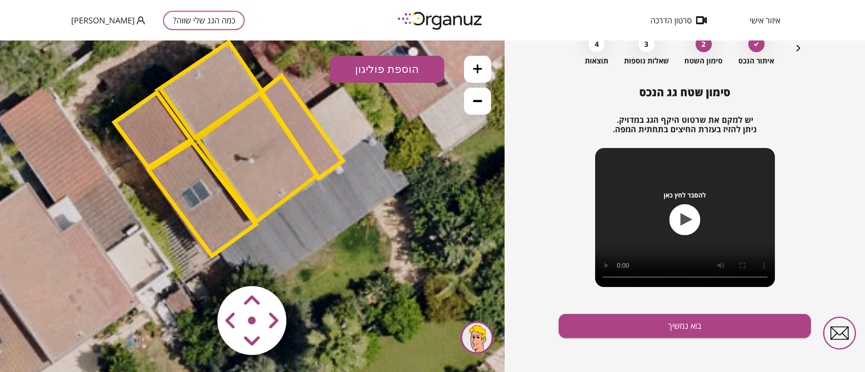
click at [479, 99] on icon at bounding box center [477, 100] width 9 height 9
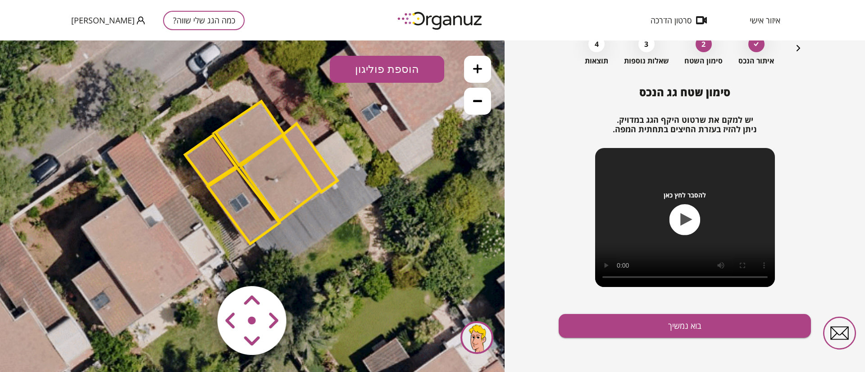
drag, startPoint x: 344, startPoint y: 228, endPoint x: 368, endPoint y: 233, distance: 25.2
click at [368, 233] on icon at bounding box center [292, 153] width 1368 height 1368
click at [256, 123] on polygon at bounding box center [249, 133] width 68 height 64
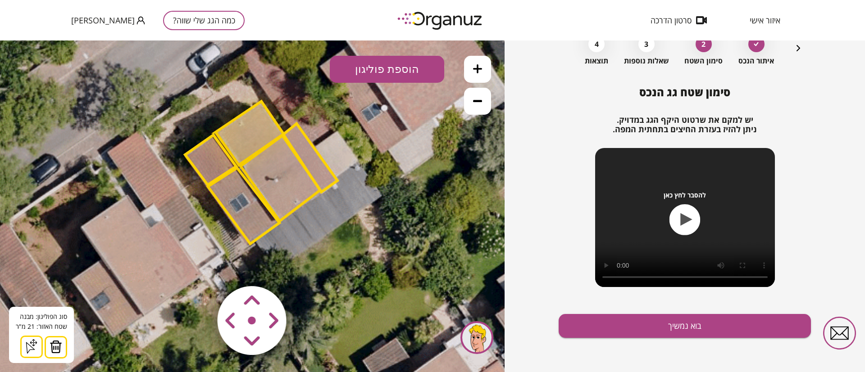
click at [209, 167] on polygon at bounding box center [210, 160] width 51 height 50
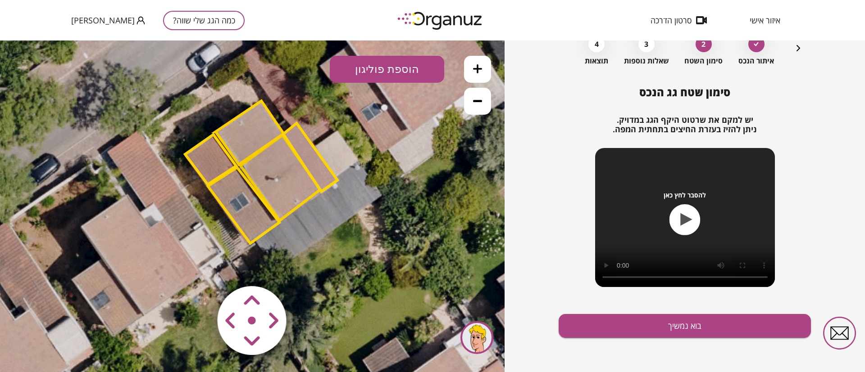
click at [252, 136] on polygon at bounding box center [249, 133] width 68 height 64
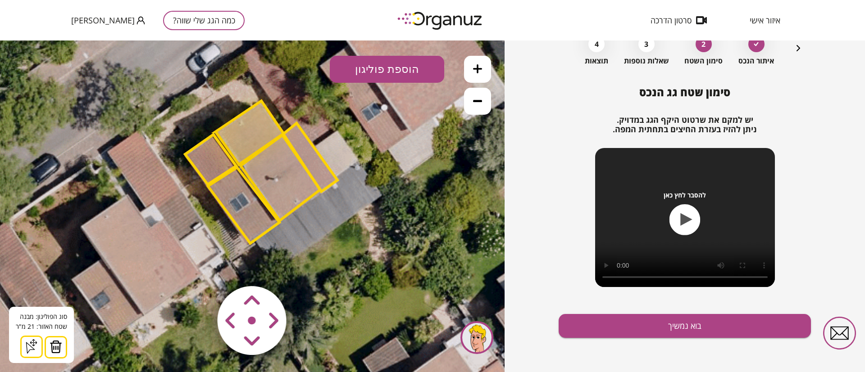
click at [219, 157] on polygon at bounding box center [210, 160] width 51 height 50
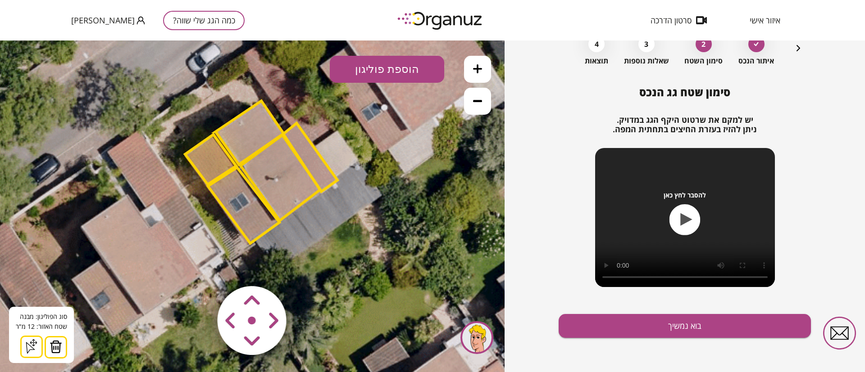
click at [280, 175] on polygon at bounding box center [281, 178] width 80 height 86
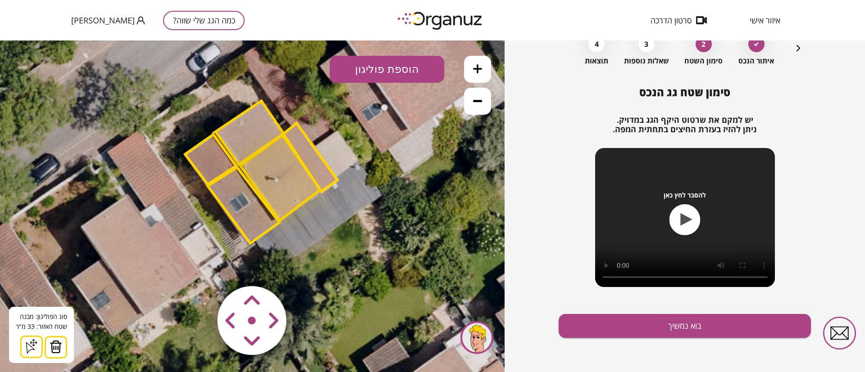
click at [240, 198] on polygon at bounding box center [244, 206] width 72 height 76
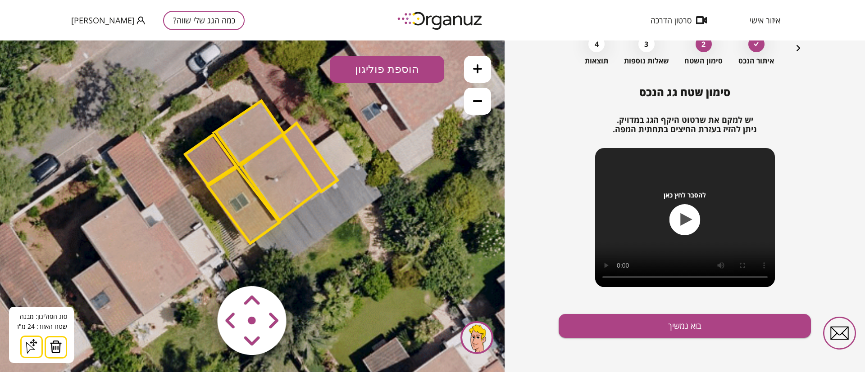
click at [292, 180] on polygon at bounding box center [281, 178] width 80 height 86
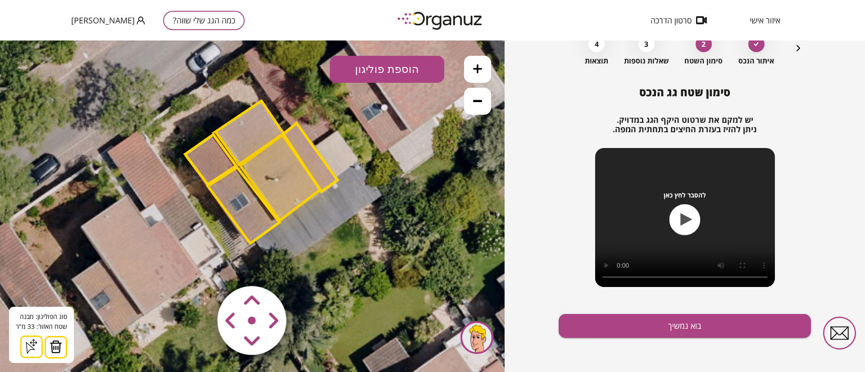
click at [242, 201] on polygon at bounding box center [244, 206] width 72 height 76
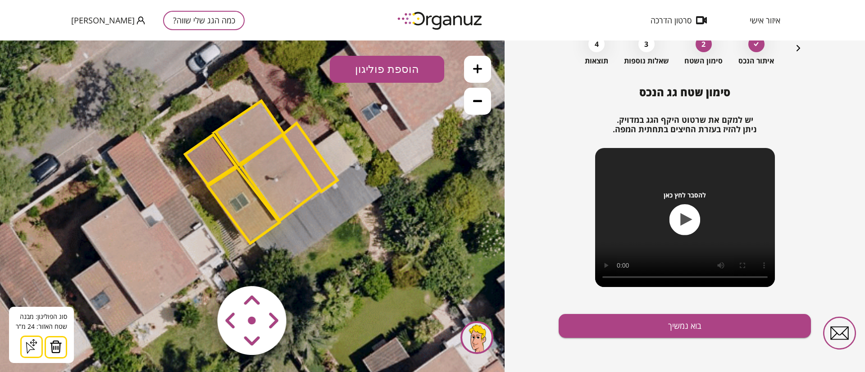
click at [308, 158] on polygon at bounding box center [310, 157] width 54 height 68
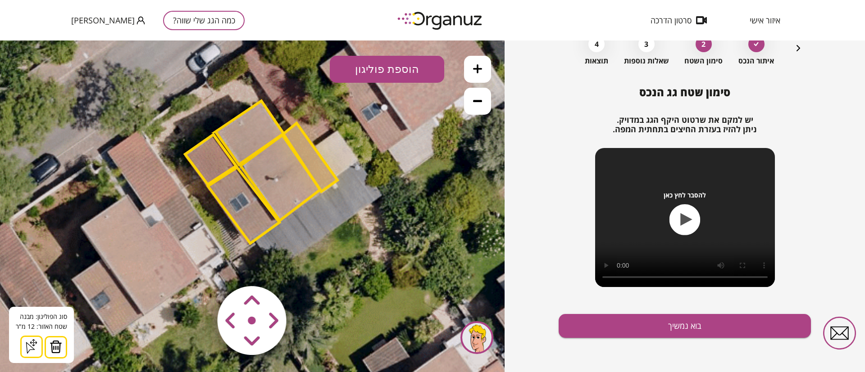
click at [471, 96] on button at bounding box center [477, 101] width 27 height 27
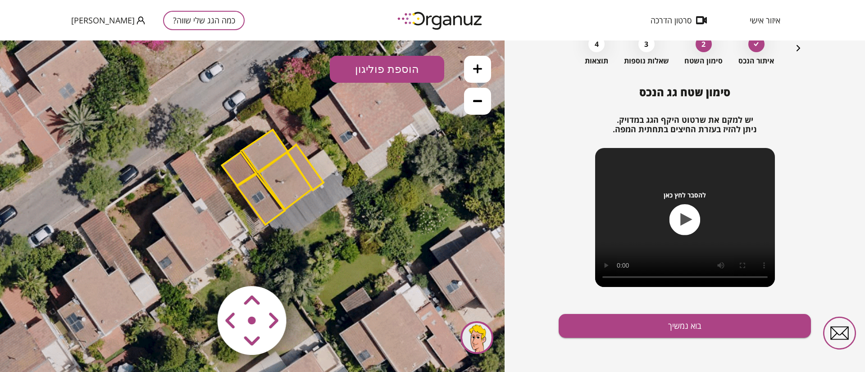
drag, startPoint x: 381, startPoint y: 184, endPoint x: 397, endPoint y: 177, distance: 16.6
click at [397, 177] on icon at bounding box center [293, 164] width 912 height 912
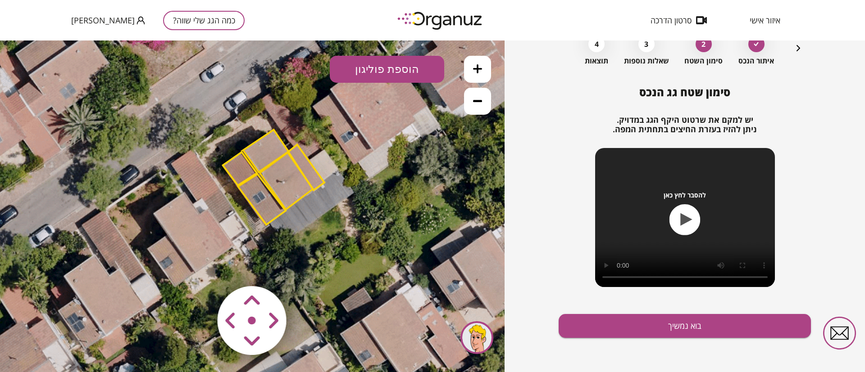
click at [389, 64] on button "הוספת פוליגון" at bounding box center [387, 69] width 114 height 27
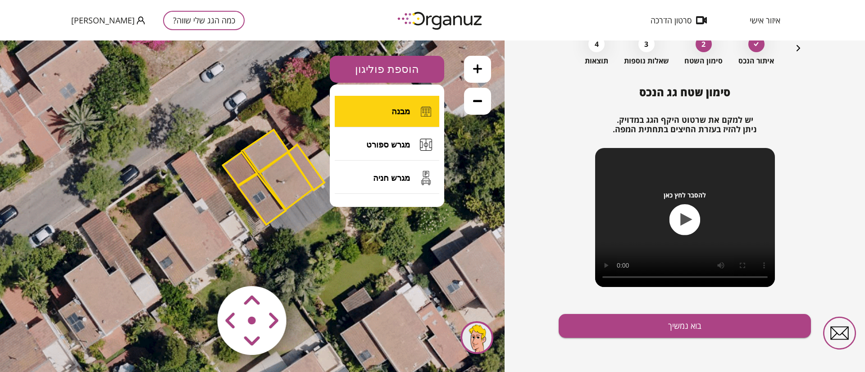
click at [390, 109] on button "מבנה" at bounding box center [387, 112] width 104 height 32
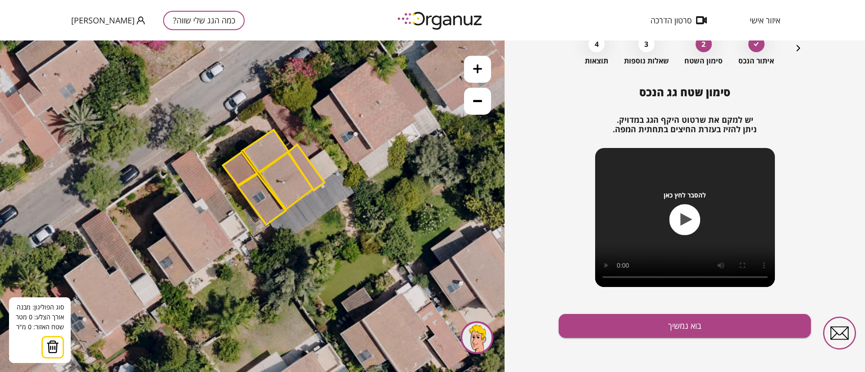
click at [798, 49] on icon "button" at bounding box center [798, 48] width 4 height 6
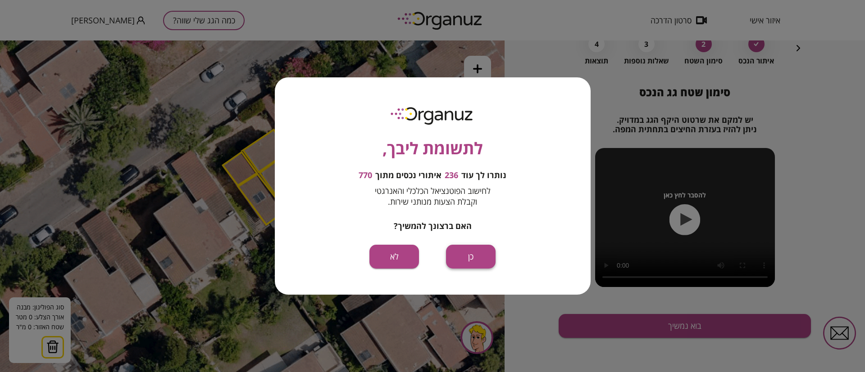
click at [468, 264] on button "כן" at bounding box center [471, 257] width 50 height 24
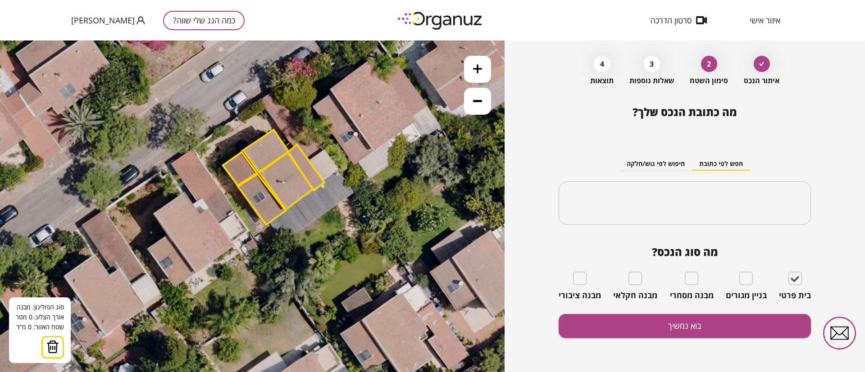
type input "**********"
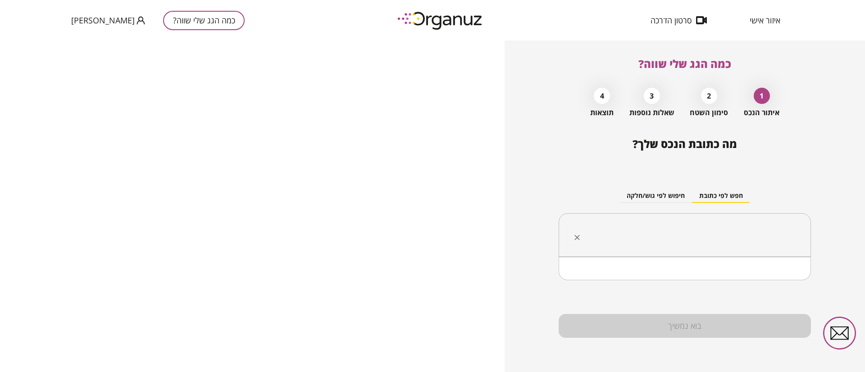
click at [711, 237] on input "text" at bounding box center [688, 235] width 224 height 23
paste input "**********"
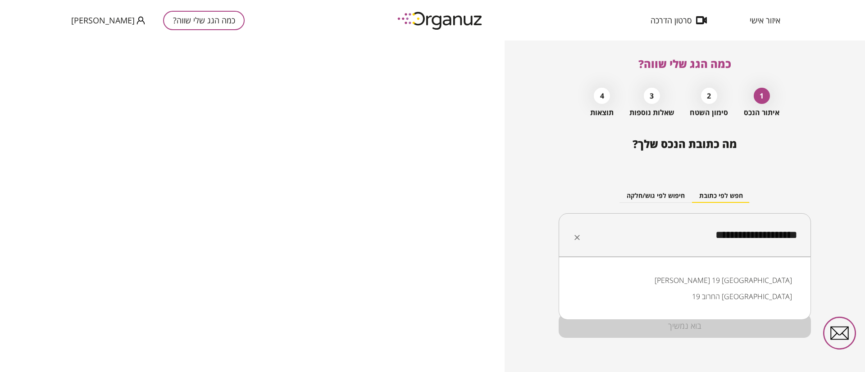
click at [753, 285] on li "דוד סחרוב 19 ראשון לציון" at bounding box center [684, 280] width 229 height 16
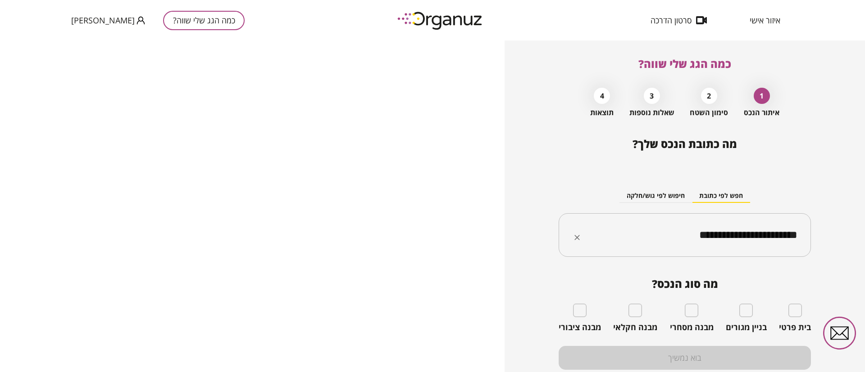
type input "**********"
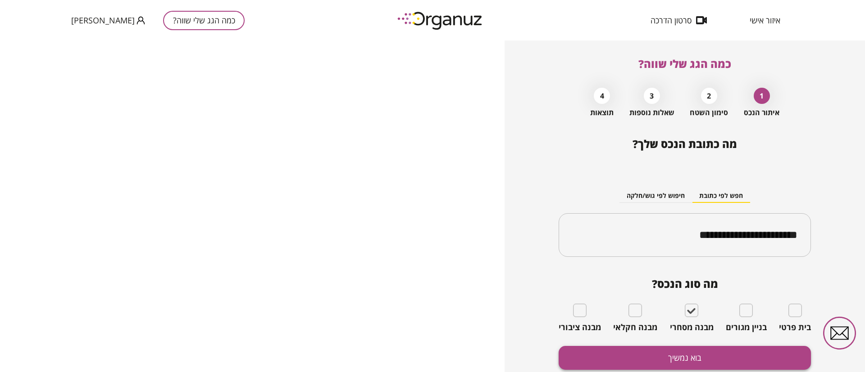
click at [746, 353] on button "בוא נמשיך" at bounding box center [684, 358] width 252 height 24
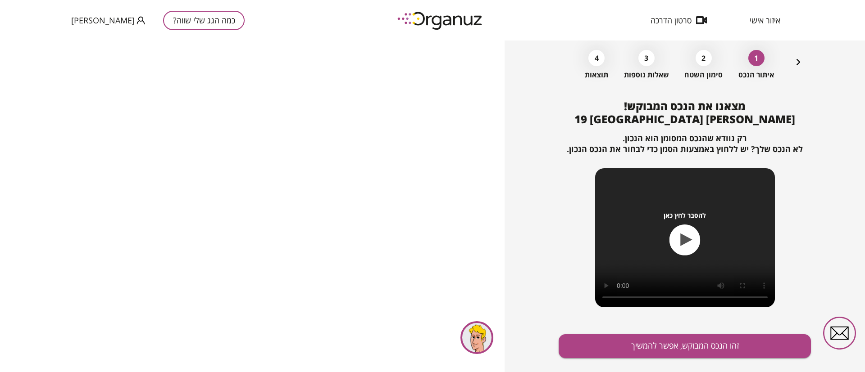
scroll to position [58, 0]
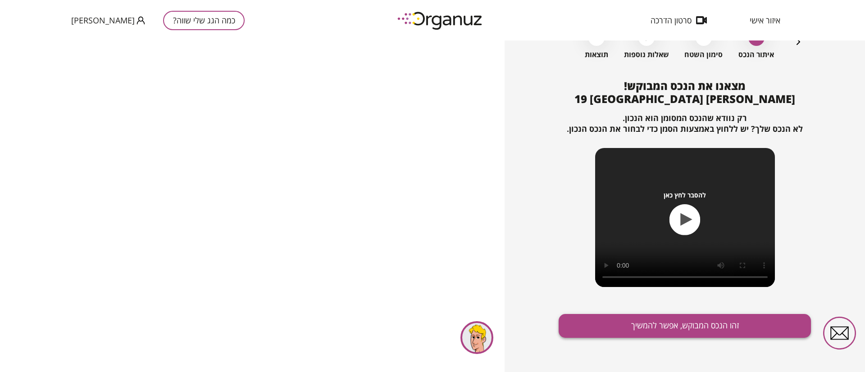
click at [660, 324] on button "זהו הנכס המבוקש, אפשר להמשיך" at bounding box center [684, 326] width 252 height 24
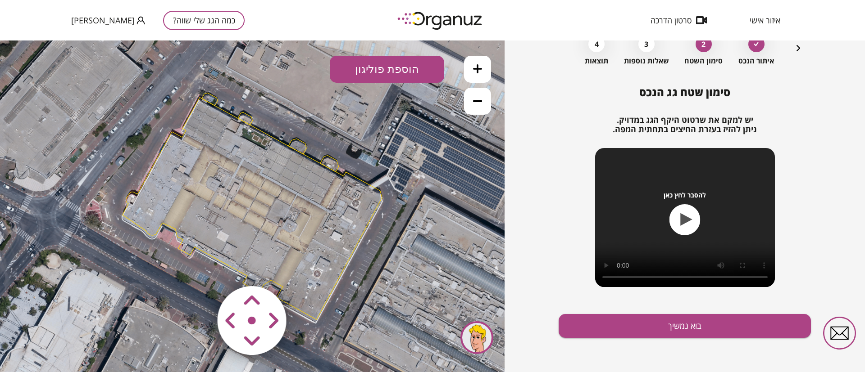
click at [269, 159] on polygon at bounding box center [252, 208] width 259 height 222
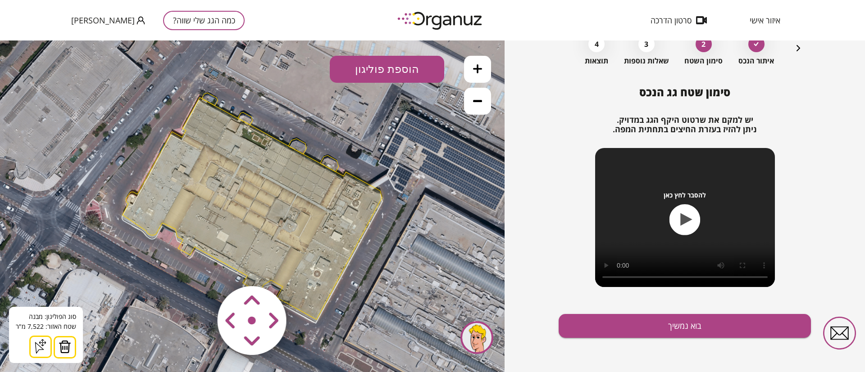
click at [61, 344] on img at bounding box center [65, 347] width 13 height 14
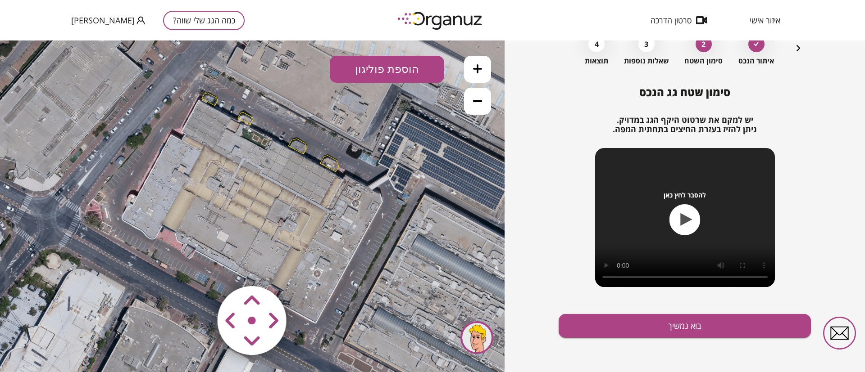
click at [302, 146] on polygon at bounding box center [297, 146] width 18 height 15
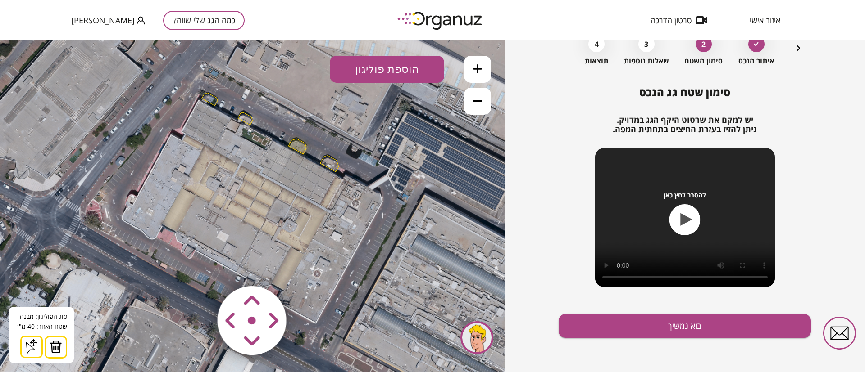
click at [55, 347] on img at bounding box center [56, 347] width 13 height 14
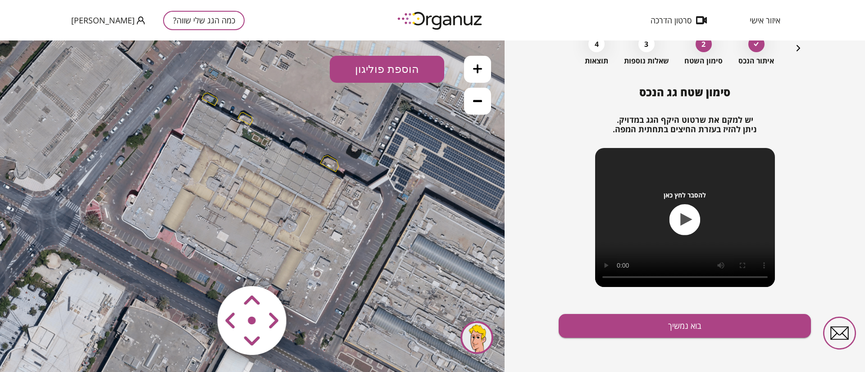
click at [332, 165] on polygon at bounding box center [329, 164] width 18 height 16
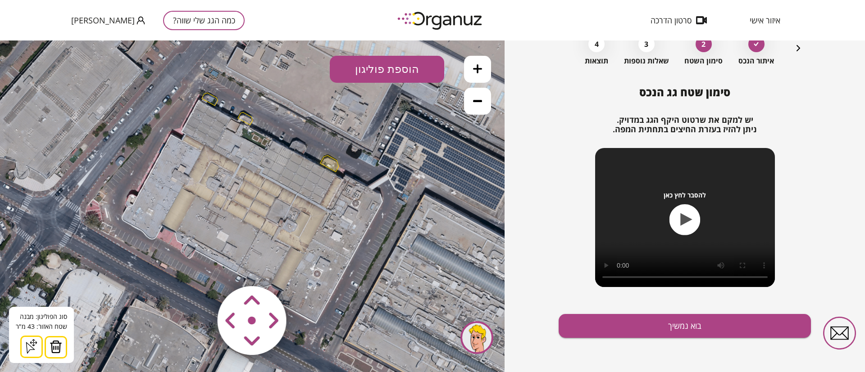
click at [56, 347] on img at bounding box center [56, 347] width 13 height 14
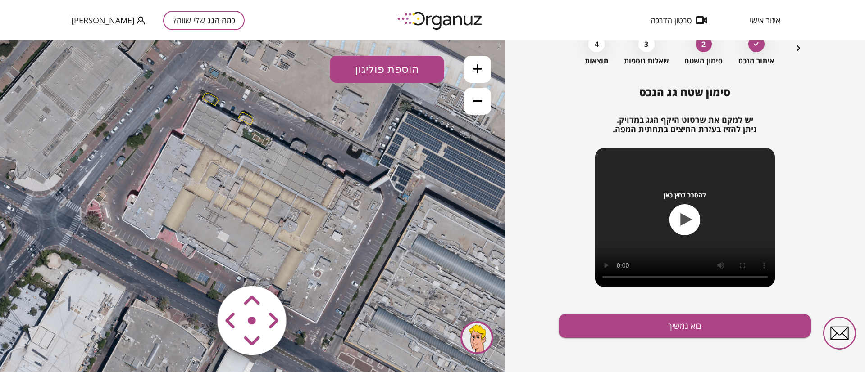
click at [242, 117] on polygon at bounding box center [245, 119] width 15 height 13
click at [245, 123] on icon at bounding box center [253, 206] width 785 height 785
click at [245, 118] on polygon at bounding box center [245, 119] width 15 height 13
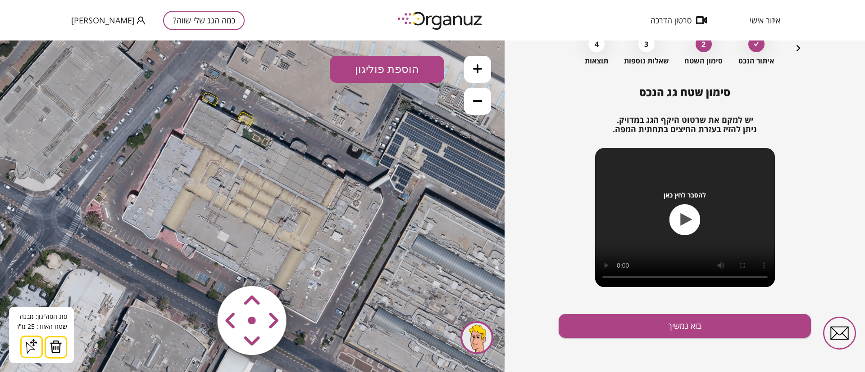
click at [62, 345] on button at bounding box center [56, 347] width 23 height 23
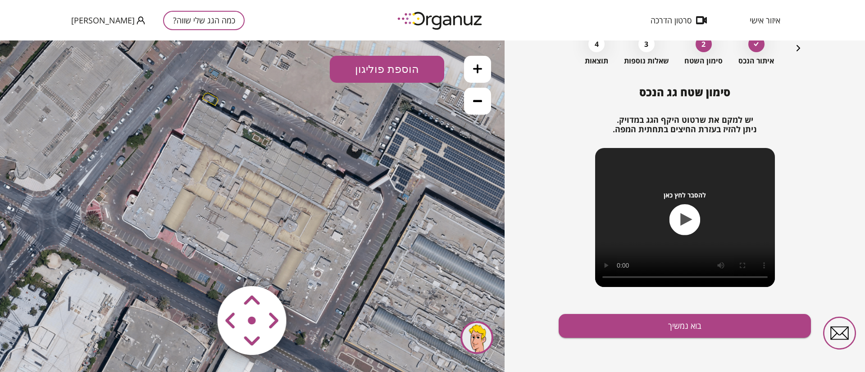
click at [209, 98] on polygon at bounding box center [210, 99] width 16 height 13
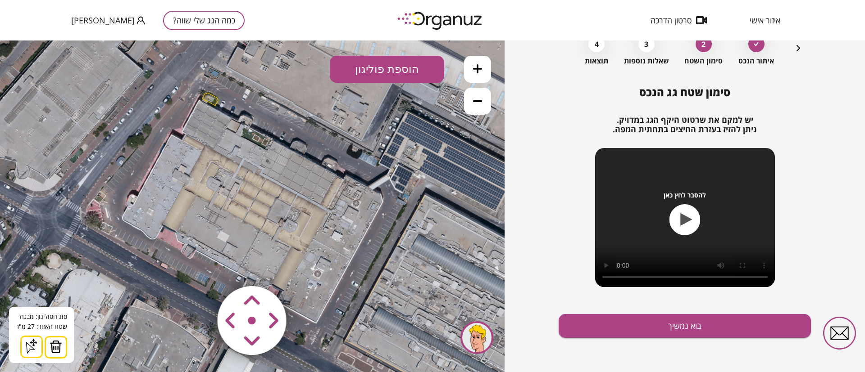
click at [57, 350] on img at bounding box center [56, 347] width 13 height 14
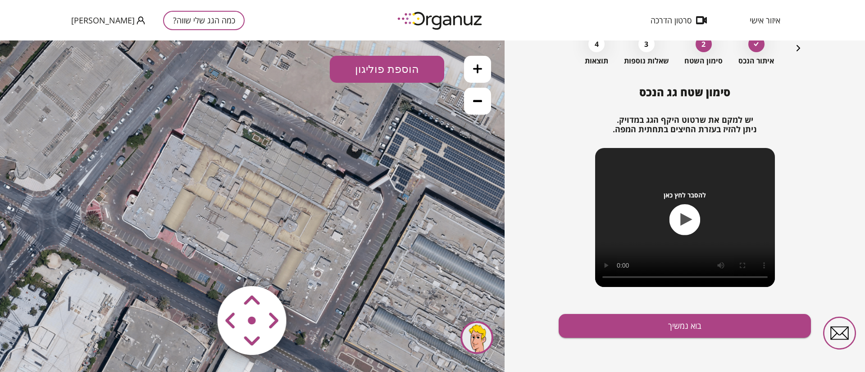
click at [481, 71] on icon at bounding box center [477, 68] width 9 height 9
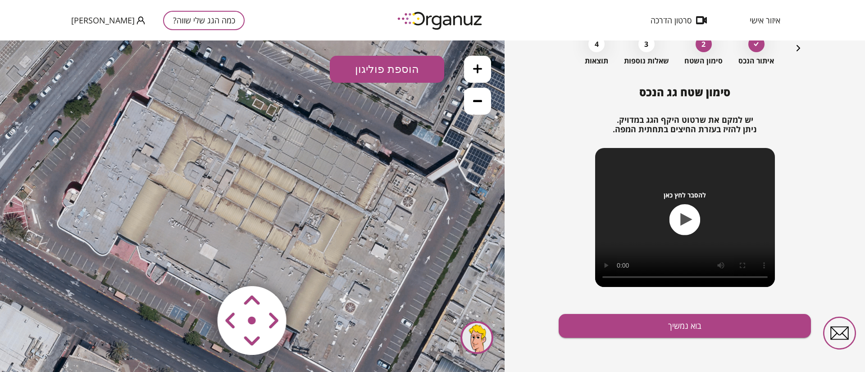
click at [480, 71] on icon at bounding box center [477, 68] width 9 height 9
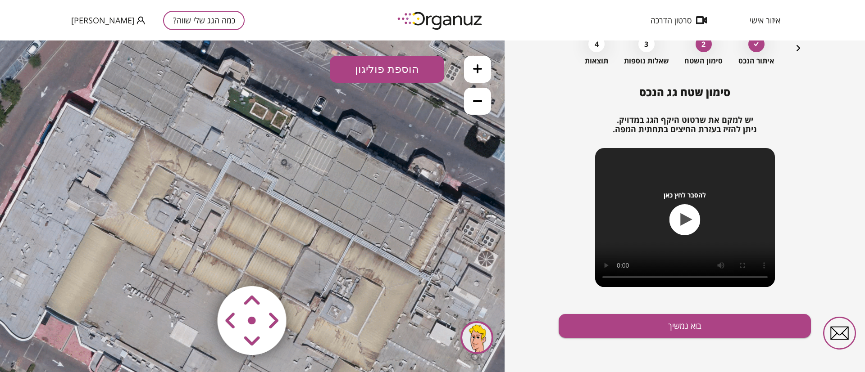
drag, startPoint x: 312, startPoint y: 226, endPoint x: 312, endPoint y: 247, distance: 21.6
click at [312, 247] on icon at bounding box center [252, 266] width 1784 height 1784
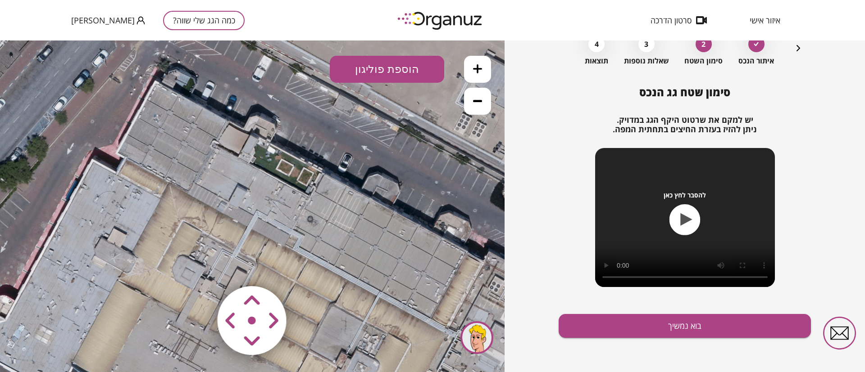
drag, startPoint x: 285, startPoint y: 217, endPoint x: 311, endPoint y: 259, distance: 50.1
click at [311, 259] on icon at bounding box center [279, 322] width 1784 height 1784
click at [475, 73] on icon at bounding box center [477, 68] width 9 height 9
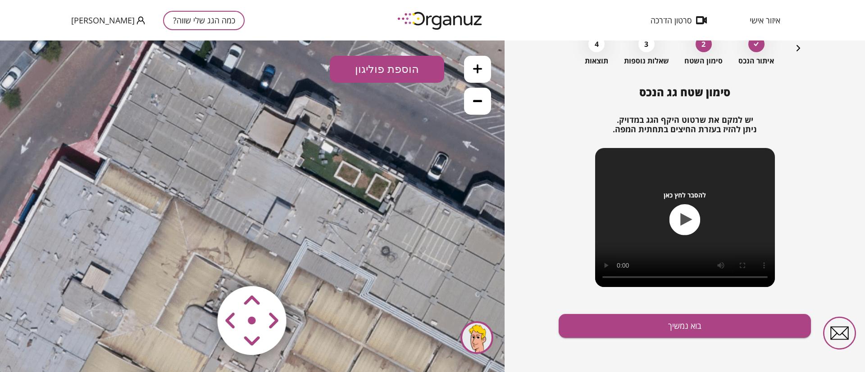
drag, startPoint x: 260, startPoint y: 236, endPoint x: 307, endPoint y: 259, distance: 51.8
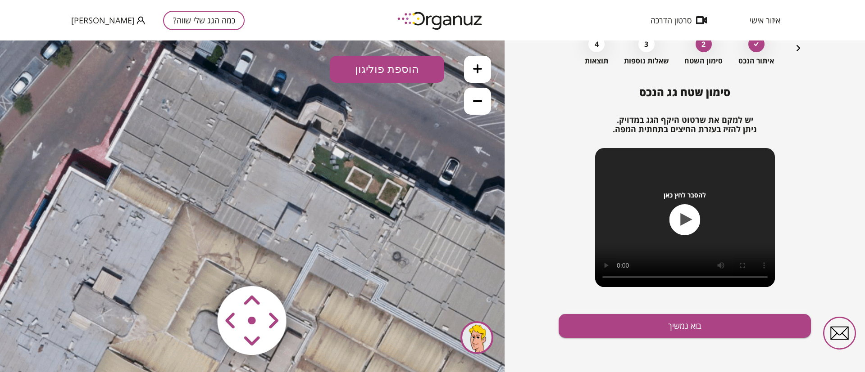
click at [378, 67] on button "הוספת פוליגון" at bounding box center [387, 69] width 114 height 27
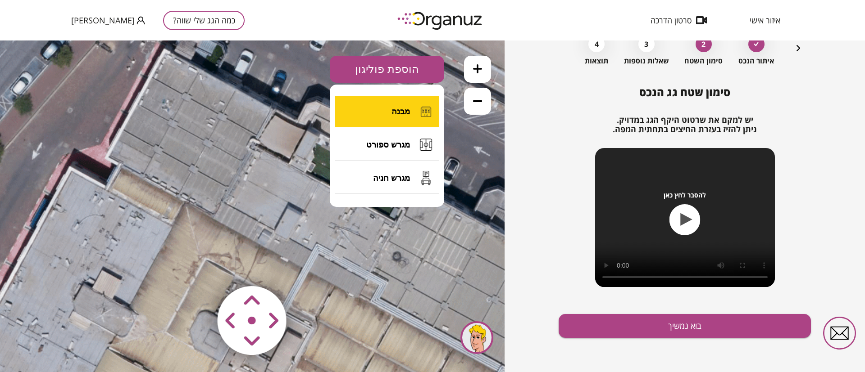
click at [401, 112] on span "מבנה" at bounding box center [400, 112] width 18 height 10
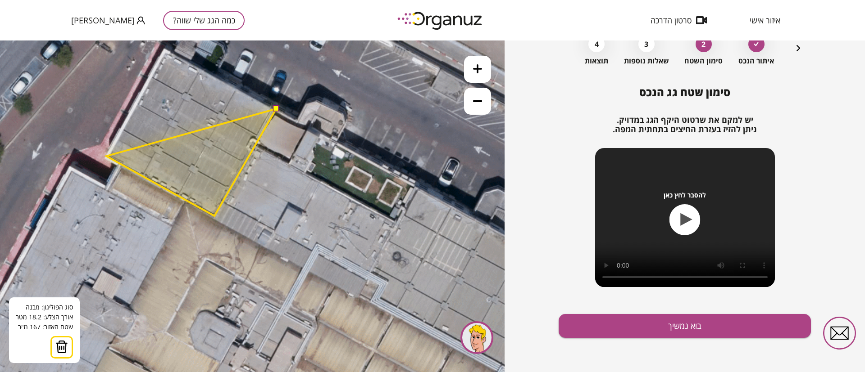
click at [106, 156] on polygon at bounding box center [191, 162] width 170 height 107
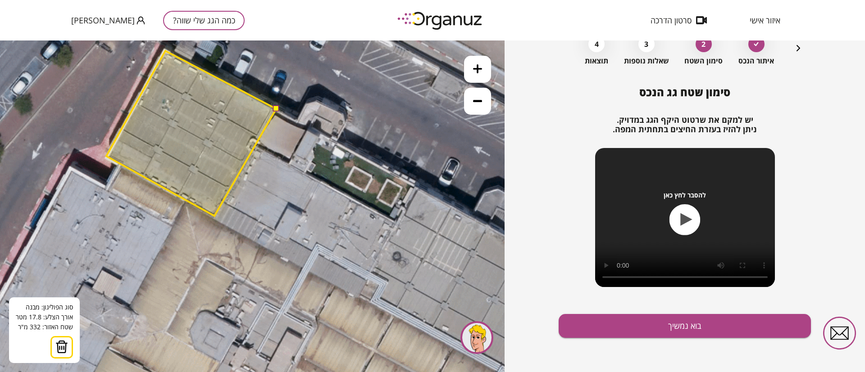
click at [165, 51] on polygon at bounding box center [191, 133] width 170 height 165
click at [276, 110] on button at bounding box center [275, 108] width 6 height 6
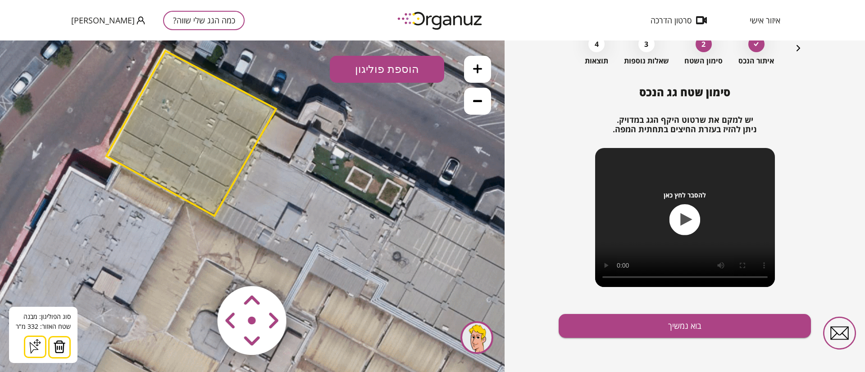
click at [386, 77] on button "הוספת פוליגון" at bounding box center [387, 69] width 114 height 27
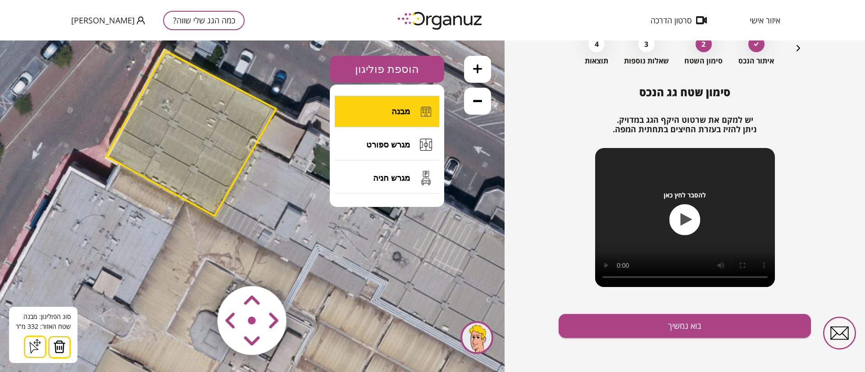
click at [393, 114] on span "מבנה" at bounding box center [400, 112] width 18 height 10
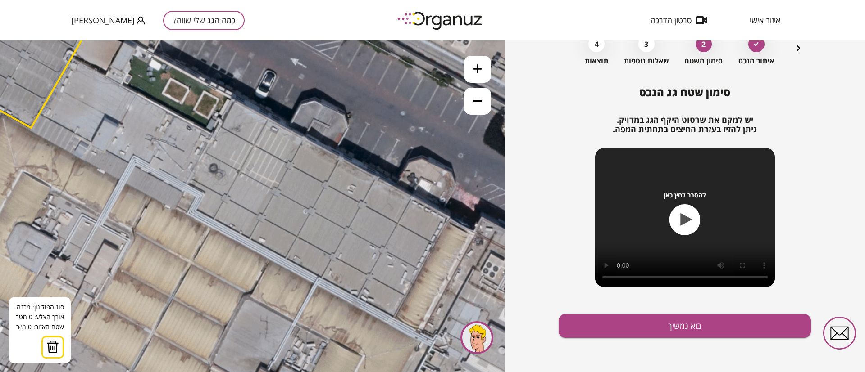
drag, startPoint x: 291, startPoint y: 182, endPoint x: 164, endPoint y: 116, distance: 143.4
click at [164, 116] on icon at bounding box center [165, 322] width 2675 height 2675
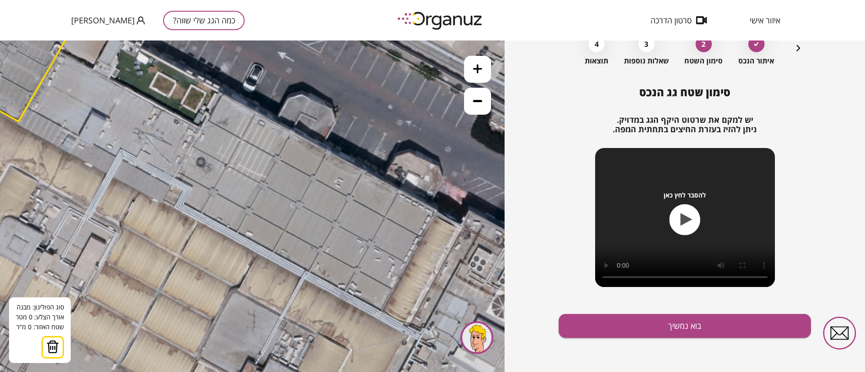
click at [221, 94] on icon at bounding box center [152, 316] width 2675 height 2675
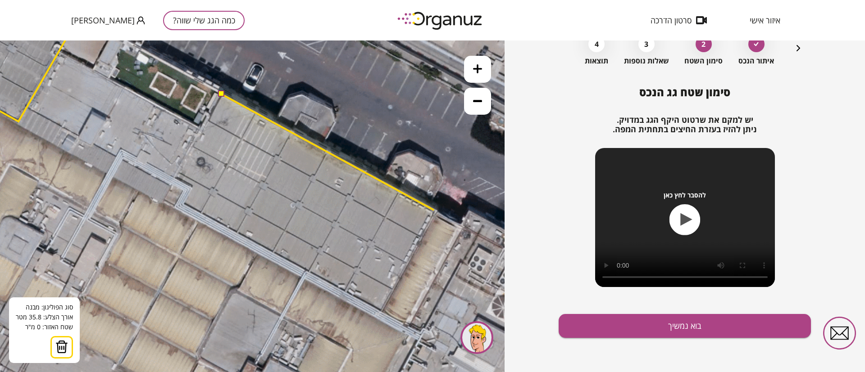
click at [434, 210] on icon at bounding box center [152, 316] width 2675 height 2675
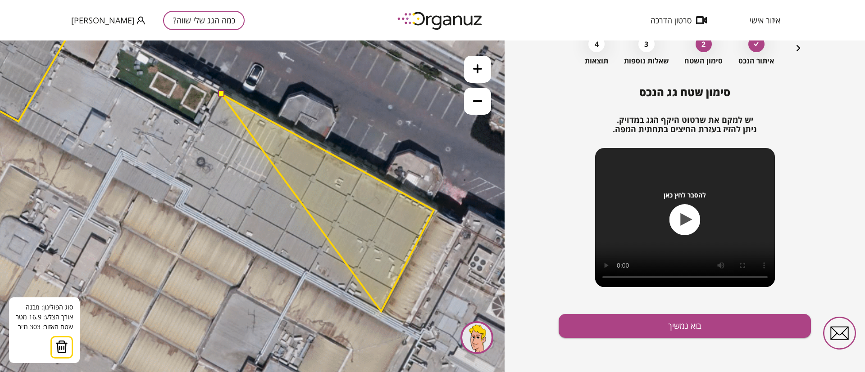
click at [381, 312] on polygon at bounding box center [327, 203] width 213 height 218
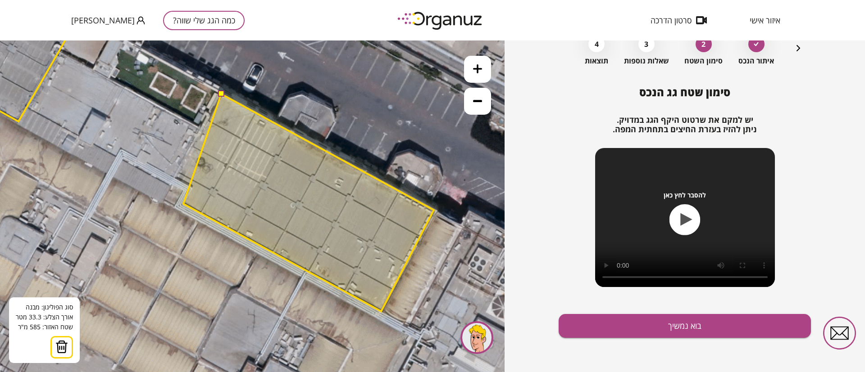
click at [183, 204] on polygon at bounding box center [308, 203] width 250 height 218
click at [192, 186] on polygon at bounding box center [308, 203] width 250 height 218
click at [175, 177] on polygon at bounding box center [304, 203] width 259 height 218
click at [222, 93] on button at bounding box center [221, 94] width 6 height 6
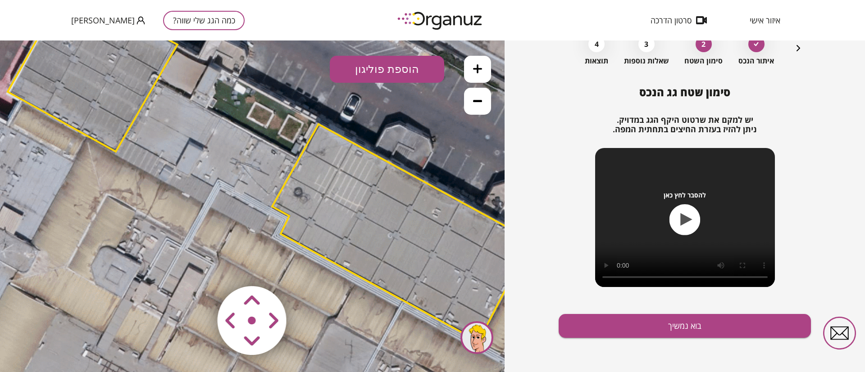
drag, startPoint x: 158, startPoint y: 128, endPoint x: 299, endPoint y: 183, distance: 151.5
click at [299, 183] on icon at bounding box center [250, 346] width 2675 height 2675
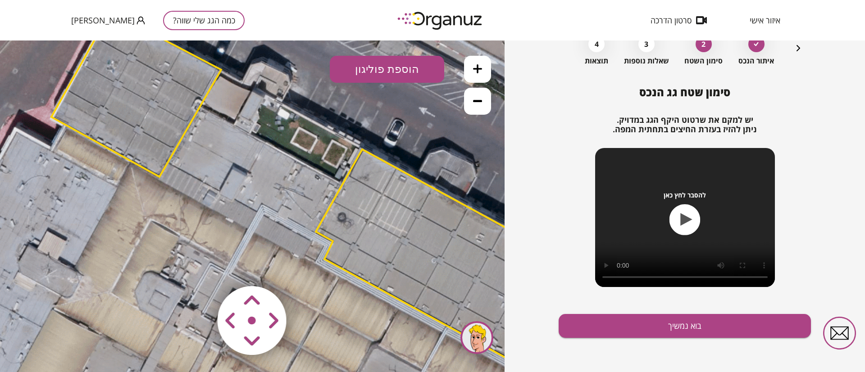
click at [473, 76] on button at bounding box center [477, 69] width 27 height 27
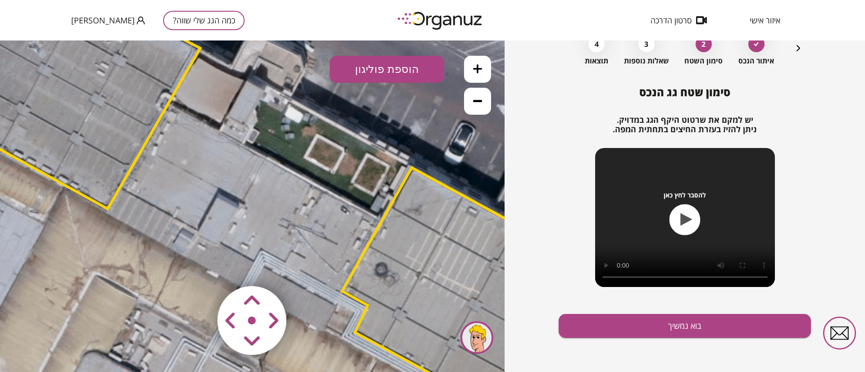
drag, startPoint x: 360, startPoint y: 157, endPoint x: 355, endPoint y: 205, distance: 48.5
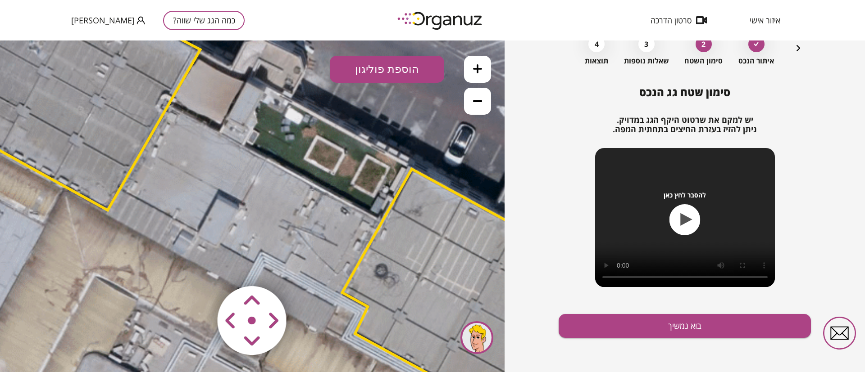
click at [396, 70] on button "הוספת פוליגון" at bounding box center [387, 69] width 114 height 27
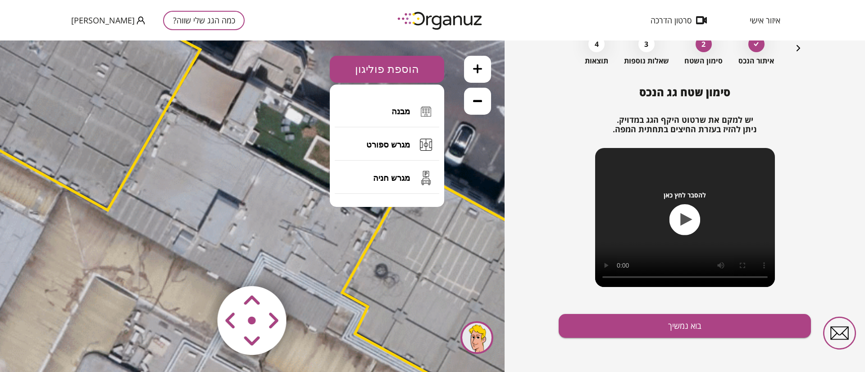
click at [408, 107] on span "מבנה" at bounding box center [400, 112] width 18 height 10
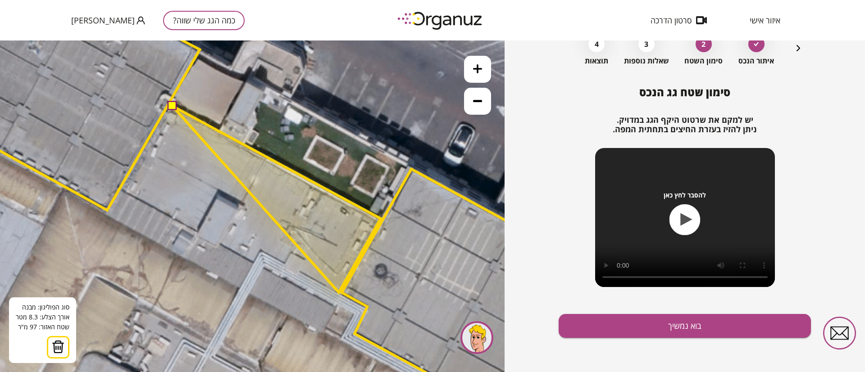
click at [339, 293] on polygon at bounding box center [276, 199] width 208 height 186
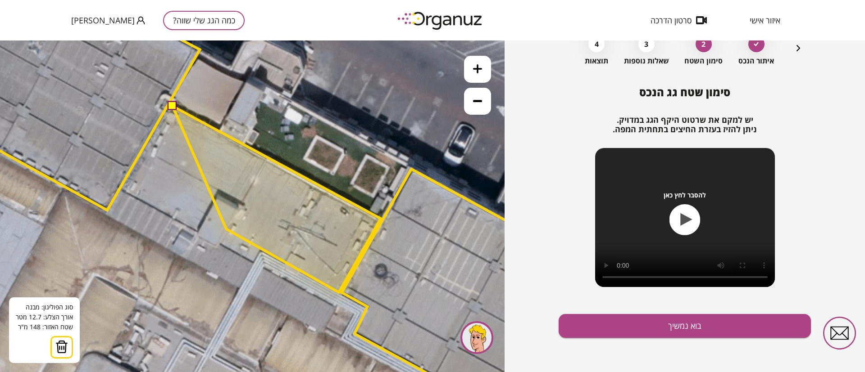
click at [226, 229] on polygon at bounding box center [276, 199] width 208 height 186
click at [242, 204] on polygon at bounding box center [276, 199] width 208 height 186
click at [217, 192] on polygon at bounding box center [276, 199] width 208 height 186
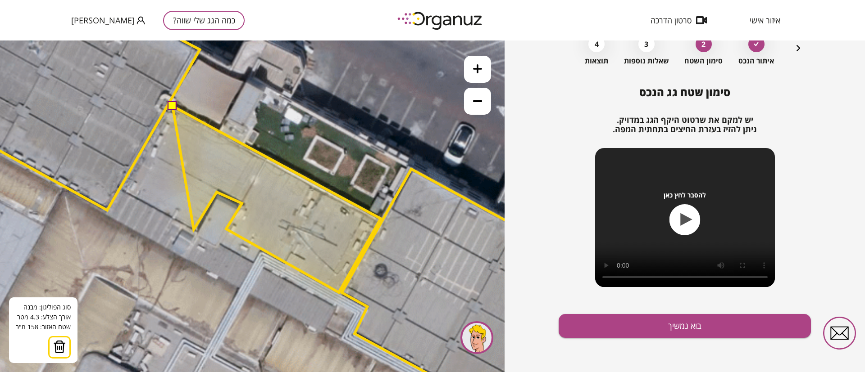
click at [194, 230] on polygon at bounding box center [276, 199] width 208 height 186
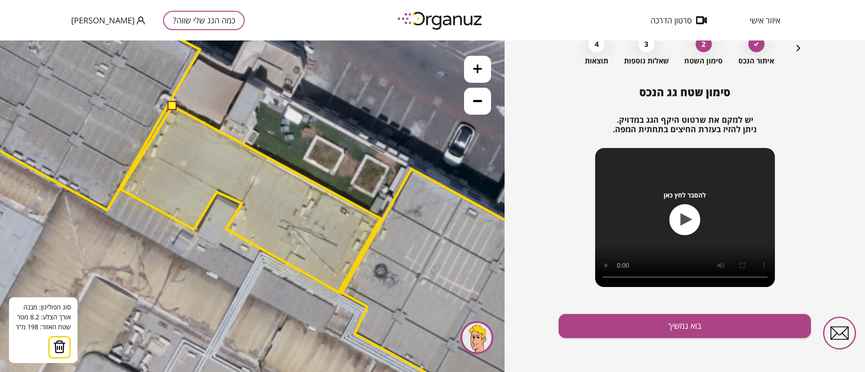
click at [121, 190] on polygon at bounding box center [251, 199] width 260 height 186
click at [172, 106] on button at bounding box center [172, 105] width 9 height 9
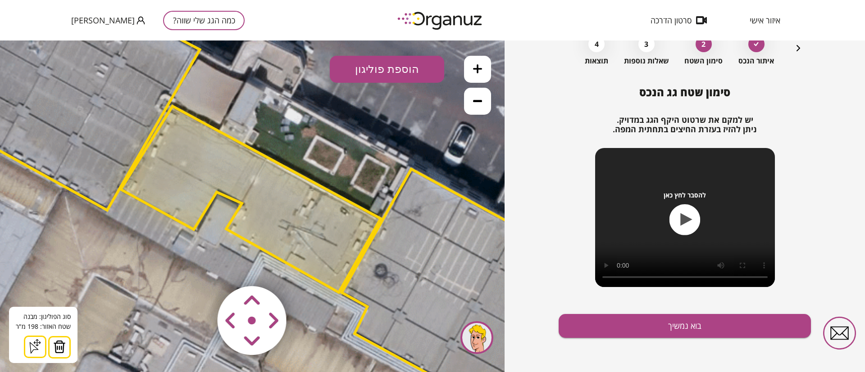
click at [328, 226] on polygon at bounding box center [251, 199] width 260 height 186
click at [441, 268] on polygon at bounding box center [535, 332] width 389 height 326
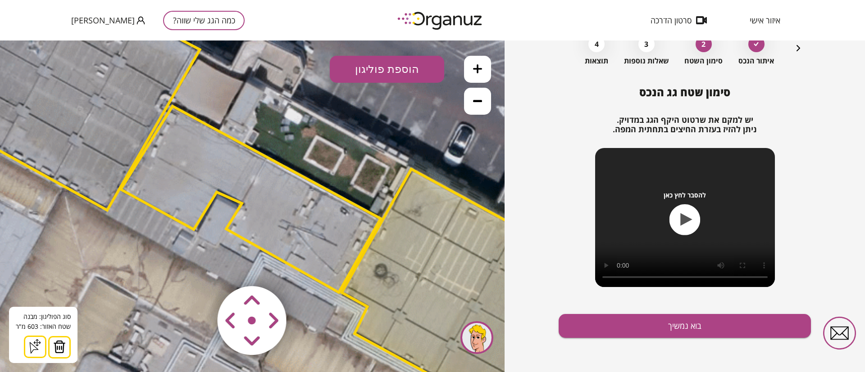
click at [109, 107] on polygon at bounding box center [72, 87] width 255 height 248
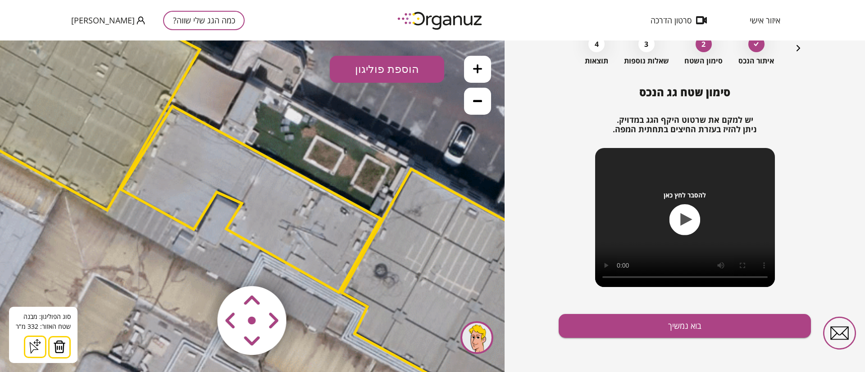
click at [481, 98] on icon at bounding box center [477, 100] width 9 height 9
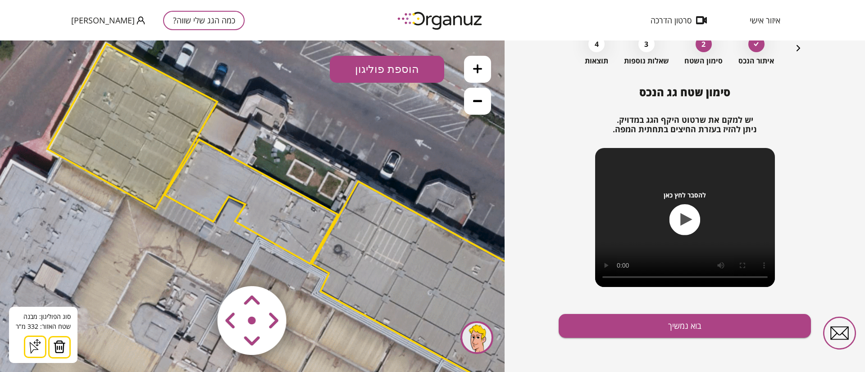
click at [481, 100] on icon at bounding box center [477, 100] width 9 height 9
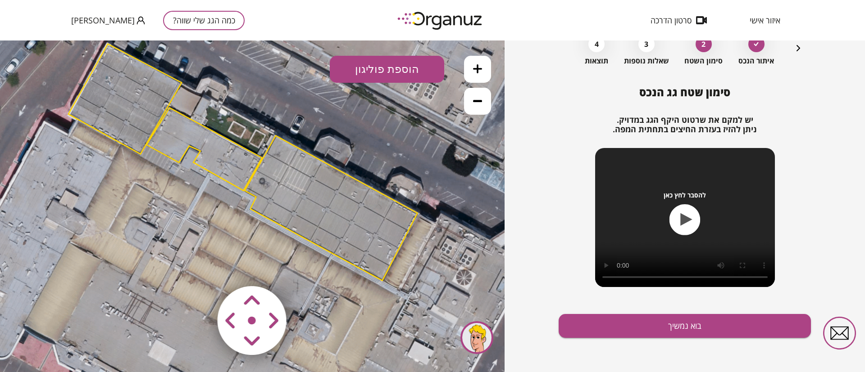
drag, startPoint x: 405, startPoint y: 226, endPoint x: 359, endPoint y: 169, distance: 73.0
click at [359, 171] on icon at bounding box center [230, 284] width 1784 height 1784
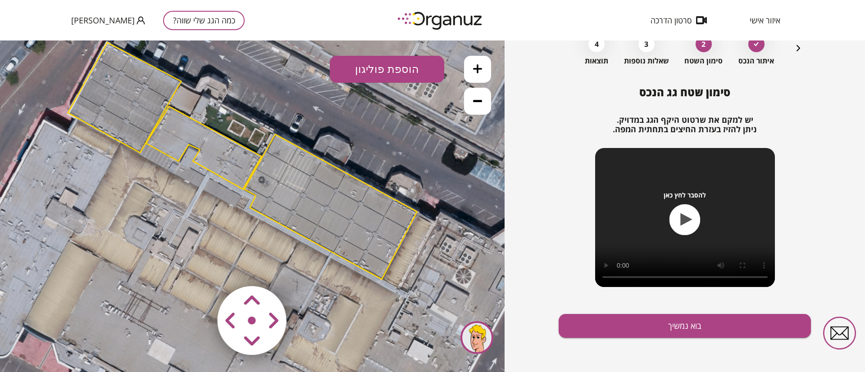
click at [481, 94] on button at bounding box center [477, 101] width 27 height 27
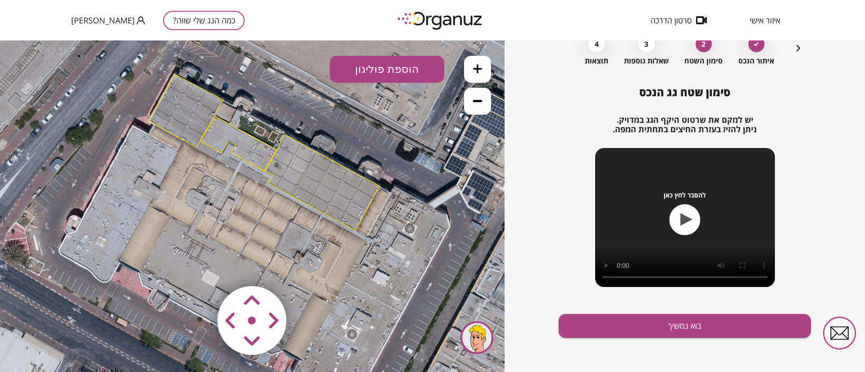
drag, startPoint x: 387, startPoint y: 204, endPoint x: 405, endPoint y: 180, distance: 29.9
click at [405, 180] on icon at bounding box center [255, 232] width 1177 height 1177
click at [477, 68] on icon at bounding box center [477, 68] width 9 height 9
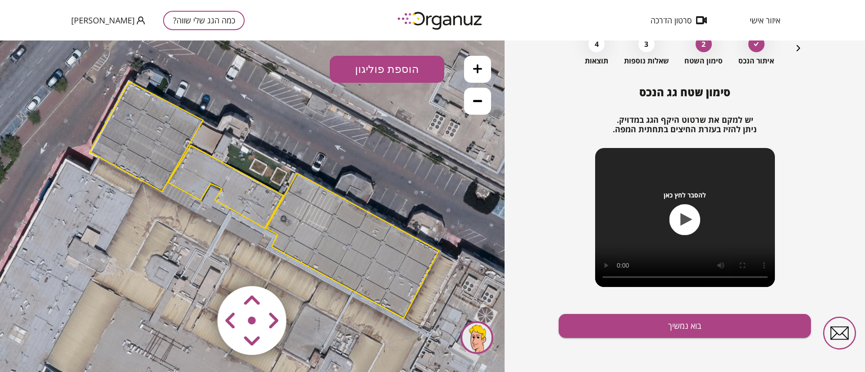
drag, startPoint x: 394, startPoint y: 186, endPoint x: 390, endPoint y: 255, distance: 68.6
click at [390, 255] on polygon at bounding box center [352, 245] width 172 height 145
click at [387, 73] on button "הוספת פוליגון" at bounding box center [387, 69] width 114 height 27
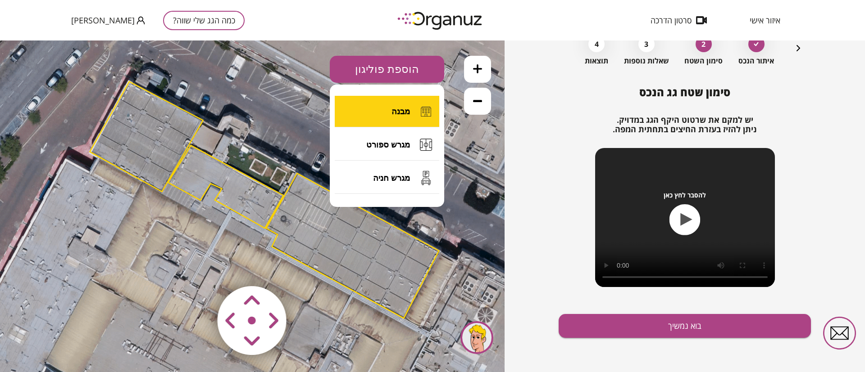
click at [396, 109] on span "מבנה" at bounding box center [400, 112] width 18 height 10
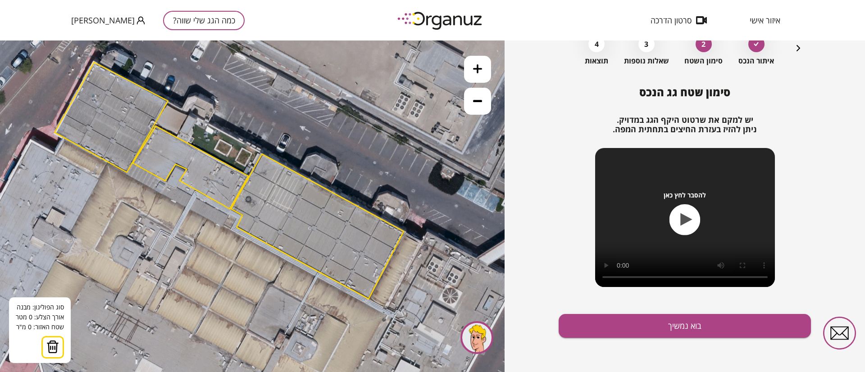
drag, startPoint x: 450, startPoint y: 183, endPoint x: 417, endPoint y: 165, distance: 37.9
click at [417, 165] on icon at bounding box center [217, 302] width 1784 height 1784
click at [471, 104] on button at bounding box center [477, 101] width 27 height 27
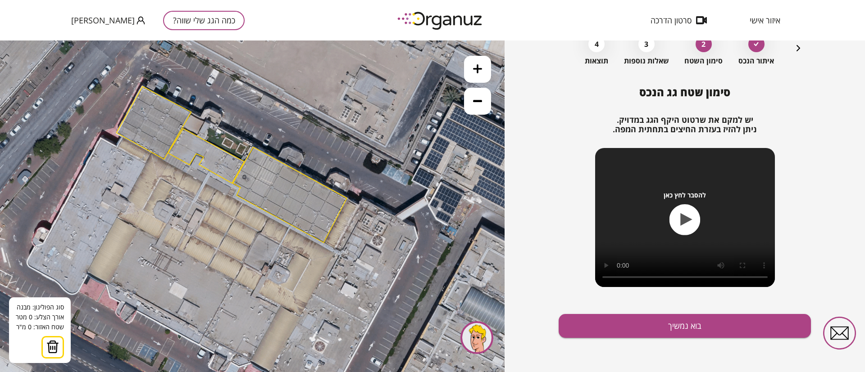
click at [425, 127] on icon at bounding box center [223, 244] width 1177 height 1177
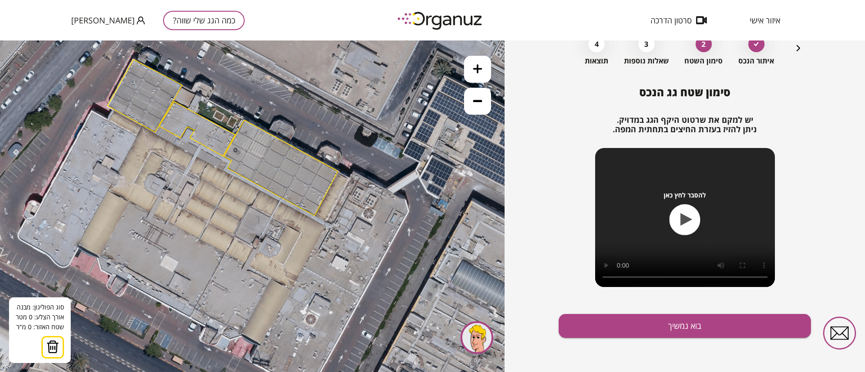
drag, startPoint x: 396, startPoint y: 129, endPoint x: 388, endPoint y: 106, distance: 24.6
click at [388, 106] on icon at bounding box center [214, 217] width 1177 height 1177
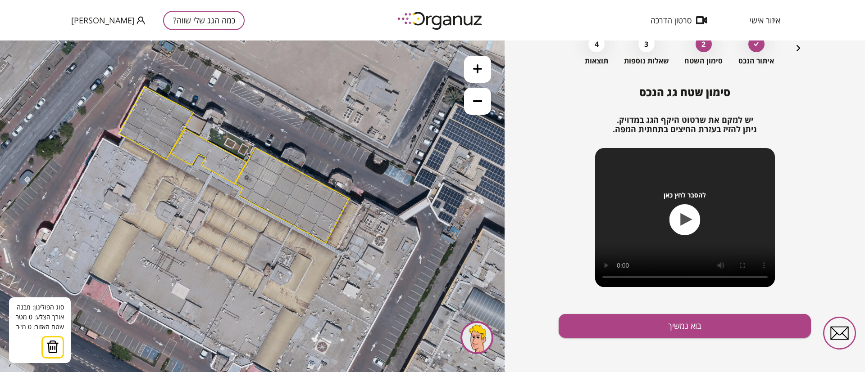
drag, startPoint x: 383, startPoint y: 106, endPoint x: 395, endPoint y: 133, distance: 29.2
click at [395, 134] on icon at bounding box center [225, 245] width 1177 height 1177
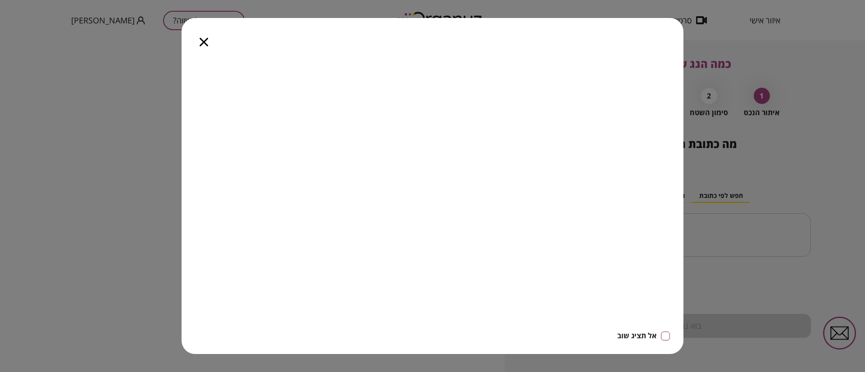
click at [205, 41] on icon "button" at bounding box center [204, 42] width 9 height 9
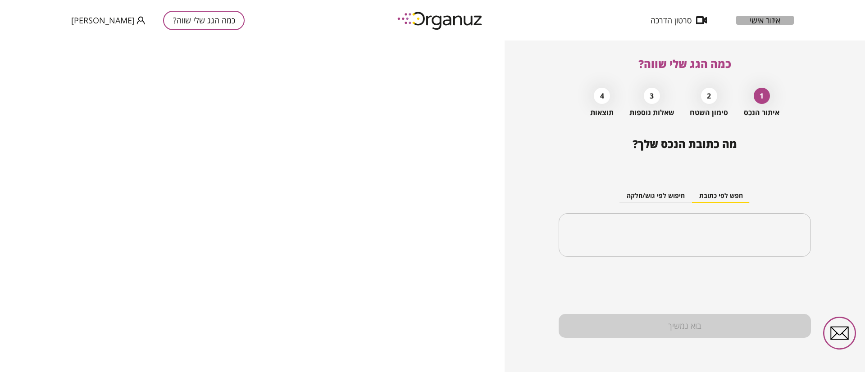
click at [762, 16] on span "איזור אישי" at bounding box center [764, 20] width 31 height 9
